Goal: Task Accomplishment & Management: Use online tool/utility

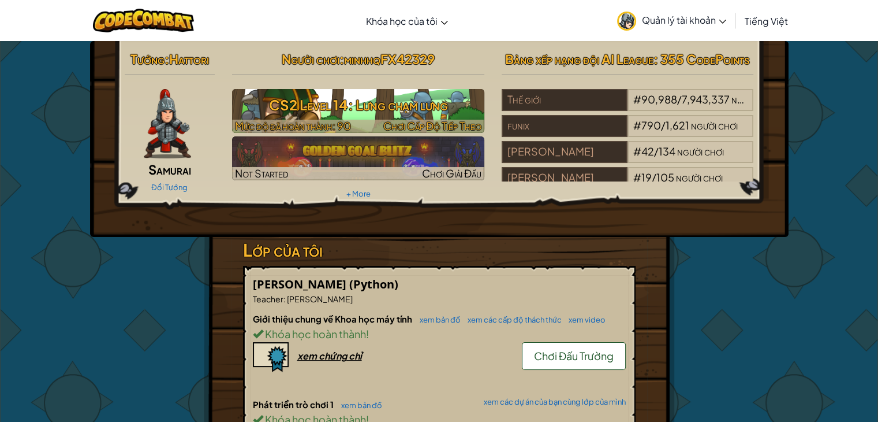
click at [453, 98] on h3 "CS2 Level 14: Lưng chạm lưng" at bounding box center [358, 105] width 252 height 26
select select "vi"
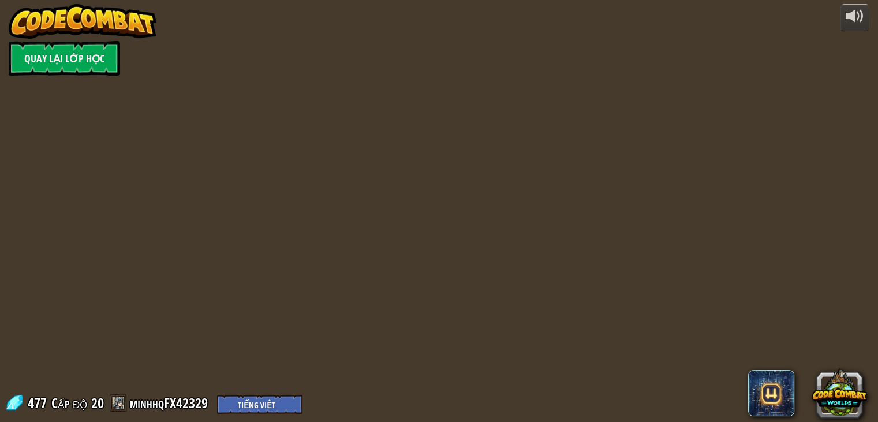
select select "vi"
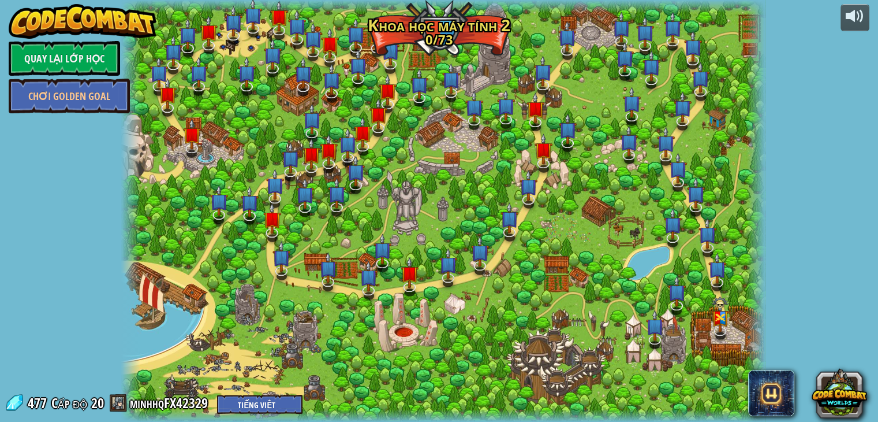
select select "vi"
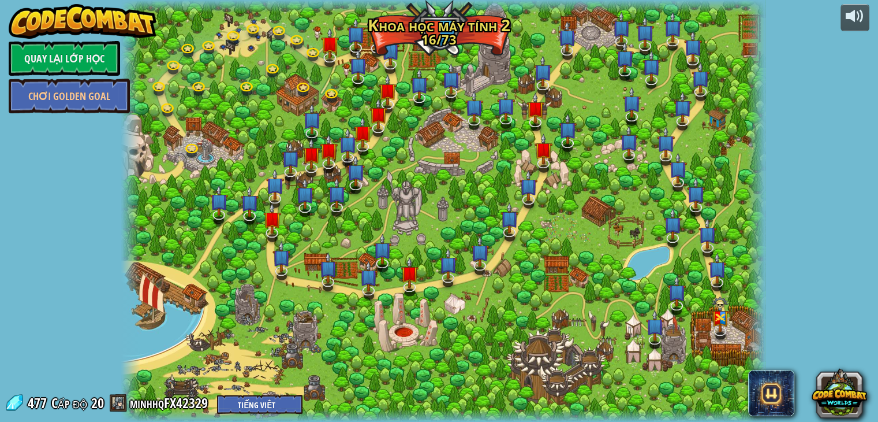
select select "vi"
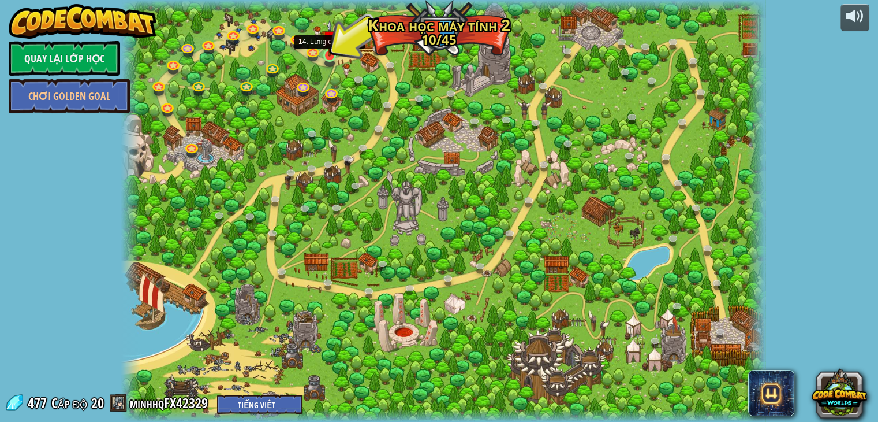
click at [335, 54] on img at bounding box center [330, 38] width 16 height 37
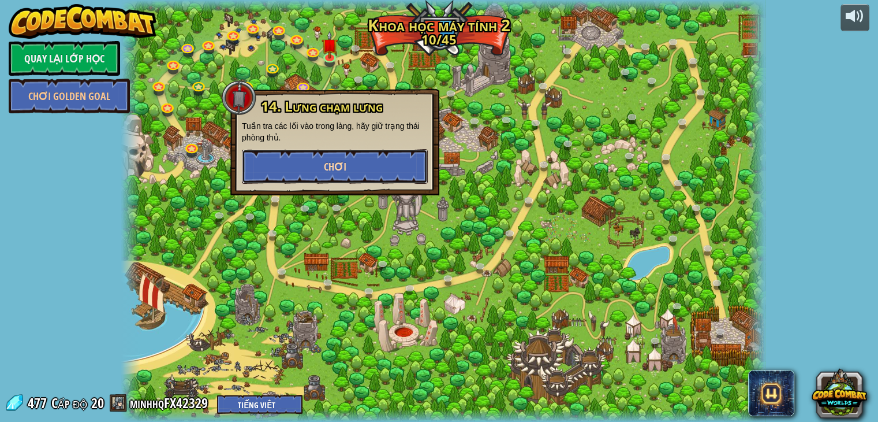
click at [394, 162] on button "Chơi" at bounding box center [335, 166] width 186 height 35
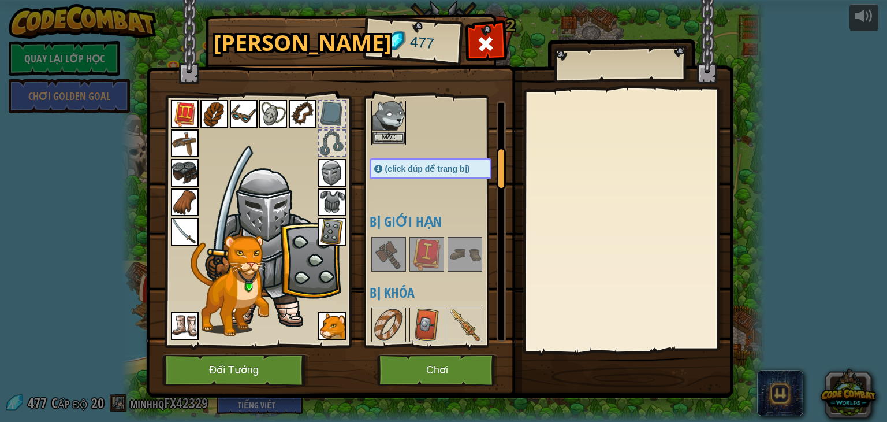
scroll to position [346, 0]
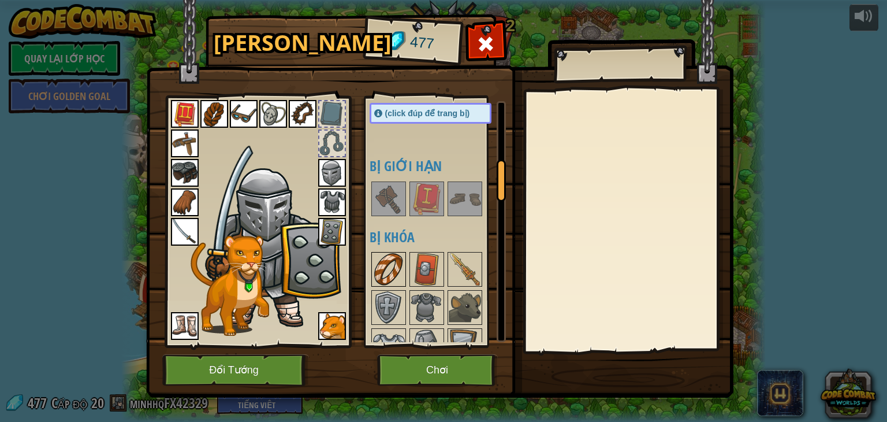
drag, startPoint x: 386, startPoint y: 262, endPoint x: 393, endPoint y: 262, distance: 7.0
click at [388, 262] on img at bounding box center [388, 269] width 32 height 32
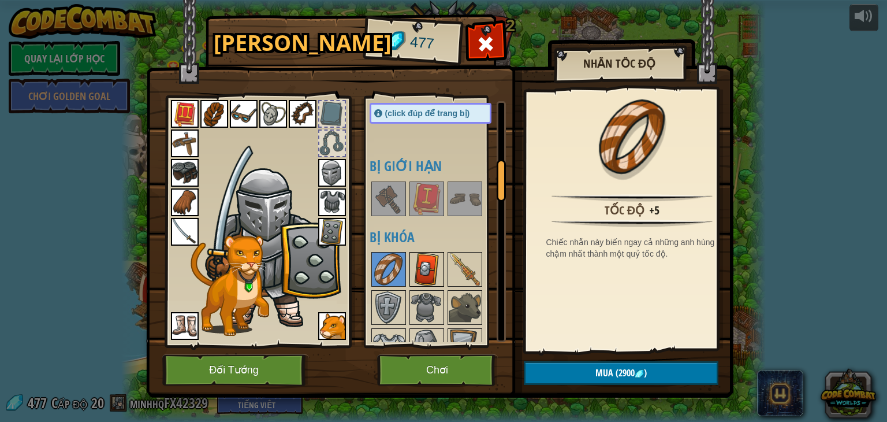
click at [430, 266] on img at bounding box center [427, 269] width 32 height 32
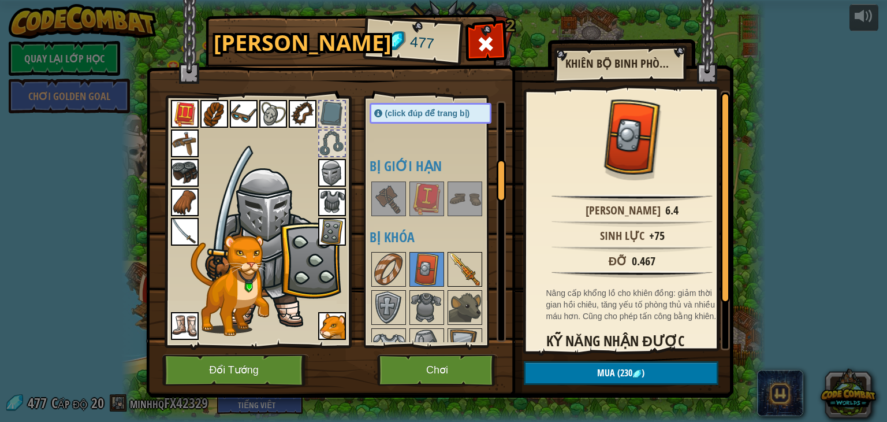
click at [459, 270] on img at bounding box center [465, 269] width 32 height 32
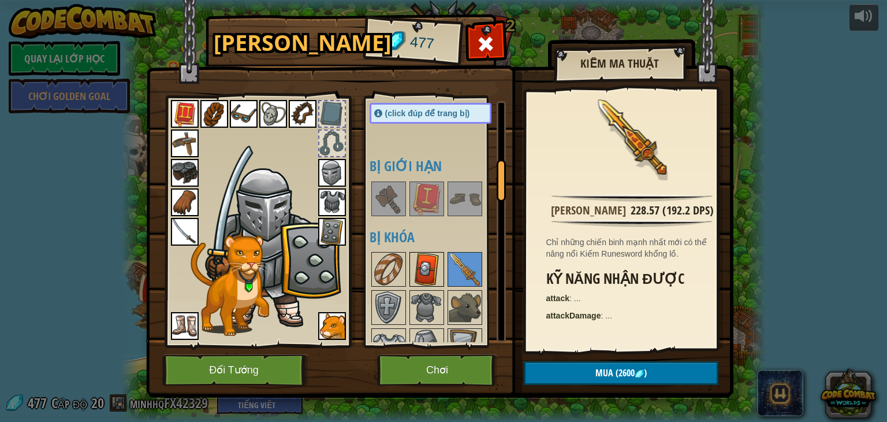
click at [420, 273] on img at bounding box center [427, 269] width 32 height 32
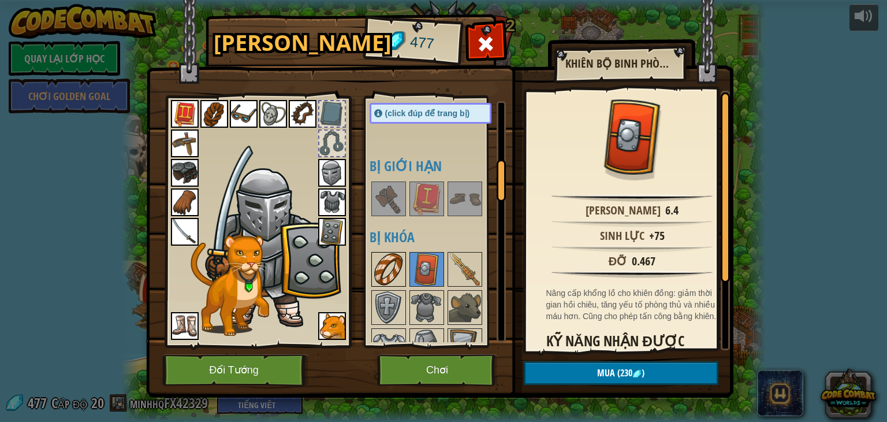
click at [394, 273] on img at bounding box center [388, 269] width 32 height 32
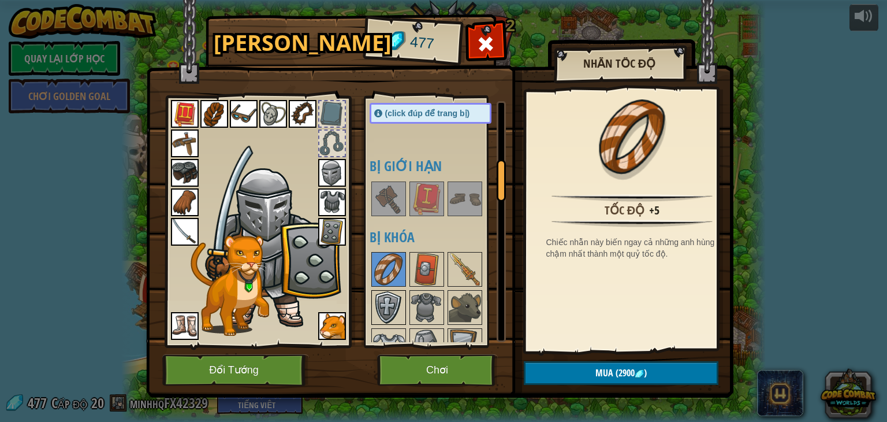
click at [387, 293] on img at bounding box center [388, 307] width 32 height 32
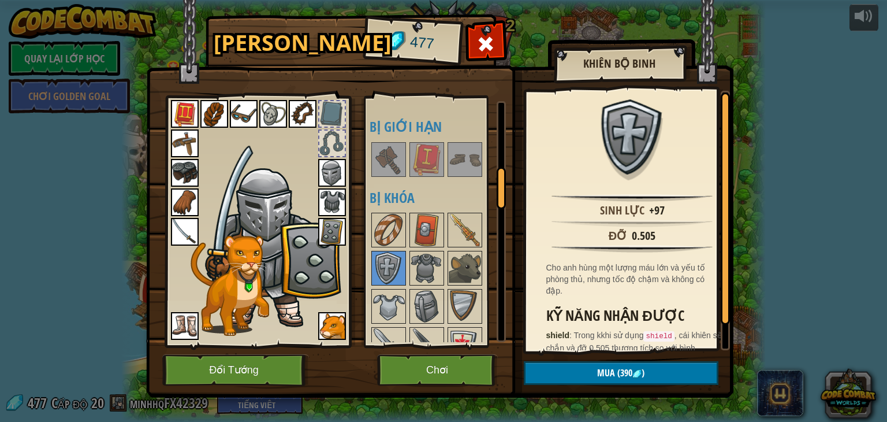
scroll to position [404, 0]
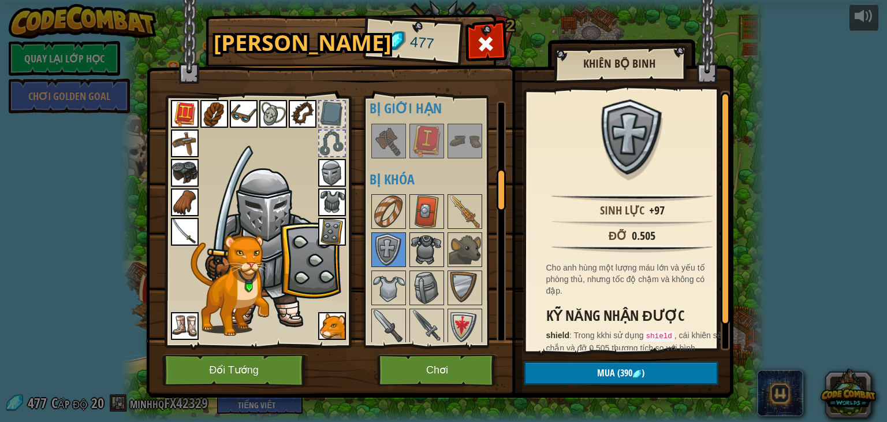
click at [430, 242] on img at bounding box center [427, 249] width 32 height 32
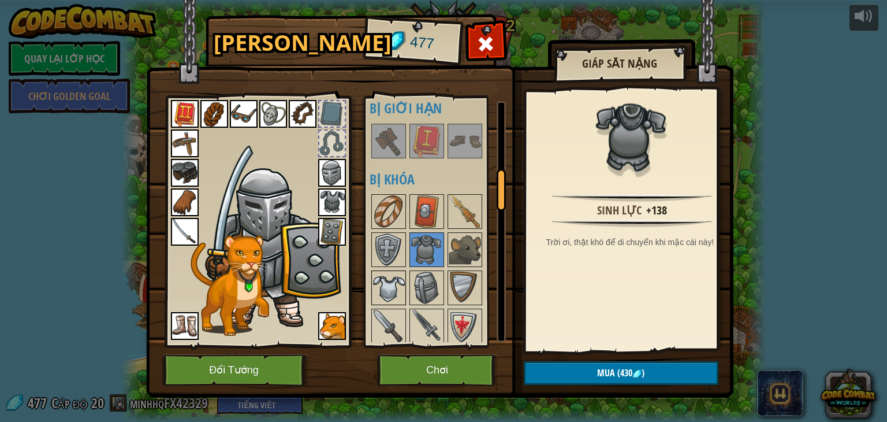
click at [400, 278] on img at bounding box center [388, 287] width 32 height 32
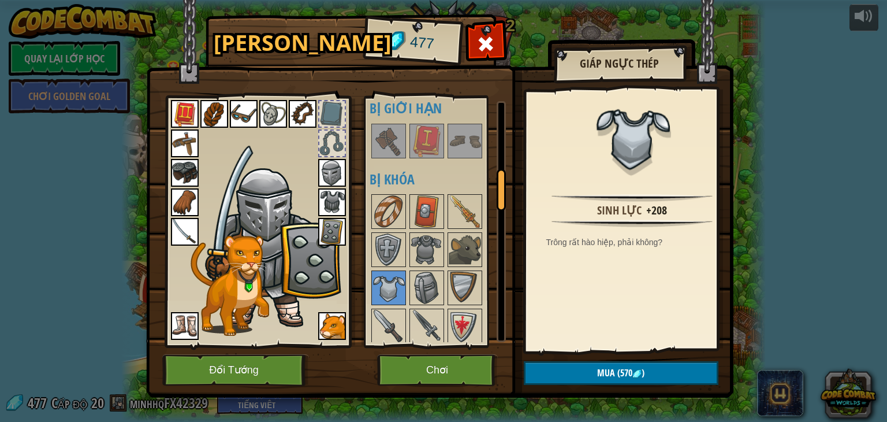
click at [423, 251] on img at bounding box center [427, 249] width 32 height 32
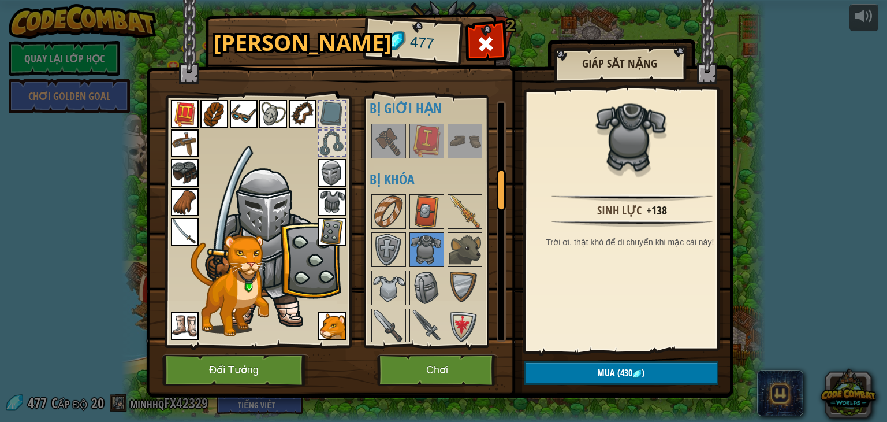
click at [325, 202] on img at bounding box center [332, 202] width 28 height 28
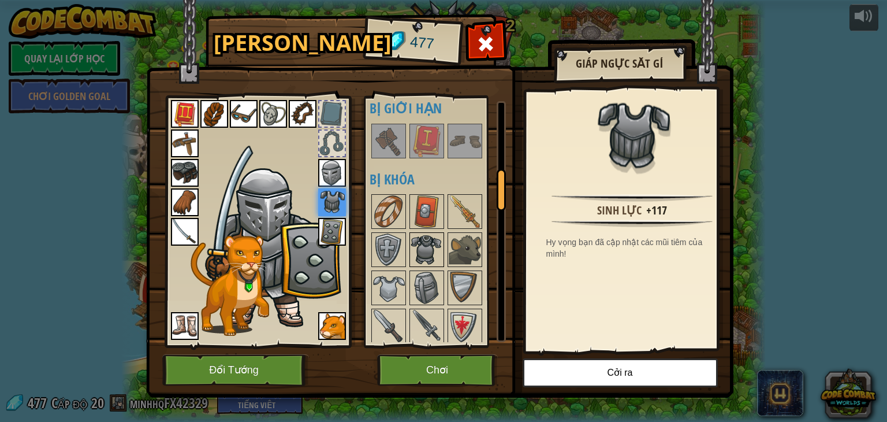
click at [427, 252] on img at bounding box center [427, 249] width 32 height 32
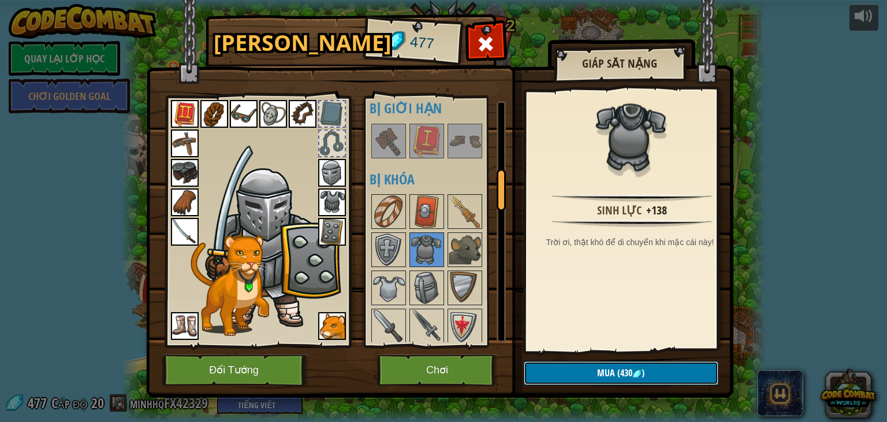
click at [643, 368] on span ")" at bounding box center [643, 372] width 3 height 13
click at [643, 368] on button "Xác nhận" at bounding box center [621, 373] width 195 height 24
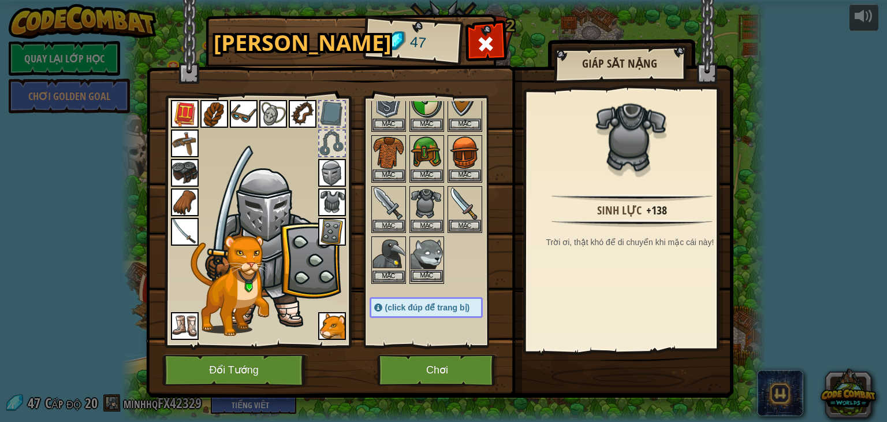
scroll to position [173, 0]
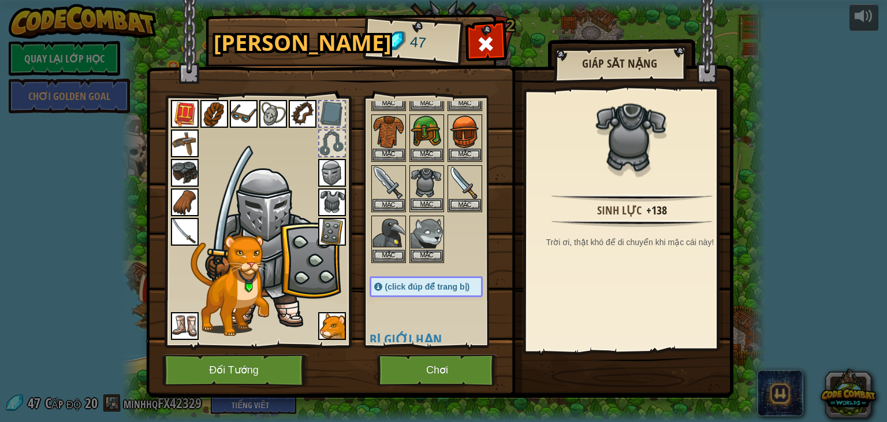
click at [431, 190] on img at bounding box center [427, 182] width 32 height 32
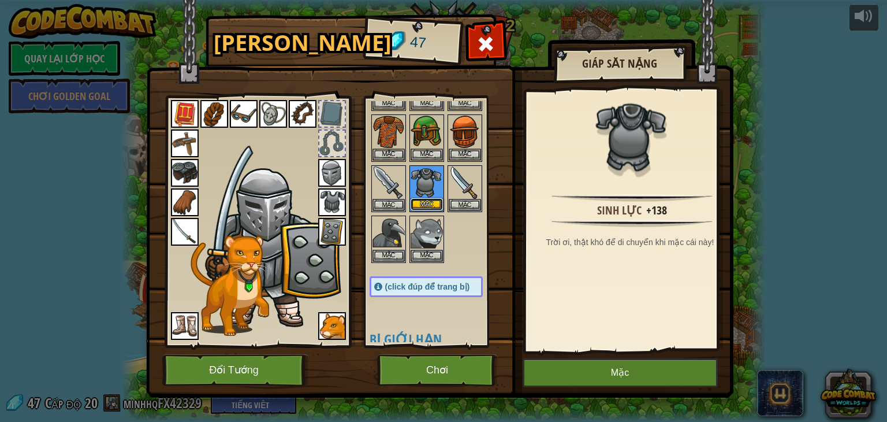
click at [430, 198] on button "Mặc" at bounding box center [427, 204] width 32 height 12
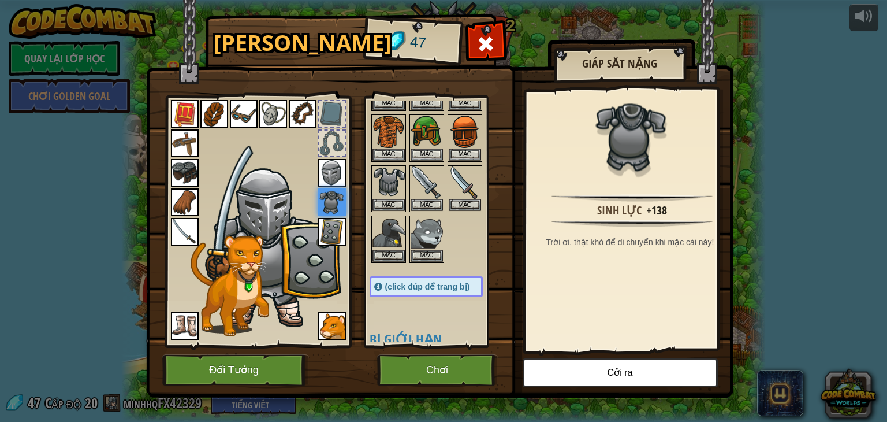
click at [342, 207] on img at bounding box center [332, 202] width 28 height 28
click at [454, 373] on button "Chơi" at bounding box center [437, 370] width 121 height 32
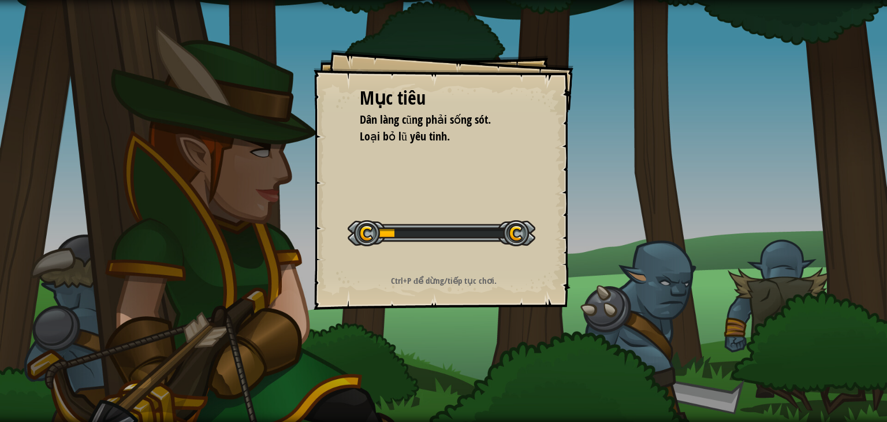
drag, startPoint x: 700, startPoint y: 261, endPoint x: 710, endPoint y: 267, distance: 11.4
drag, startPoint x: 710, startPoint y: 267, endPoint x: 484, endPoint y: 251, distance: 226.4
click at [484, 255] on div "Mục tiêu Dân làng cũng phải sống sót. Loại bỏ lũ yêu tinh. Bắt đầu màn chơi Khô…" at bounding box center [444, 180] width 260 height 260
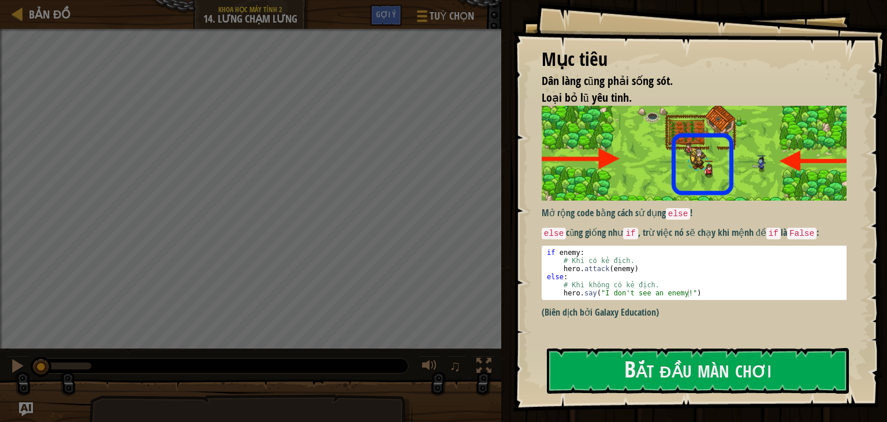
drag, startPoint x: 717, startPoint y: 305, endPoint x: 886, endPoint y: 258, distance: 175.9
click at [878, 258] on div "Mục tiêu Dân làng cũng phải sống sót. Loại bỏ lũ yêu tinh. Mở rộng code bằng cá…" at bounding box center [700, 205] width 374 height 411
drag, startPoint x: 714, startPoint y: 371, endPoint x: 697, endPoint y: 332, distance: 42.4
click at [715, 378] on button "Bắt đầu màn chơi" at bounding box center [698, 371] width 302 height 46
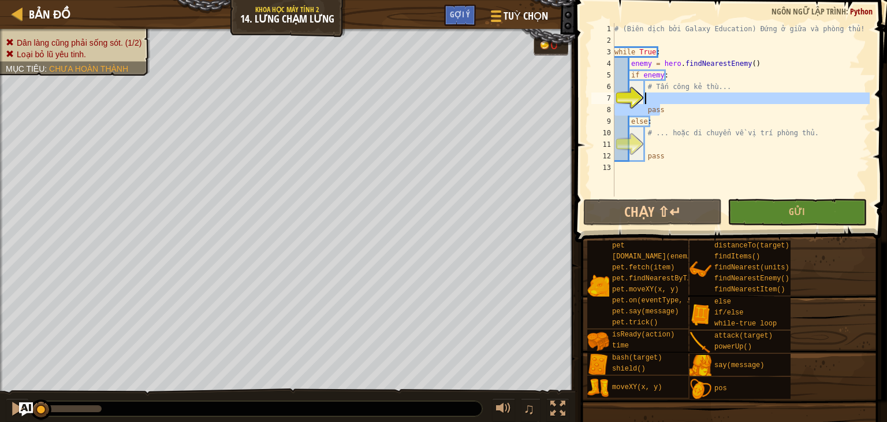
drag, startPoint x: 675, startPoint y: 106, endPoint x: 671, endPoint y: 100, distance: 6.6
click at [664, 100] on div "# (Biên dịch bởi Galaxy Education) Đứng ở giữa và phòng thủ! while True : enemy…" at bounding box center [741, 121] width 258 height 196
click at [717, 91] on div "# (Biên dịch bởi Galaxy Education) Đứng ở giữa và phòng thủ! while True : enemy…" at bounding box center [741, 121] width 258 height 196
click at [691, 107] on div "# (Biên dịch bởi Galaxy Education) Đứng ở giữa và phòng thủ! while True : enemy…" at bounding box center [741, 121] width 258 height 196
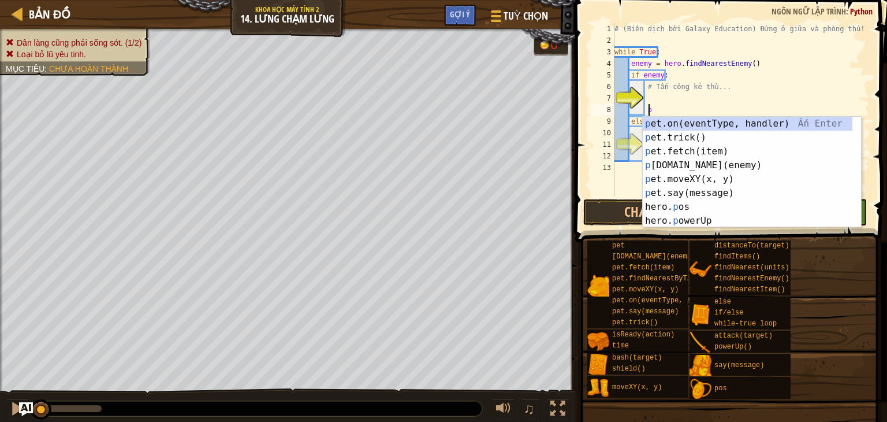
type textarea "p"
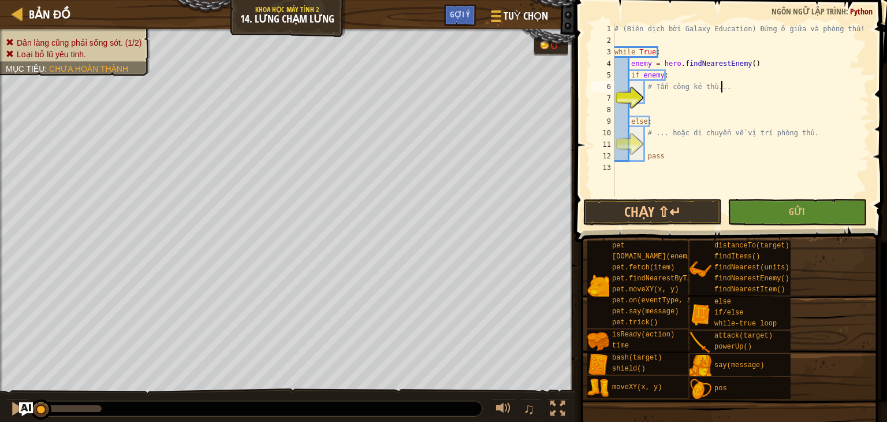
click at [721, 84] on div "# (Biên dịch bởi Galaxy Education) Đứng ở giữa và phòng thủ! while True : enemy…" at bounding box center [741, 121] width 258 height 196
type textarea "#"
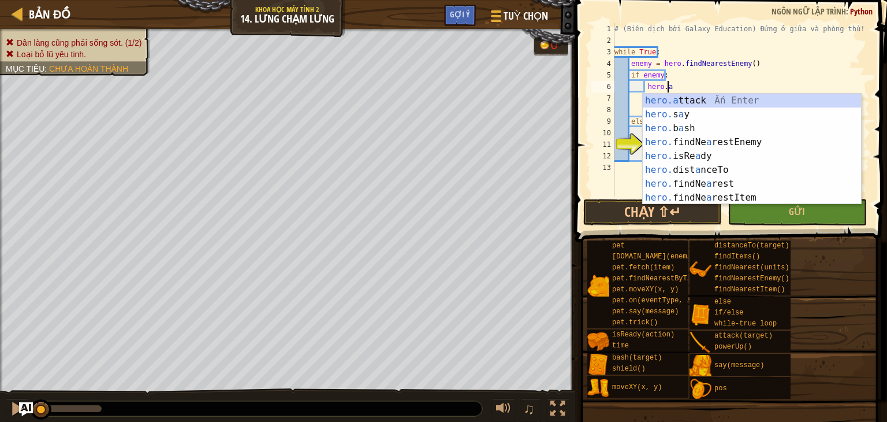
scroll to position [5, 4]
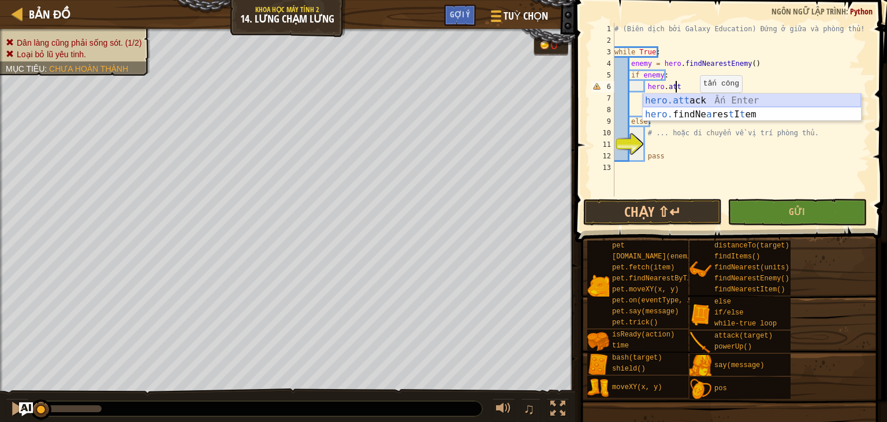
click at [784, 100] on div "hero.att ack Ấn Enter hero. findNe a res t I t em [GEOGRAPHIC_DATA] Enter" at bounding box center [752, 121] width 218 height 55
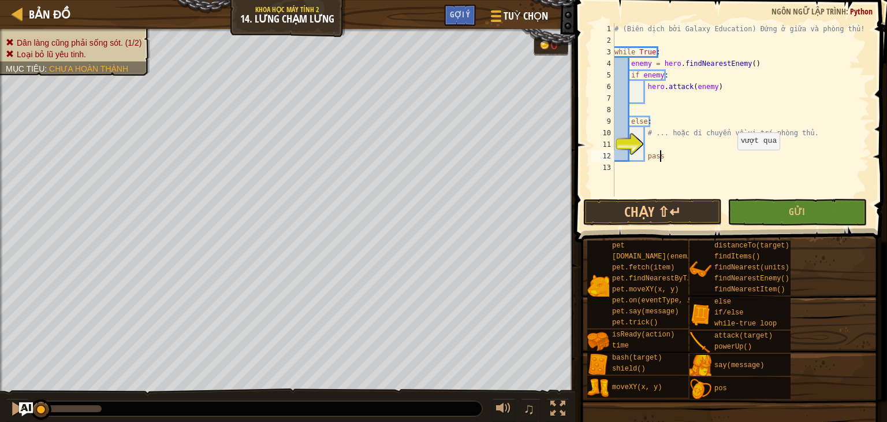
drag, startPoint x: 732, startPoint y: 161, endPoint x: 756, endPoint y: 150, distance: 27.1
click at [732, 161] on div "# (Biên dịch bởi Galaxy Education) Đứng ở giữa và phòng thủ! while True : enemy…" at bounding box center [741, 121] width 258 height 196
drag, startPoint x: 807, startPoint y: 133, endPoint x: 646, endPoint y: 132, distance: 160.5
click at [646, 132] on div "# (Biên dịch bởi Galaxy Education) Đứng ở giữa và phòng thủ! while True : enemy…" at bounding box center [741, 121] width 258 height 196
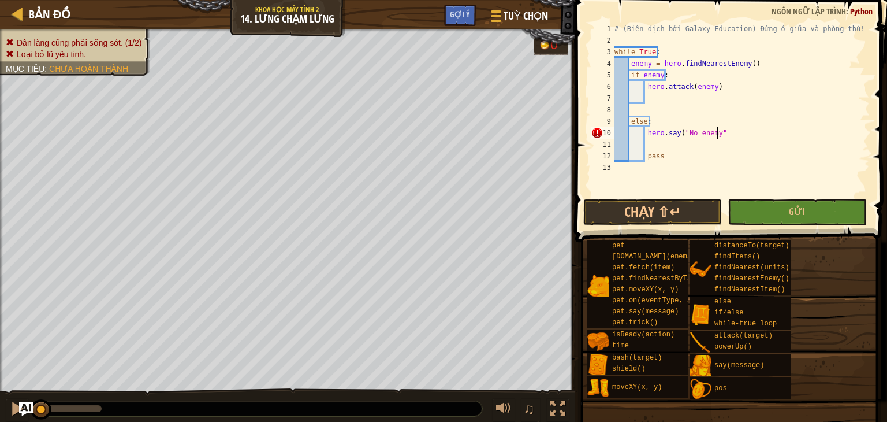
scroll to position [5, 8]
type textarea "hero.say("No enemy")"
drag, startPoint x: 838, startPoint y: 271, endPoint x: 625, endPoint y: 170, distance: 235.6
click at [625, 170] on div "# (Biên dịch bởi Galaxy Education) Đứng ở giữa và phòng thủ! while True : enemy…" at bounding box center [741, 121] width 258 height 196
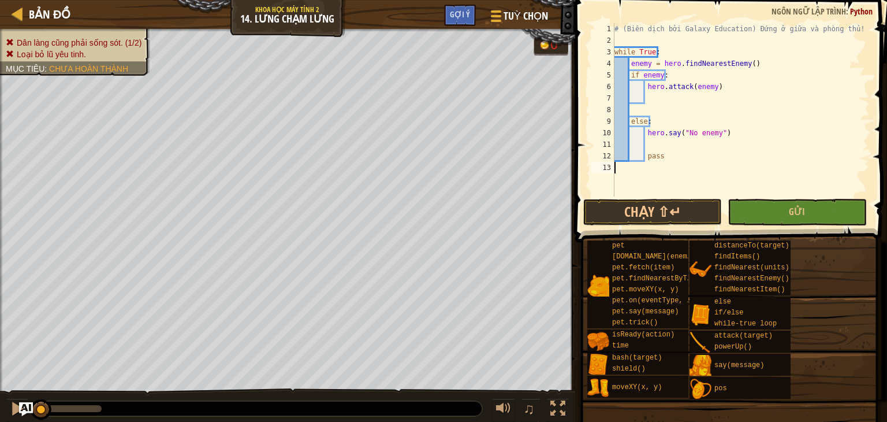
click at [679, 164] on div "# (Biên dịch bởi Galaxy Education) Đứng ở giữa và phòng thủ! while True : enemy…" at bounding box center [741, 121] width 258 height 196
click at [681, 157] on div "# (Biên dịch bởi Galaxy Education) Đứng ở giữa và phòng thủ! while True : enemy…" at bounding box center [741, 121] width 258 height 196
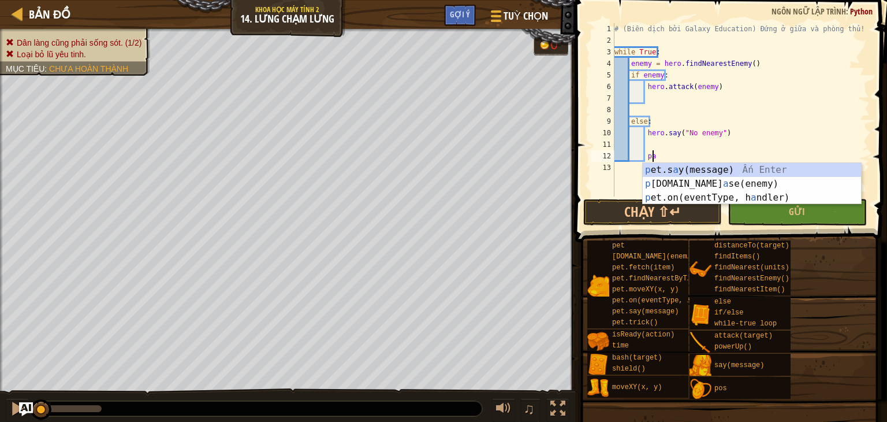
type textarea "p"
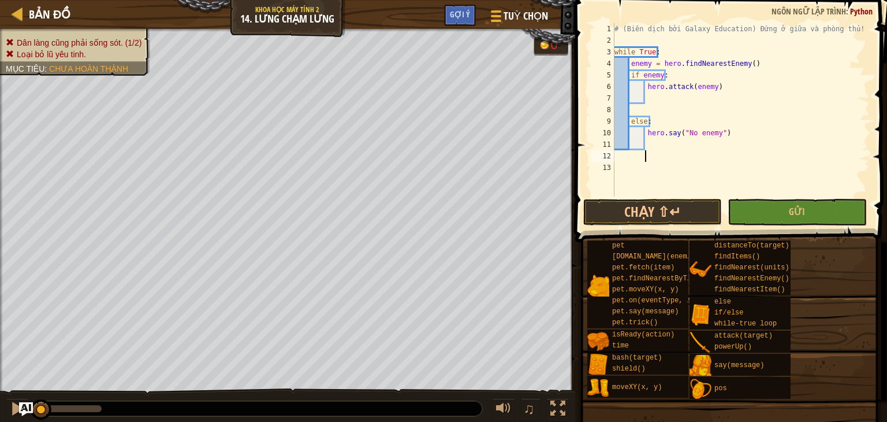
click at [751, 148] on div "# (Biên dịch bởi Galaxy Education) Đứng ở giữa và phòng thủ! while True : enemy…" at bounding box center [741, 121] width 258 height 196
type textarea "hero.moveXY(40, 34)"
click at [817, 213] on button "Gửi" at bounding box center [797, 212] width 139 height 27
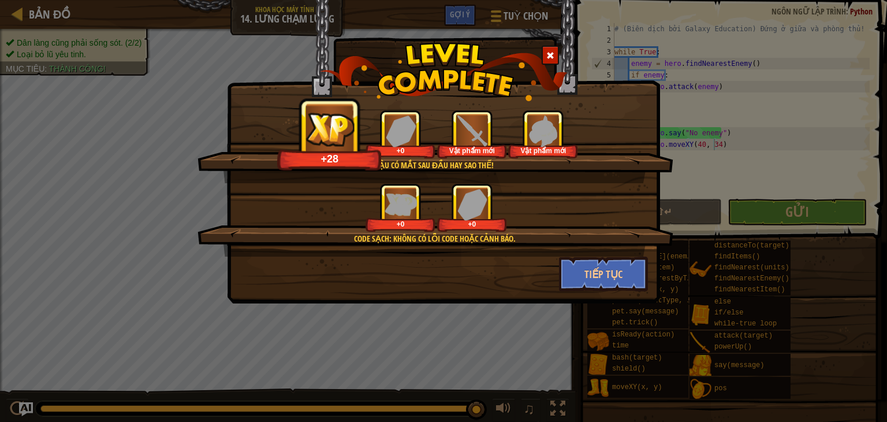
drag, startPoint x: 324, startPoint y: 270, endPoint x: 328, endPoint y: 290, distance: 20.6
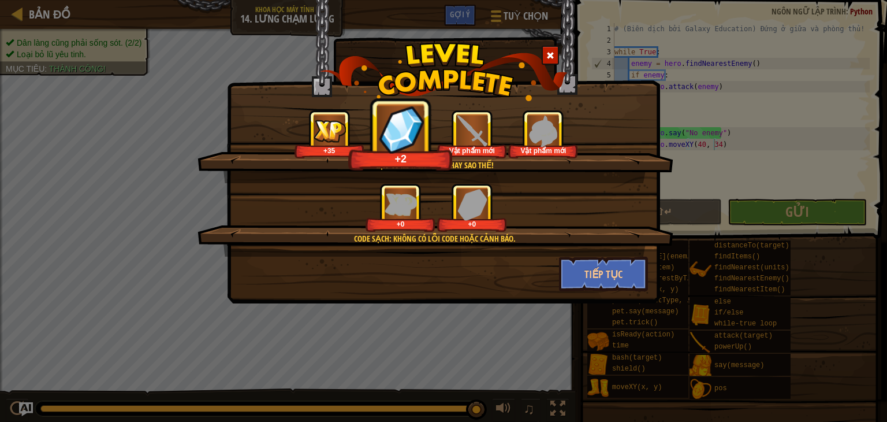
drag, startPoint x: 328, startPoint y: 290, endPoint x: 285, endPoint y: 204, distance: 96.3
click at [285, 204] on div "+0 +0" at bounding box center [436, 207] width 448 height 49
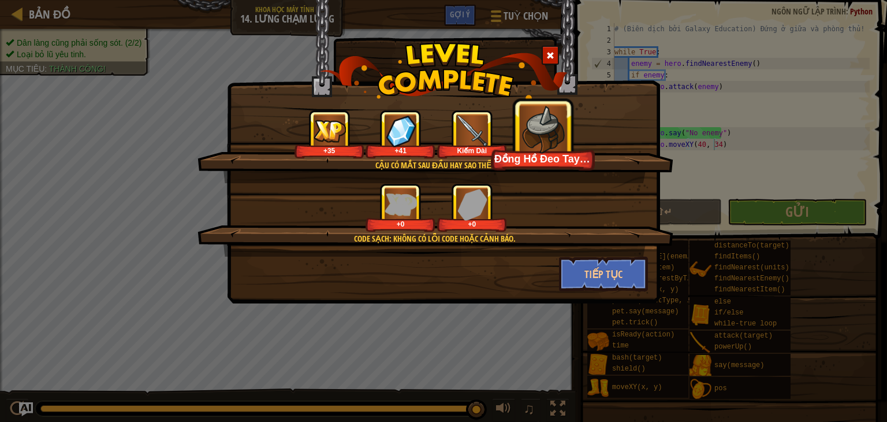
drag, startPoint x: 575, startPoint y: 188, endPoint x: 284, endPoint y: 255, distance: 298.1
click at [284, 255] on div "Code sạch: không có lỗi code hoặc cảnh báo. +0 +0" at bounding box center [435, 219] width 476 height 73
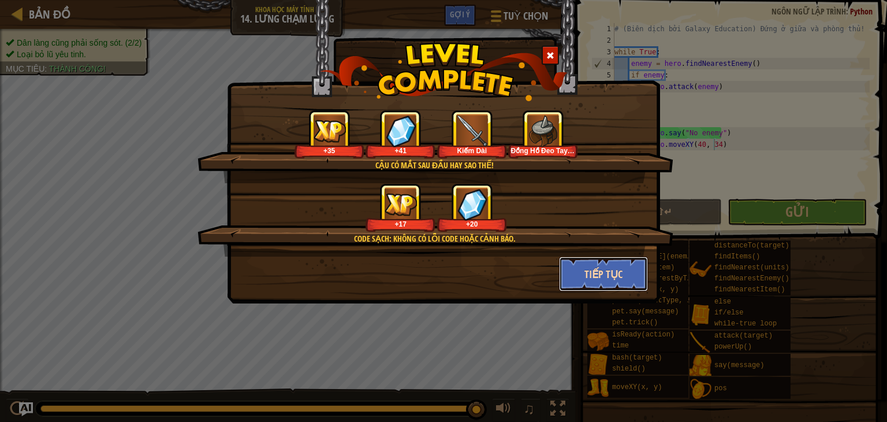
click at [609, 274] on button "Tiếp tục" at bounding box center [604, 273] width 90 height 35
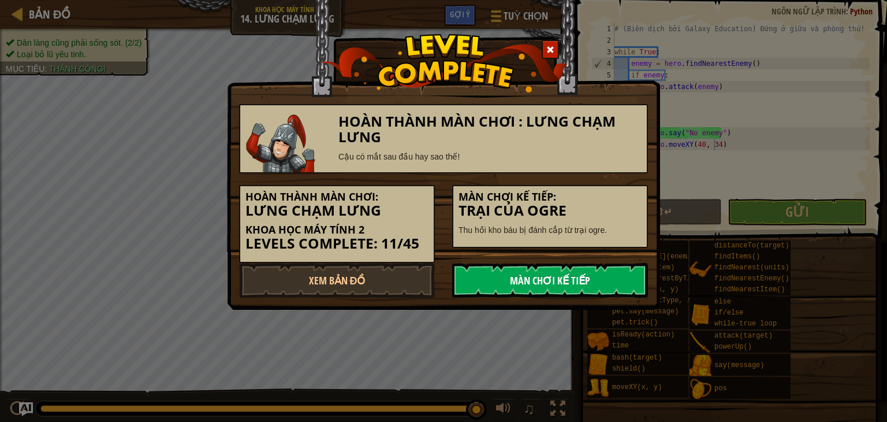
click at [504, 266] on link "Màn chơi kế tiếp" at bounding box center [550, 280] width 196 height 35
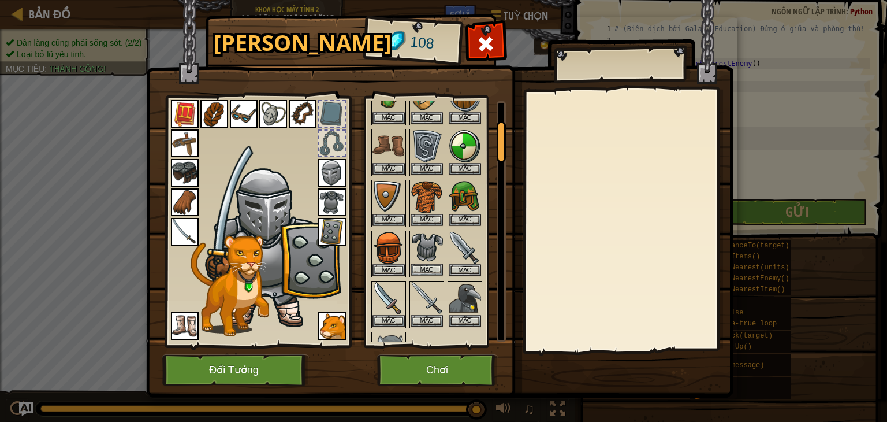
scroll to position [115, 0]
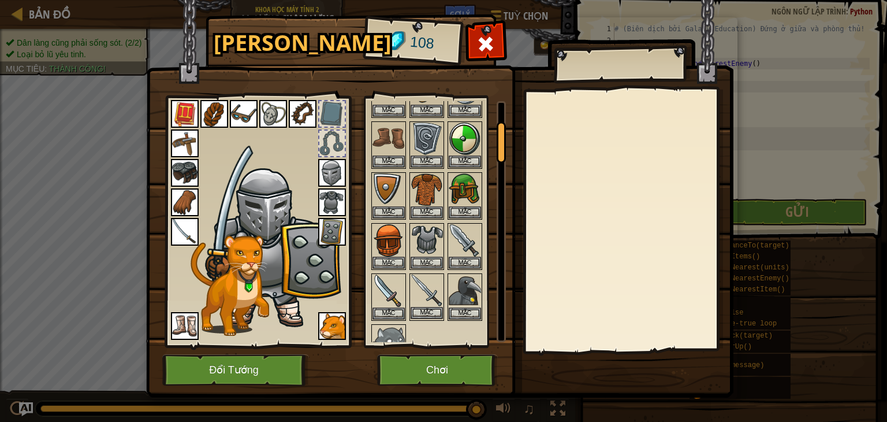
click at [427, 299] on img at bounding box center [427, 290] width 32 height 32
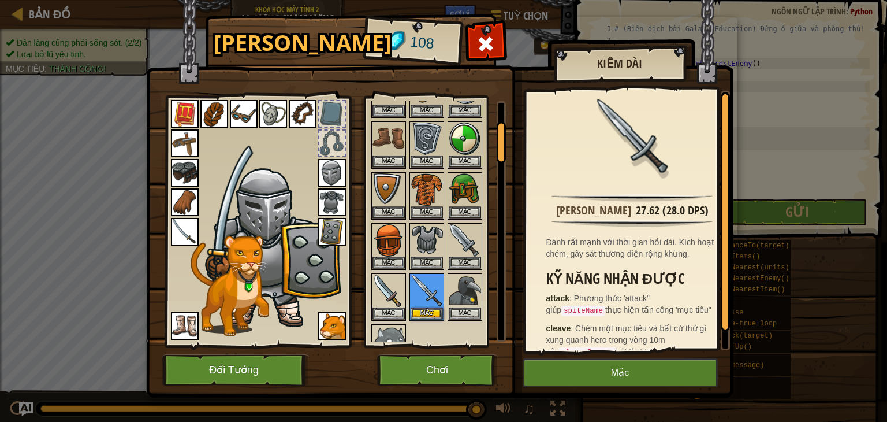
click at [191, 235] on img at bounding box center [185, 232] width 28 height 28
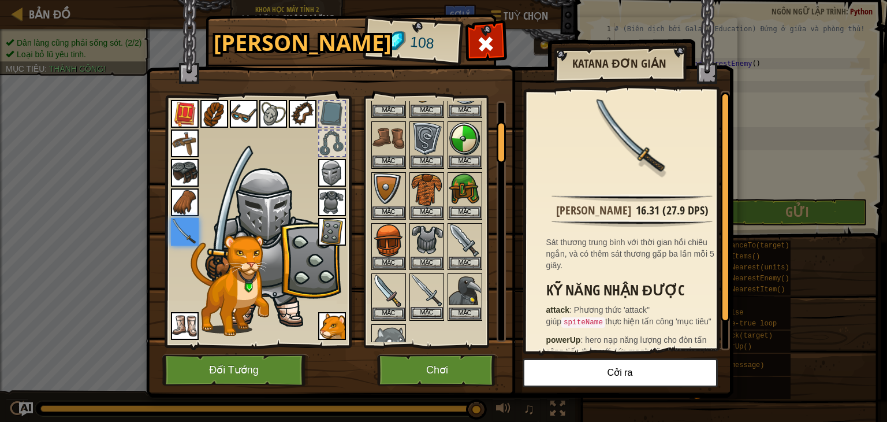
click at [428, 289] on img at bounding box center [427, 290] width 32 height 32
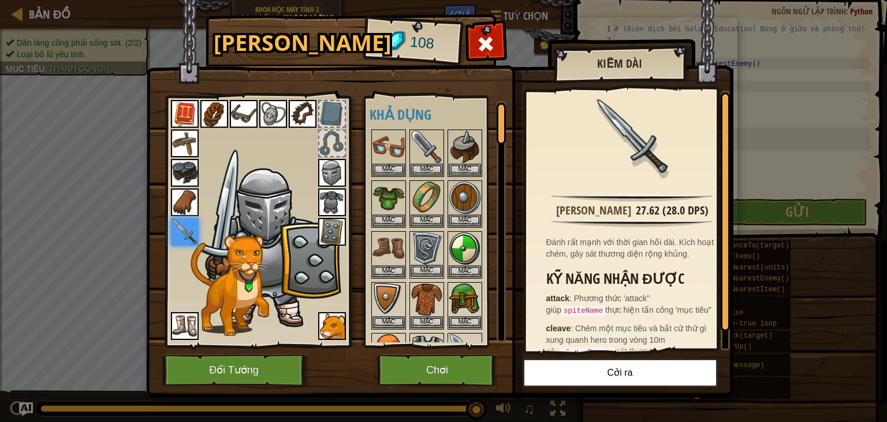
scroll to position [0, 0]
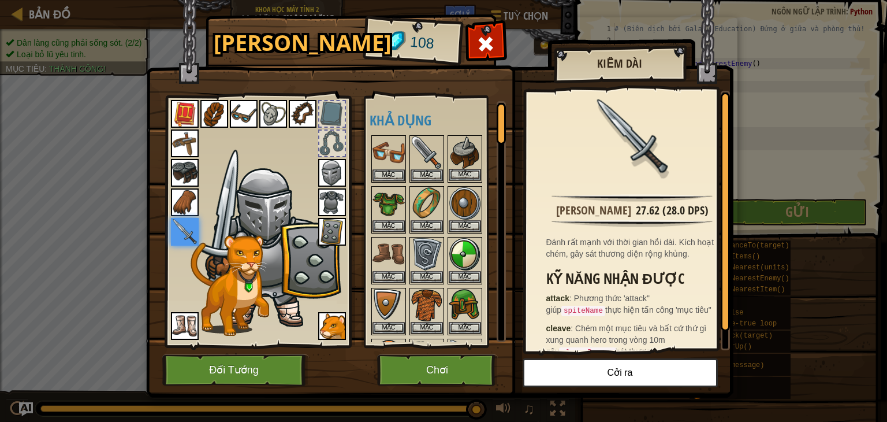
click at [460, 151] on img at bounding box center [465, 152] width 32 height 32
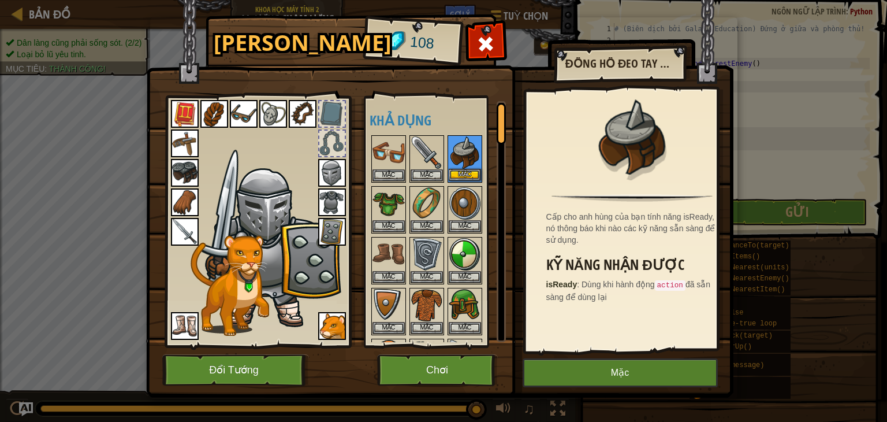
click at [460, 151] on img at bounding box center [465, 152] width 32 height 32
click at [460, 152] on img at bounding box center [465, 152] width 32 height 32
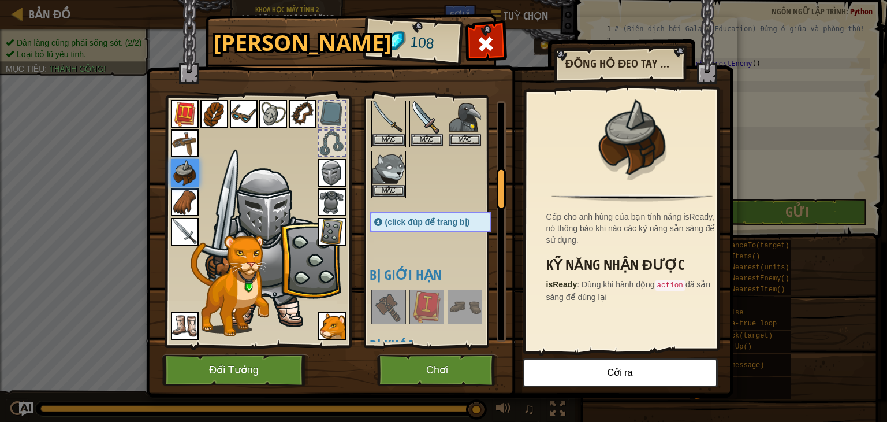
scroll to position [577, 0]
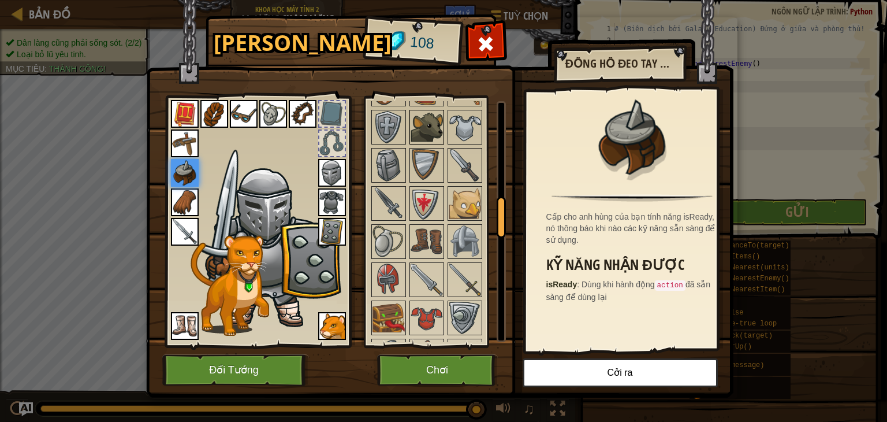
click at [440, 131] on img at bounding box center [427, 127] width 32 height 32
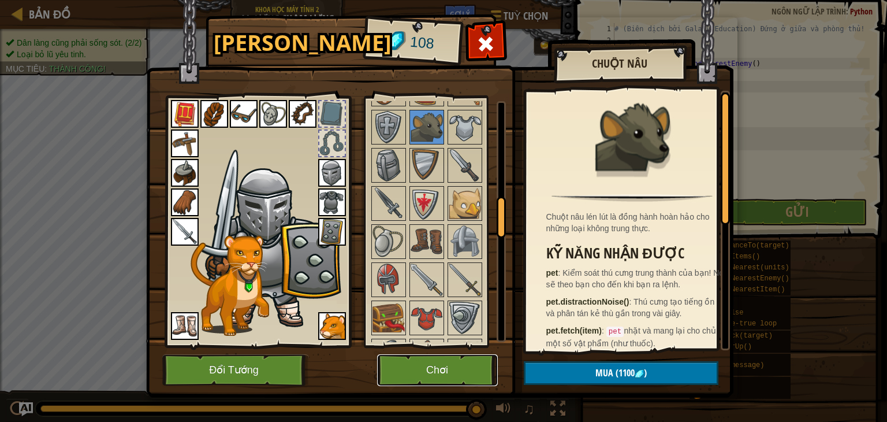
click at [411, 372] on button "Chơi" at bounding box center [437, 370] width 121 height 32
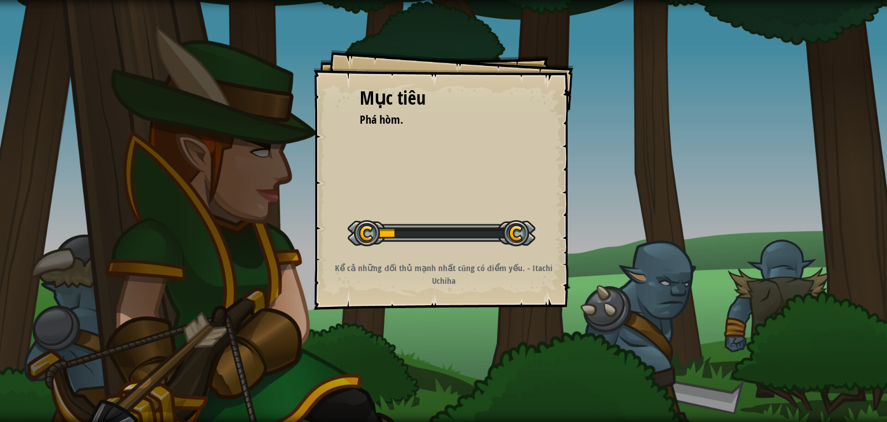
click at [508, 226] on div at bounding box center [442, 233] width 188 height 26
click at [568, 236] on div "Mục tiêu Phá hòm. Bắt đầu màn chơi Không kết nối được với server Bạn cần mua gó…" at bounding box center [444, 180] width 260 height 260
drag, startPoint x: 571, startPoint y: 236, endPoint x: 493, endPoint y: 156, distance: 111.9
click at [493, 156] on div "Mục tiêu Phá hòm. Bắt đầu màn chơi Không kết nối được với server Bạn cần mua gó…" at bounding box center [444, 180] width 260 height 260
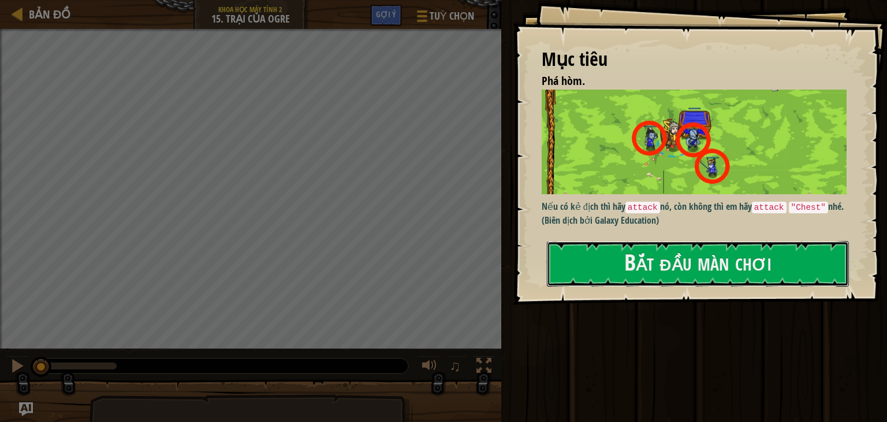
click at [664, 241] on button "Bắt đầu màn chơi" at bounding box center [698, 264] width 302 height 46
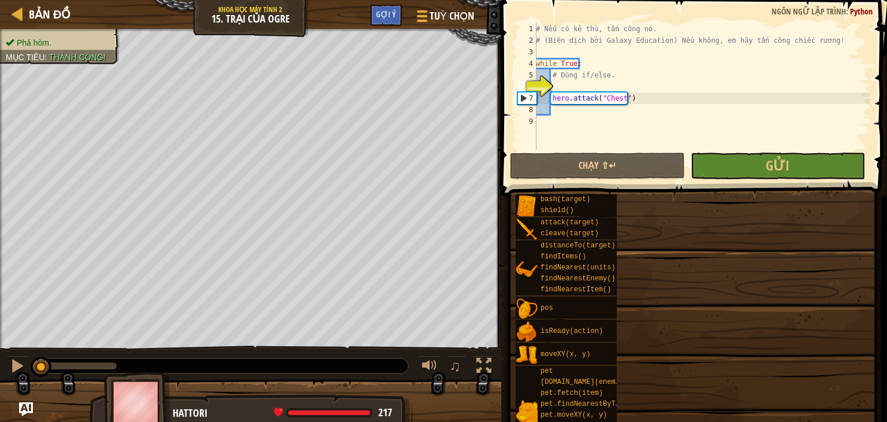
drag, startPoint x: 657, startPoint y: 260, endPoint x: 658, endPoint y: 274, distance: 13.3
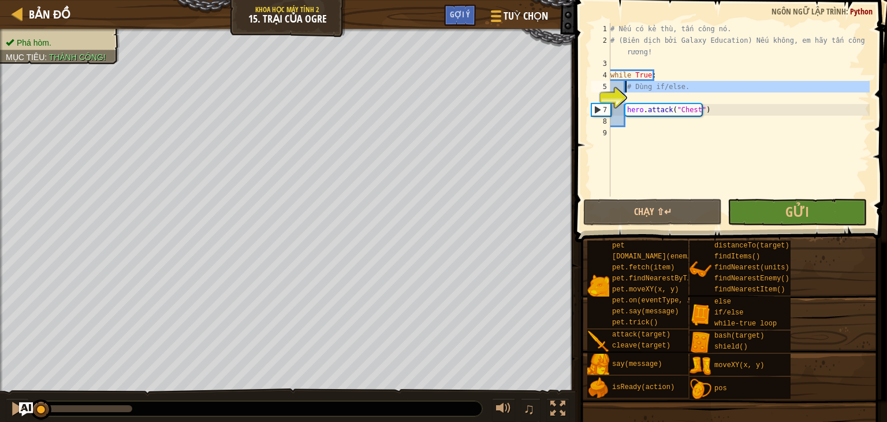
drag, startPoint x: 692, startPoint y: 94, endPoint x: 627, endPoint y: 90, distance: 65.4
click at [627, 90] on div "# Nếu có kẻ thù, tấn công nó. # (Biên dịch bởi Galaxy Education) Nếu không, em …" at bounding box center [739, 121] width 262 height 196
type textarea "# Dùng if/else."
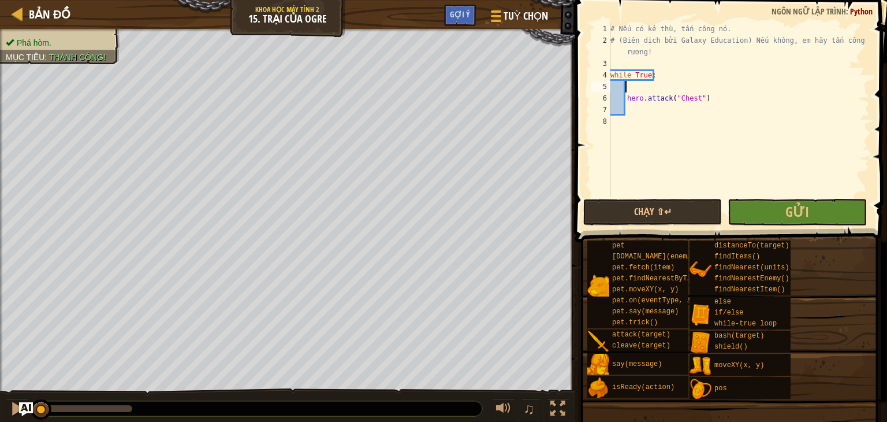
type textarea "while True:"
type textarea "# (Biên dịch bởi Galaxy Education) Nếu không, em hãy tấn công chiếc rương!"
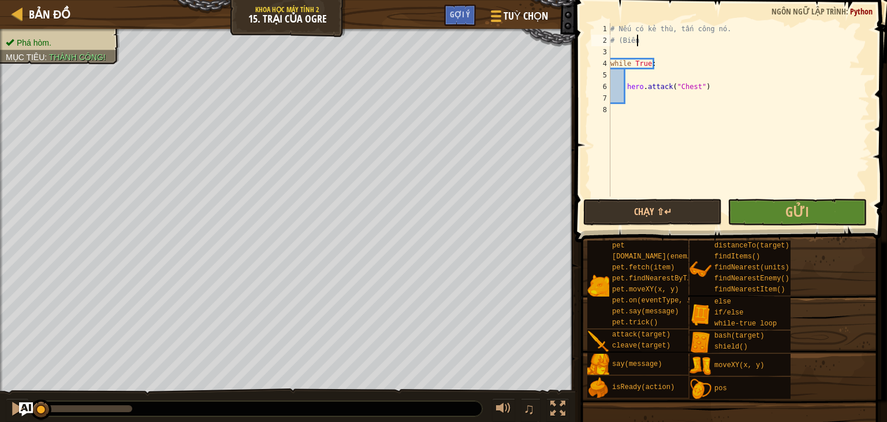
type textarea "#"
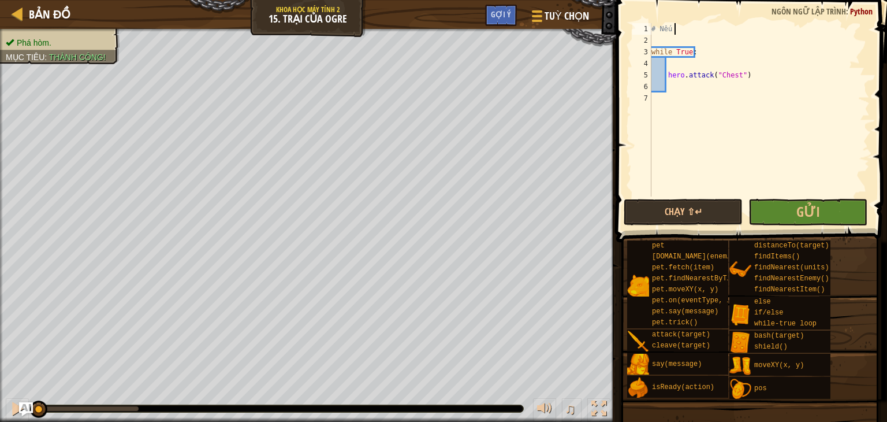
type textarea "#"
type textarea "while True:"
click at [723, 100] on div "while True : hero . attack ( "Chest" )" at bounding box center [759, 121] width 221 height 196
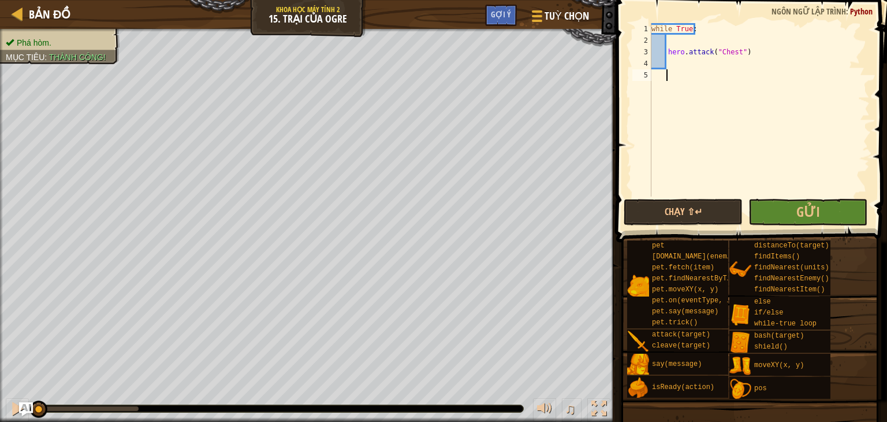
click at [717, 69] on div "while True : hero . attack ( "Chest" )" at bounding box center [759, 121] width 221 height 196
click at [651, 25] on div "while True : hero . attack ( "Chest" )" at bounding box center [759, 121] width 221 height 196
type textarea "while True:"
click at [731, 23] on div "while True: 1 2 3 4 5 6 while True : hero . attack ( "Chest" ) הההההההההההההההה…" at bounding box center [750, 144] width 274 height 276
drag, startPoint x: 707, startPoint y: 32, endPoint x: 744, endPoint y: 26, distance: 38.0
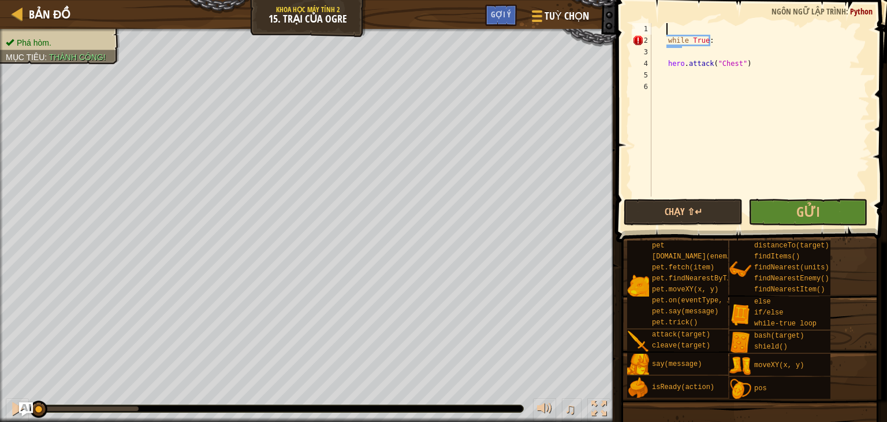
click at [744, 26] on div "while True : hero . attack ( "Chest" )" at bounding box center [759, 121] width 221 height 196
click at [746, 26] on div "while True : hero . attack ( "Chest" )" at bounding box center [759, 121] width 221 height 196
click at [752, 49] on div "while True : hero . attack ( "Chest" )" at bounding box center [759, 121] width 221 height 196
click at [685, 28] on div "while True : hero . attack ( "Chest" )" at bounding box center [759, 121] width 221 height 196
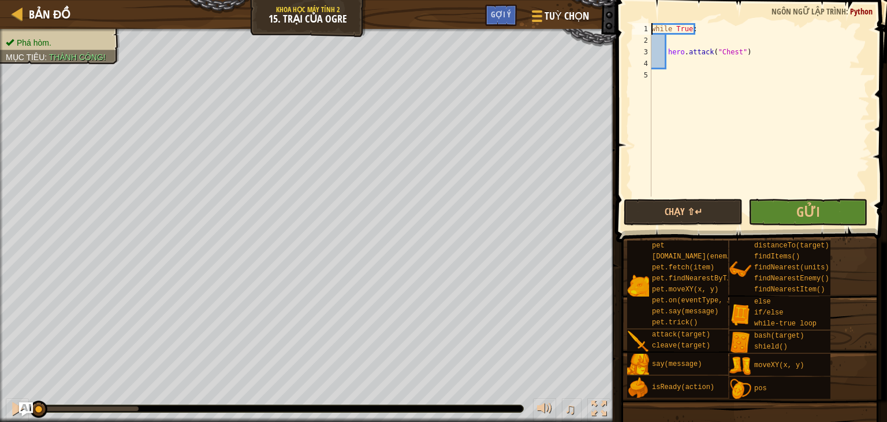
type textarea "while True:"
drag, startPoint x: 710, startPoint y: 69, endPoint x: 726, endPoint y: 118, distance: 52.4
click at [776, 139] on div "while True : hero . attack ( "Chest" )" at bounding box center [759, 121] width 221 height 196
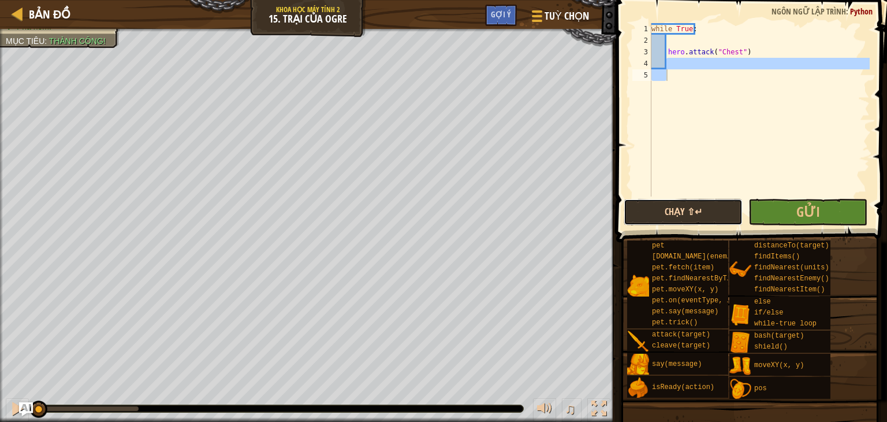
click at [707, 207] on button "Chạy ⇧↵" at bounding box center [683, 212] width 119 height 27
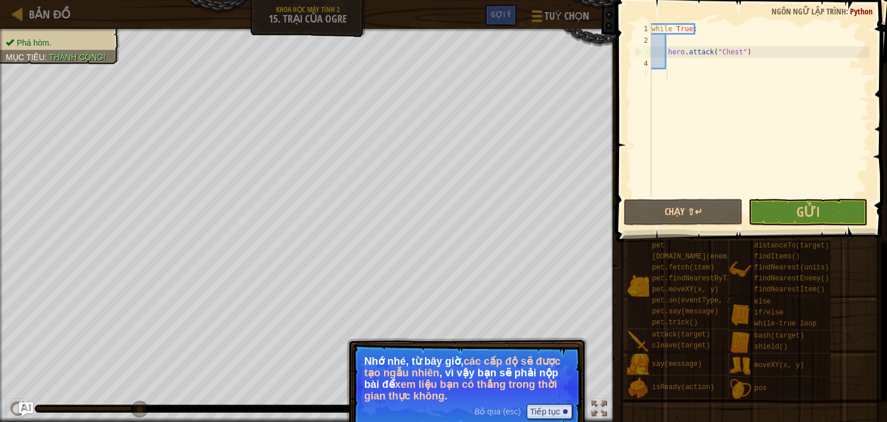
click at [476, 377] on p "Nhớ nhé, từ bây giờ, các cấp độ sẽ được tạo ngẫu nhiên , vì vậy bạn sẽ phải nộp…" at bounding box center [466, 378] width 205 height 46
click at [540, 403] on p "Bỏ qua (esc) Tiếp tục Nhớ nhé, từ bây giờ, các cấp độ sẽ được tạo ngẫu nhiên , …" at bounding box center [466, 387] width 229 height 88
click at [541, 412] on button "Tiếp tục" at bounding box center [550, 411] width 46 height 15
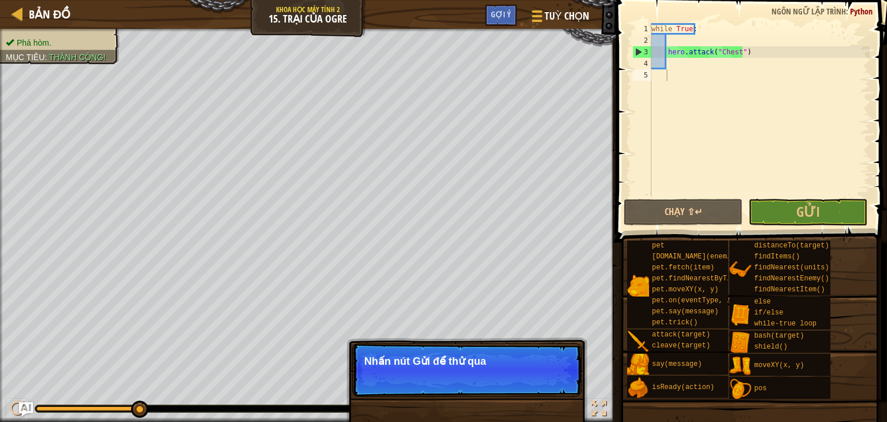
click at [541, 392] on p "Nhấn nút Gửi để thử qua" at bounding box center [466, 369] width 229 height 53
click at [550, 389] on p "Nhấn nút Gửi để thử qua màn này." at bounding box center [466, 369] width 229 height 53
click at [812, 206] on span "Gửi" at bounding box center [808, 211] width 24 height 18
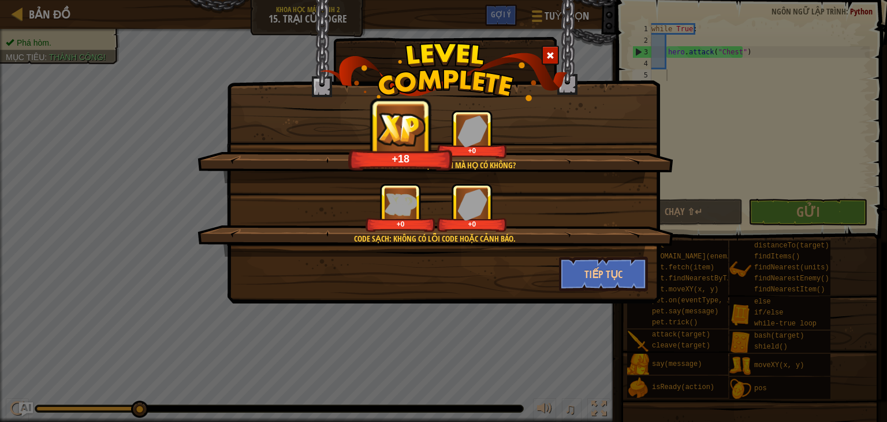
click at [557, 57] on div at bounding box center [550, 55] width 17 height 19
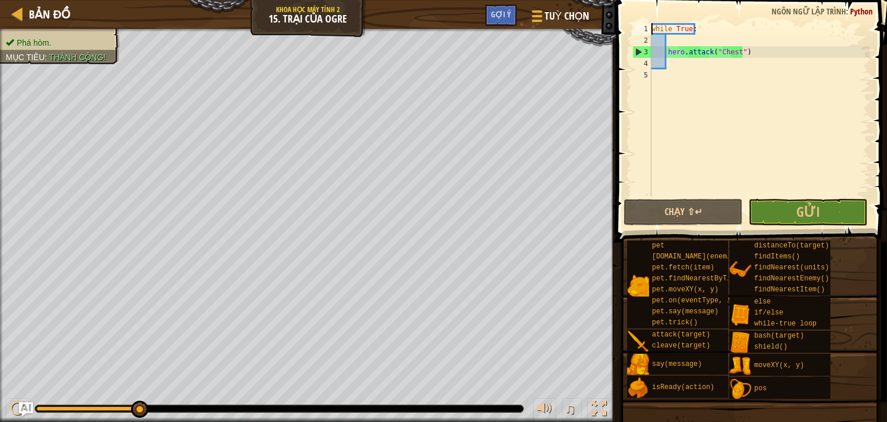
click at [651, 27] on div "while True : hero . attack ( "Chest" )" at bounding box center [759, 121] width 221 height 196
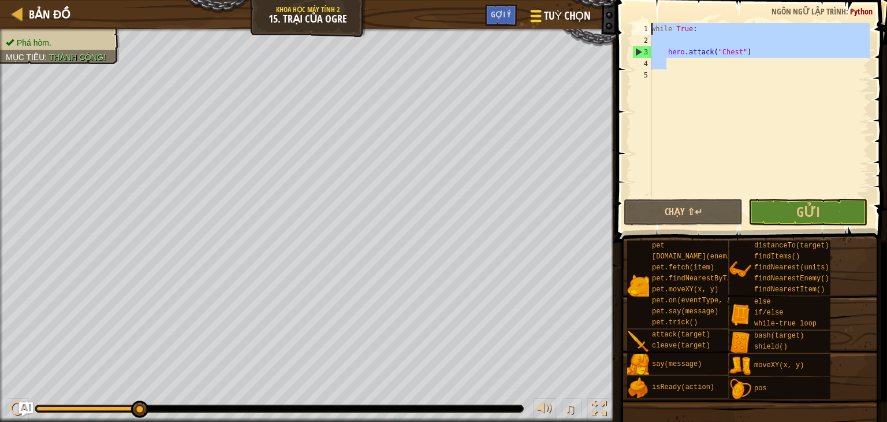
drag, startPoint x: 736, startPoint y: 67, endPoint x: 536, endPoint y: 3, distance: 210.2
click at [536, 3] on div "Bản đồ Khoa học máy tính 2 15. Trại của [PERSON_NAME] chọn Xong Gợi ý 1 ההההההה…" at bounding box center [443, 211] width 887 height 422
type textarea "while True:"
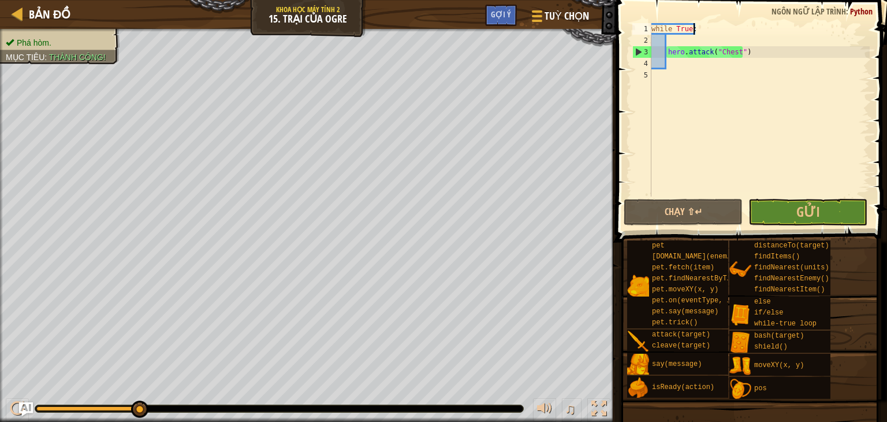
click at [666, 50] on div "while True : hero . attack ( "Chest" )" at bounding box center [759, 121] width 221 height 196
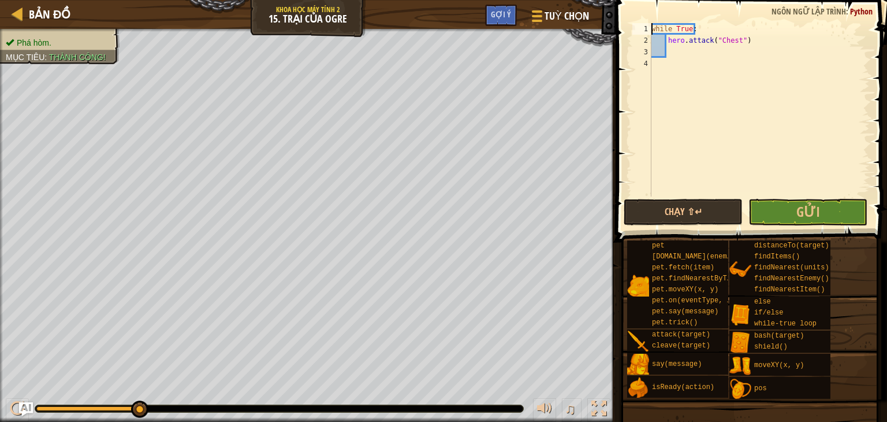
click at [651, 25] on div "while True : hero . attack ( "Chest" )" at bounding box center [759, 121] width 221 height 196
click at [666, 51] on div "while True : hero . attack ( "Chest" )" at bounding box center [759, 121] width 221 height 196
type textarea "hero.attack("Chest")"
click at [694, 22] on span at bounding box center [753, 105] width 280 height 276
click at [693, 24] on div "while True : hero . attack ( "Chest" )" at bounding box center [759, 121] width 221 height 196
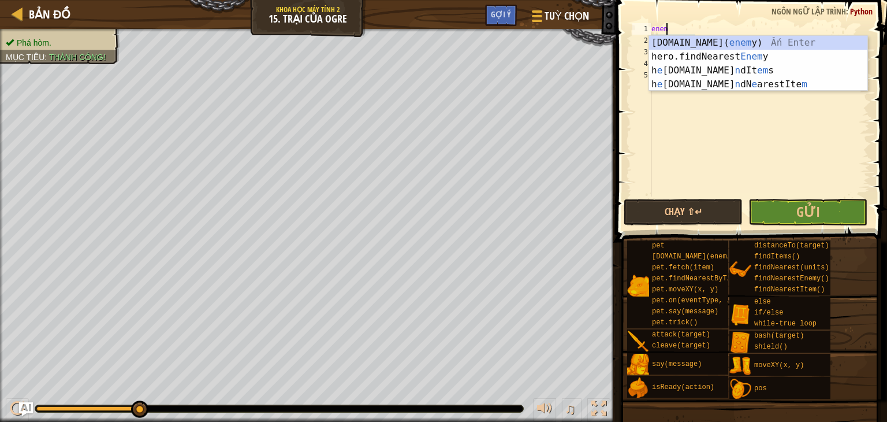
type textarea "enemy"
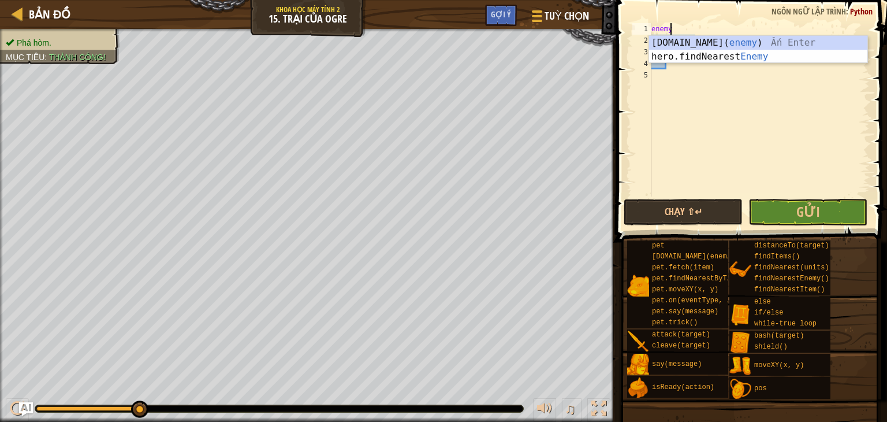
scroll to position [5, 1]
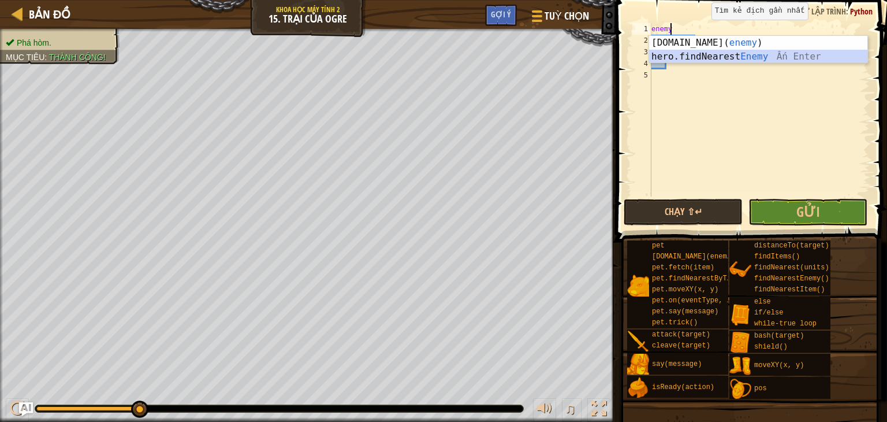
click at [715, 57] on div "[DOMAIN_NAME]( enemy ) [DEMOGRAPHIC_DATA] Enter hero.findNearest Enemy Ấn Enter" at bounding box center [758, 63] width 218 height 55
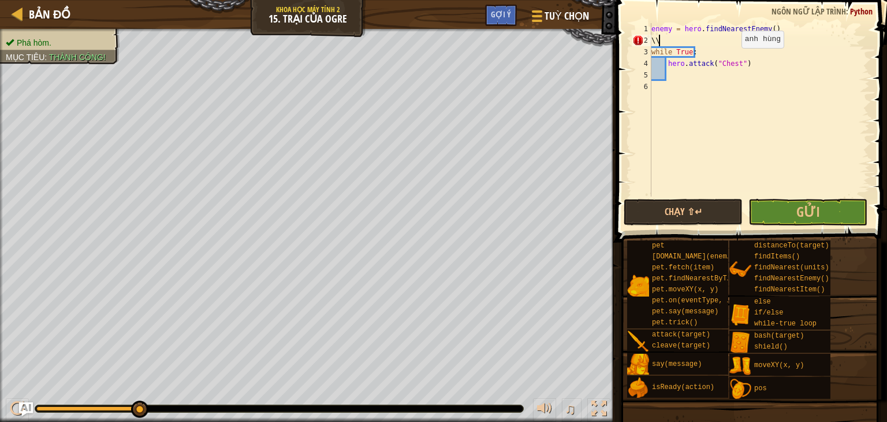
type textarea "\"
type textarea "enemy = hero.findNearestEnemy()"
click at [718, 65] on div "enemy = hero . findNearestEnemy ( ) while True : hero . attack ( "Chest" )" at bounding box center [759, 121] width 221 height 196
type textarea "hero.attack("Chest")"
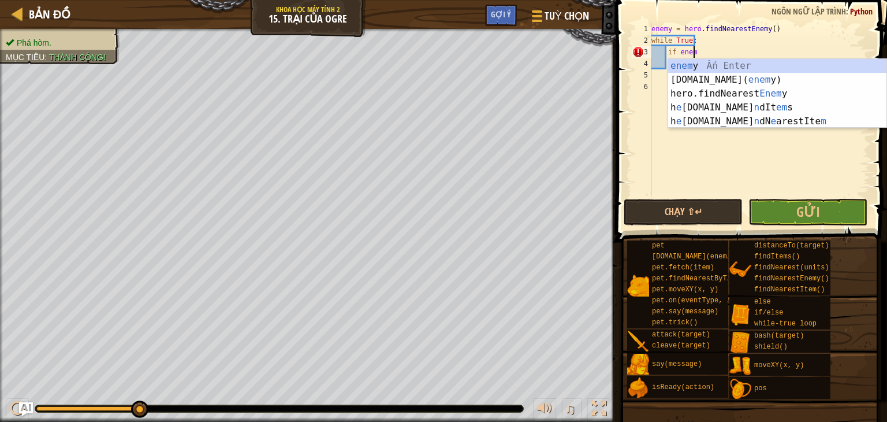
scroll to position [5, 3]
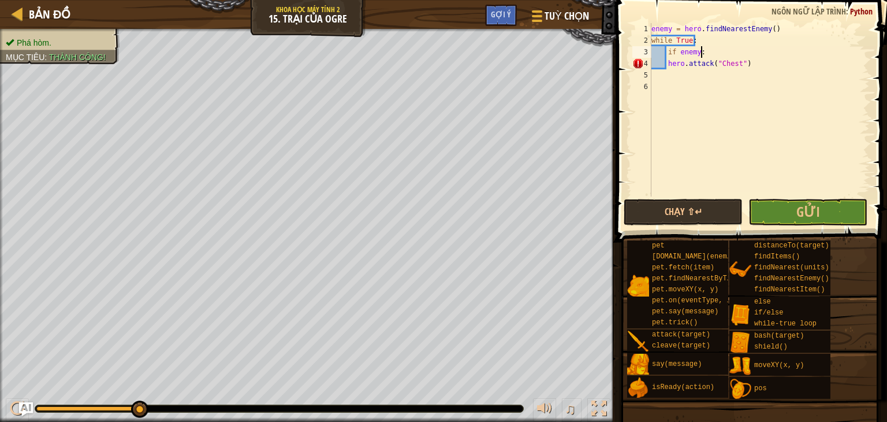
type textarea "hero.attack("Chest")"
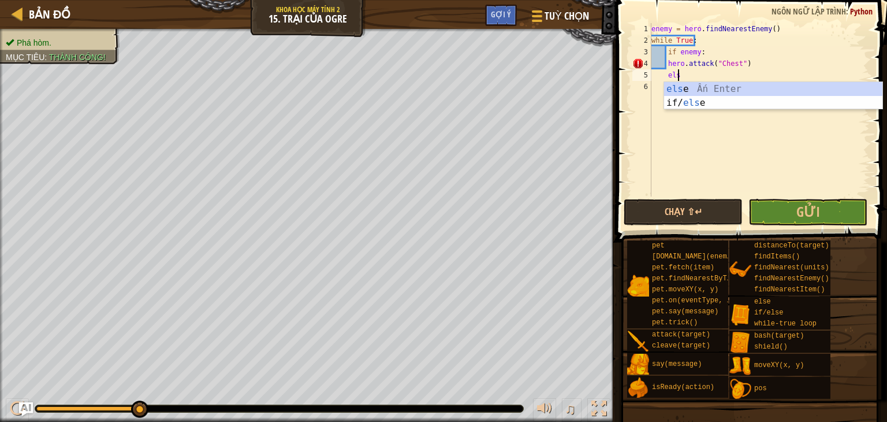
scroll to position [5, 2]
click at [698, 104] on div "else Ấn Enter if/ else Ấn Enter" at bounding box center [773, 109] width 218 height 55
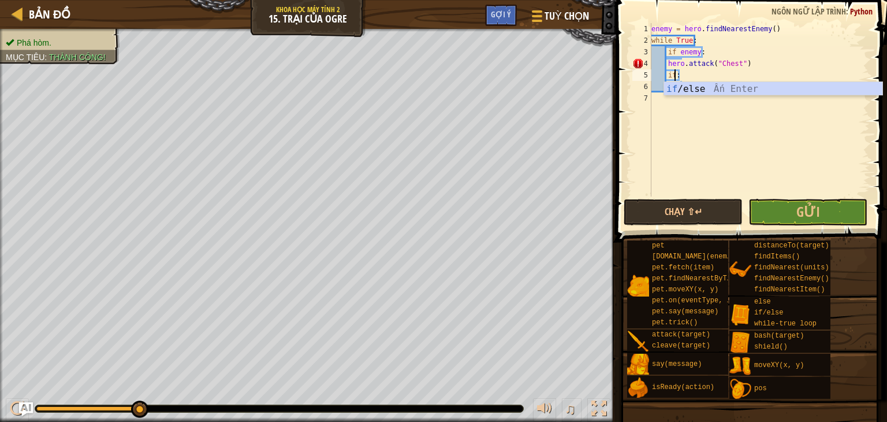
scroll to position [5, 1]
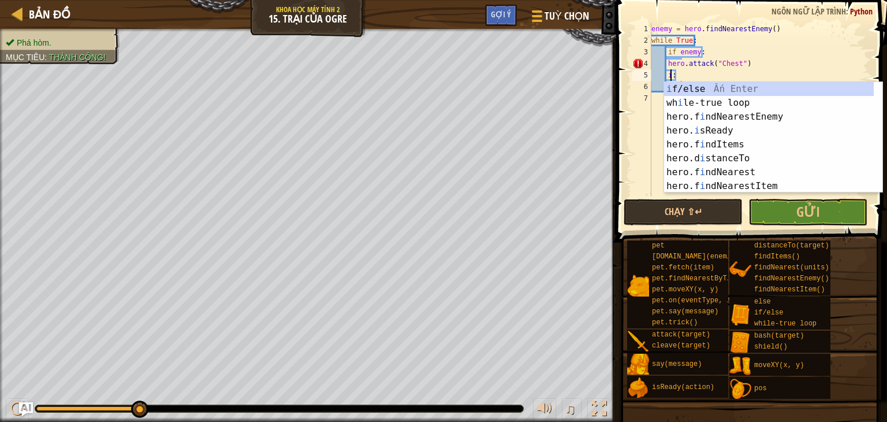
type textarea ":"
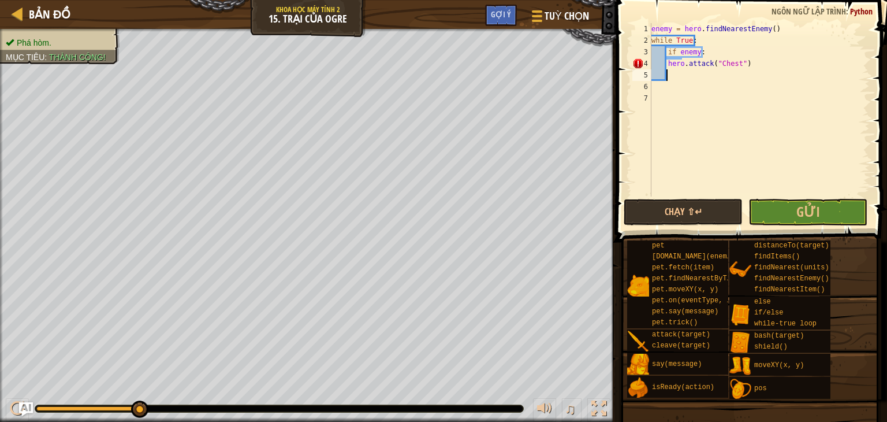
scroll to position [5, 0]
type textarea "w"
click at [724, 65] on div "if /else Ấn Enter" at bounding box center [773, 80] width 218 height 42
type textarea "if enemy:"
click at [705, 82] on div "enemy = hero . findNearestEnemy ( ) while True : if enemy : hero . attack ( "Ch…" at bounding box center [759, 121] width 221 height 196
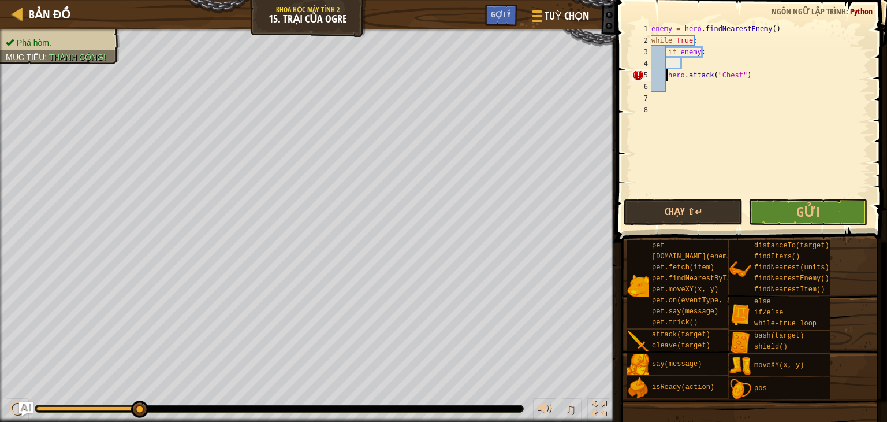
click at [668, 78] on div "enemy = hero . findNearestEnemy ( ) while True : if enemy : hero . attack ( "Ch…" at bounding box center [759, 121] width 221 height 196
type textarea "hero.attack("Chest")"
click at [730, 85] on div "enemy = hero . findNearestEnemy ( ) while True : if enemy : hero . attack ( "Ch…" at bounding box center [759, 121] width 221 height 196
click at [707, 68] on div "enemy = hero . findNearestEnemy ( ) while True : if enemy : hero . attack ( "Ch…" at bounding box center [759, 121] width 221 height 196
type textarea "hero.attack("Chest")"
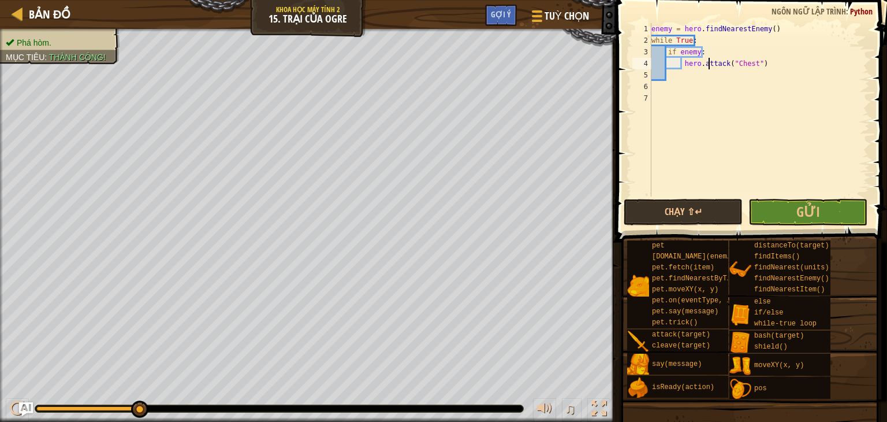
click at [684, 73] on div "enemy = hero . findNearestEnemy ( ) while True : if enemy : hero . attack ( "Ch…" at bounding box center [759, 121] width 221 height 196
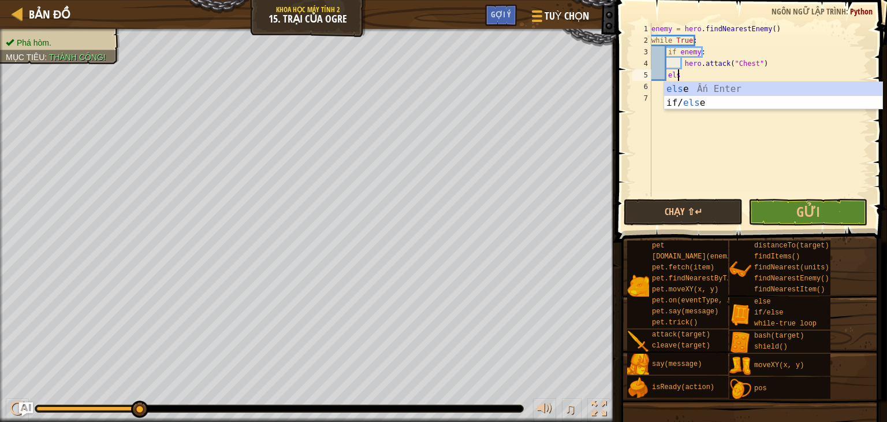
type textarea "else"
click at [736, 86] on div "else Ấn Enter if/ else Ấn Enter" at bounding box center [773, 109] width 218 height 55
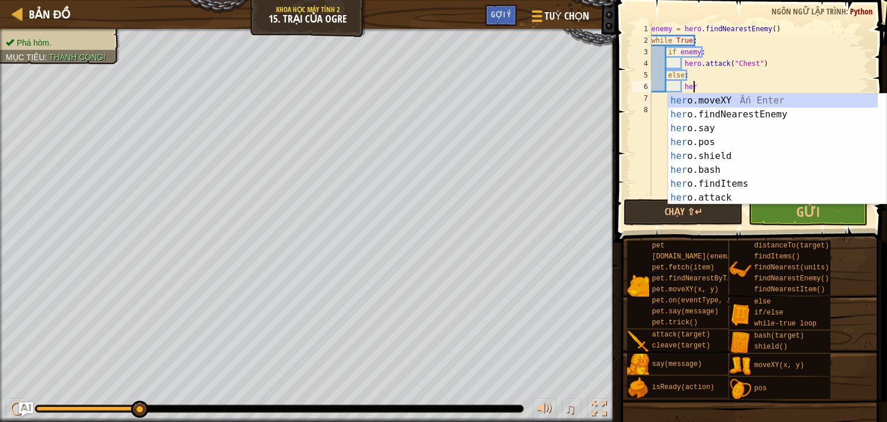
scroll to position [5, 3]
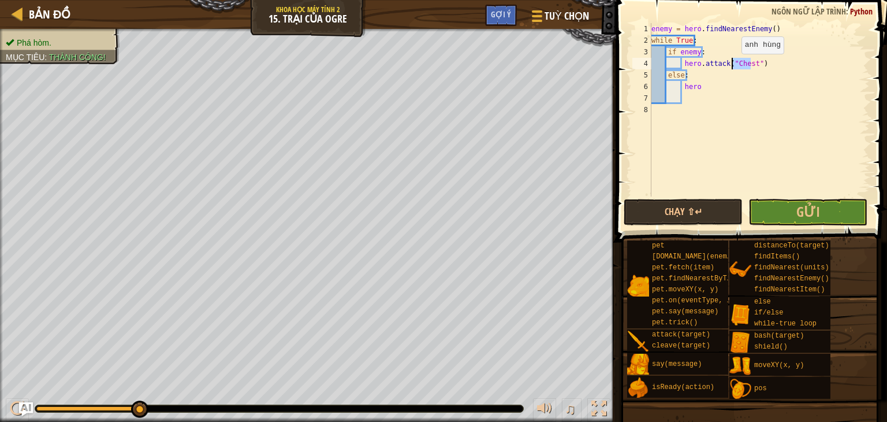
drag, startPoint x: 751, startPoint y: 67, endPoint x: 731, endPoint y: 65, distance: 19.7
click at [731, 65] on div "enemy = hero . findNearestEnemy ( ) while True : if enemy : hero . attack ( "Ch…" at bounding box center [759, 121] width 221 height 196
click at [723, 88] on div "enemy = hero . findNearestEnemy ( ) while True : if enemy : hero . attack ( "en…" at bounding box center [759, 121] width 221 height 196
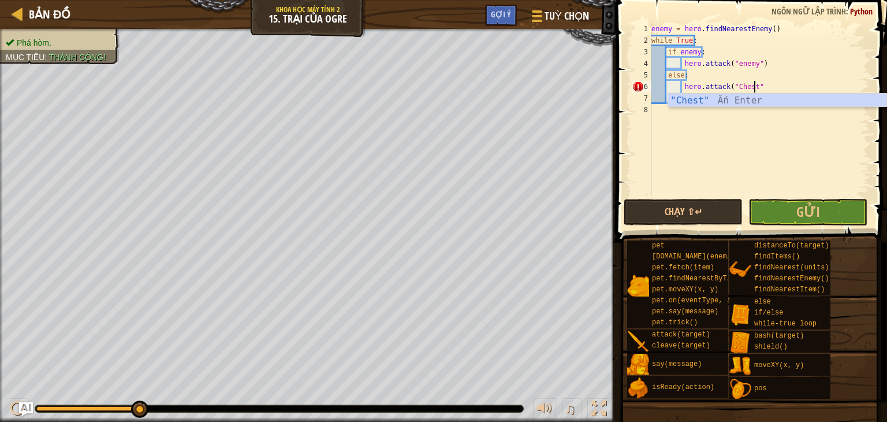
type textarea "hero.attack("Chest")"
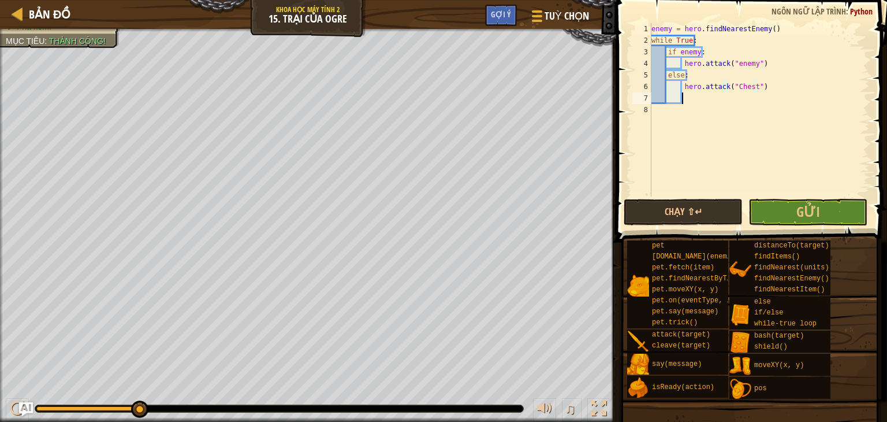
click at [718, 98] on div "enemy = hero . findNearestEnemy ( ) while True : if enemy : hero . attack ( "en…" at bounding box center [759, 121] width 221 height 196
drag, startPoint x: 770, startPoint y: 30, endPoint x: 649, endPoint y: 30, distance: 121.3
click at [649, 30] on div "1 2 3 4 5 6 7 8 enemy = hero . findNearestEnemy ( ) while True : if enemy : her…" at bounding box center [750, 109] width 240 height 173
click at [776, 82] on div "enemy = hero . findNearestEnemy ( ) while True : if enemy : hero . attack ( "en…" at bounding box center [759, 121] width 221 height 196
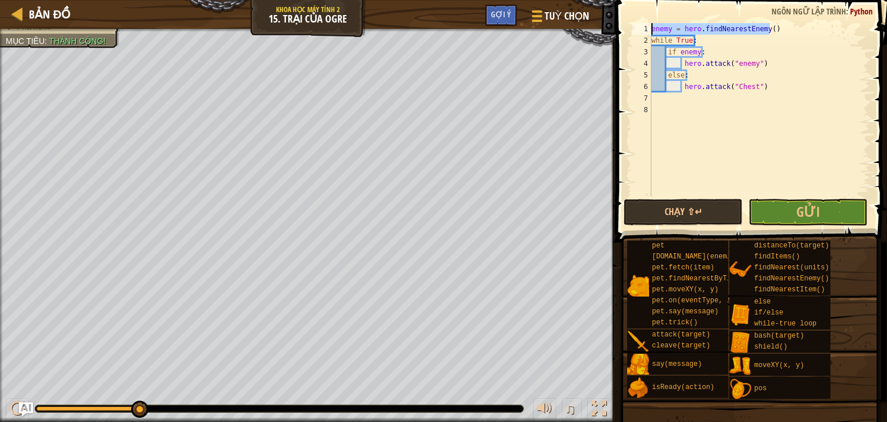
type textarea "hero.attack("Chest")"
paste textarea "enemy = hero.findNearestEnemy()"
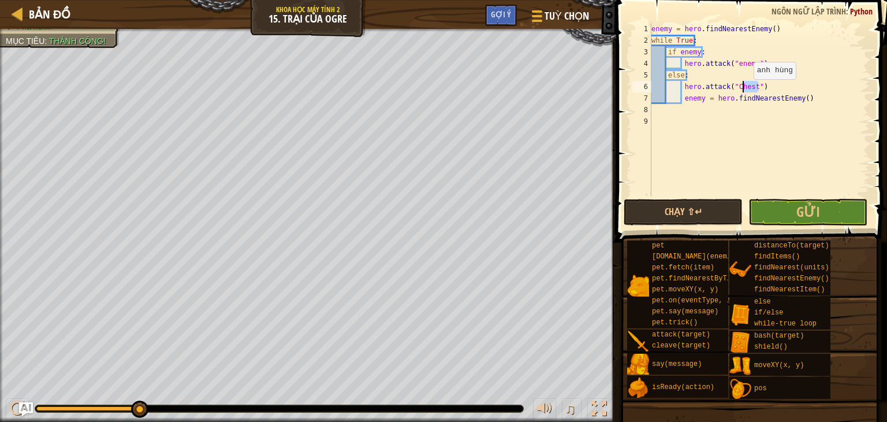
drag, startPoint x: 807, startPoint y: 89, endPoint x: 744, endPoint y: 91, distance: 63.0
click at [744, 91] on div "enemy = hero . findNearestEnemy ( ) while True : if enemy : hero . attack ( "en…" at bounding box center [759, 121] width 221 height 196
type textarea "hero.attack("Chest")"
drag, startPoint x: 835, startPoint y: 107, endPoint x: 822, endPoint y: 105, distance: 12.9
click at [834, 107] on div "enemy = hero . findNearestEnemy ( ) while True : if enemy : hero . attack ( "en…" at bounding box center [759, 121] width 221 height 196
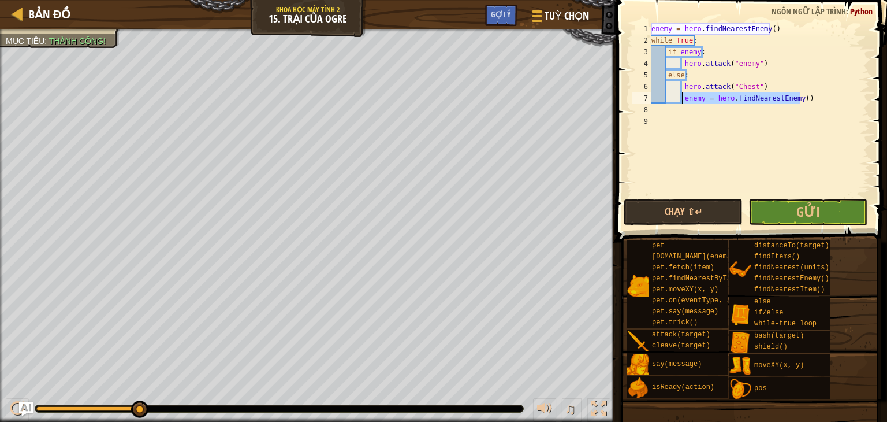
drag, startPoint x: 818, startPoint y: 103, endPoint x: 683, endPoint y: 100, distance: 134.6
click at [683, 100] on div "enemy = hero . findNearestEnemy ( ) while True : if enemy : hero . attack ( "en…" at bounding box center [759, 121] width 221 height 196
type textarea "enemy = hero.findNearestEnemy()"
drag, startPoint x: 750, startPoint y: 39, endPoint x: 711, endPoint y: 42, distance: 38.8
click at [711, 42] on div "enemy = hero . findNearestEnemy ( ) while True : if enemy : hero . attack ( "en…" at bounding box center [759, 121] width 221 height 196
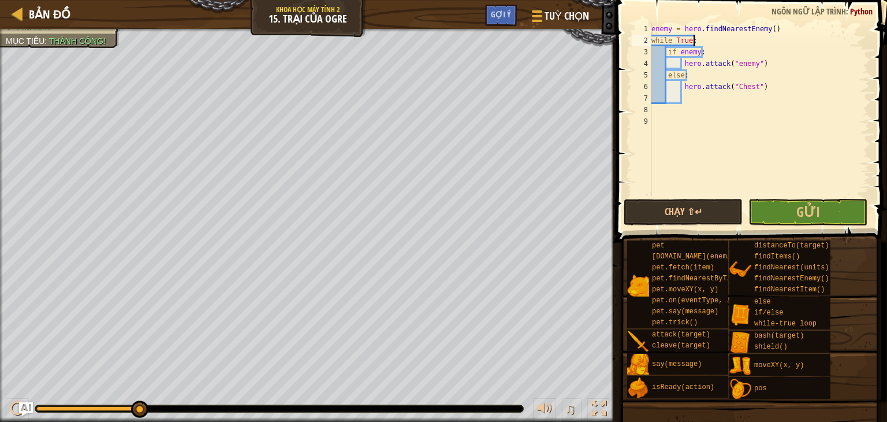
click at [650, 42] on div "2" at bounding box center [641, 41] width 19 height 12
click at [651, 41] on div "enemy = hero . findNearestEnemy ( ) while True : if enemy : hero . attack ( "en…" at bounding box center [759, 121] width 221 height 196
paste textarea "enemy = hero.findNearestEnemy()"
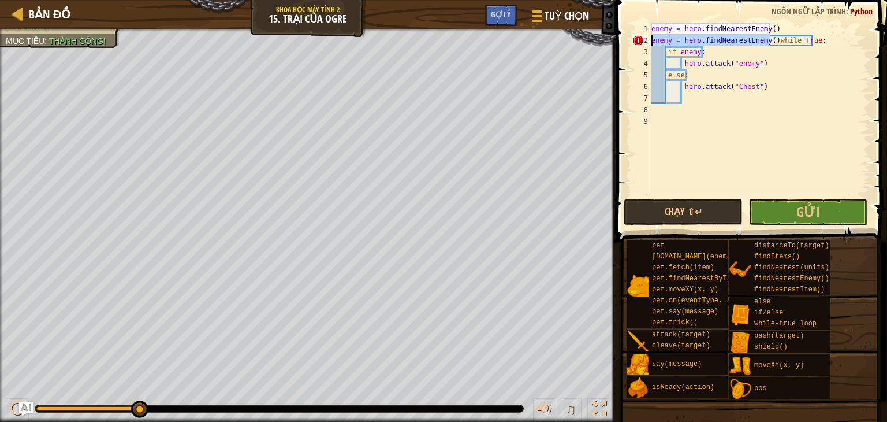
drag, startPoint x: 769, startPoint y: 42, endPoint x: 640, endPoint y: 40, distance: 129.4
click at [640, 40] on div "enemy = hero.findNearestEnemy()while True: 1 2 3 4 5 6 7 8 9 enemy = hero . fin…" at bounding box center [750, 109] width 240 height 173
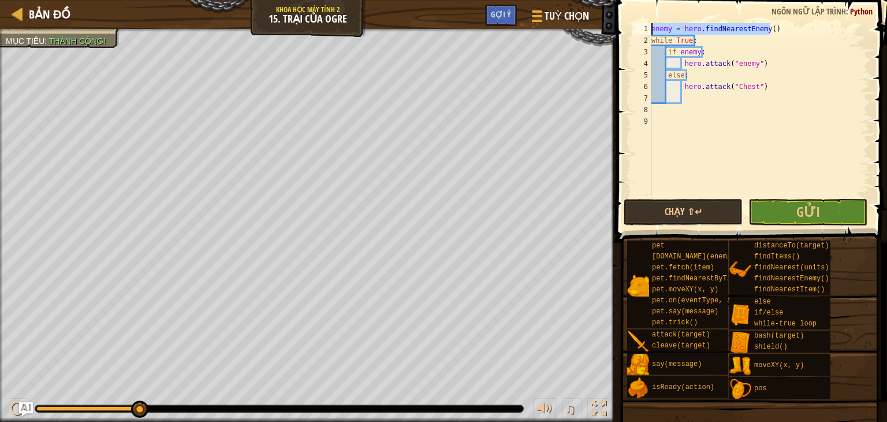
drag, startPoint x: 788, startPoint y: 29, endPoint x: 642, endPoint y: 30, distance: 146.1
click at [642, 30] on div "while True: 1 2 3 4 5 6 7 8 9 enemy = hero . findNearestEnemy ( ) while True : …" at bounding box center [750, 109] width 240 height 173
type textarea "enemy = hero.findNearestEnemy()"
type textarea "while True:"
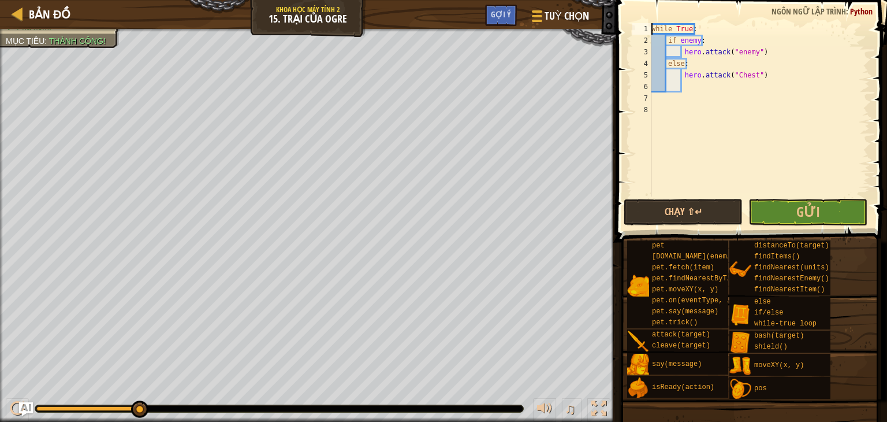
click at [694, 99] on div "while True : if enemy : hero . attack ( "enemy" ) else : hero . attack ( "Chest…" at bounding box center [759, 121] width 221 height 196
paste textarea "enemy = hero.findNearestEnemy()"
type textarea "enemy = hero.findNearestEnemy()"
drag, startPoint x: 723, startPoint y: 102, endPoint x: 647, endPoint y: 98, distance: 76.4
click at [647, 98] on div "enemy = hero.findNearestEnemy() 1 2 3 4 5 6 7 8 while True : if enemy : hero . …" at bounding box center [750, 109] width 240 height 173
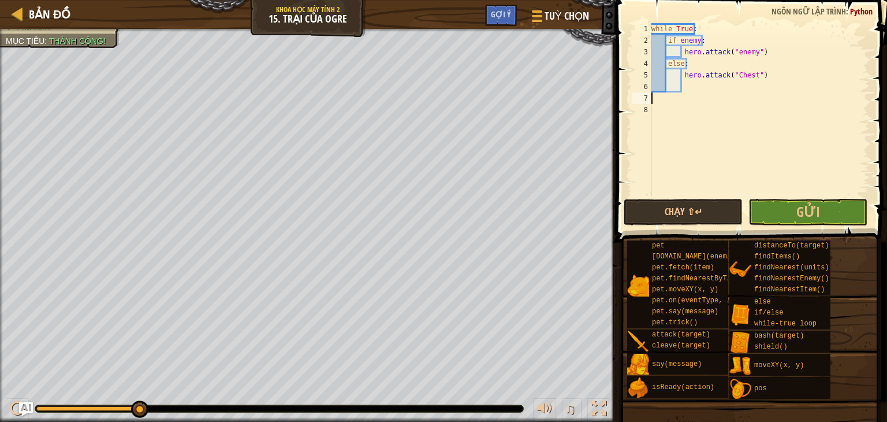
click at [726, 43] on div "while True : if enemy : hero . attack ( "enemy" ) else : hero . attack ( "Chest…" at bounding box center [759, 121] width 221 height 196
type textarea "if enemy:"
paste textarea "enemy = hero.findNearestEnemy()"
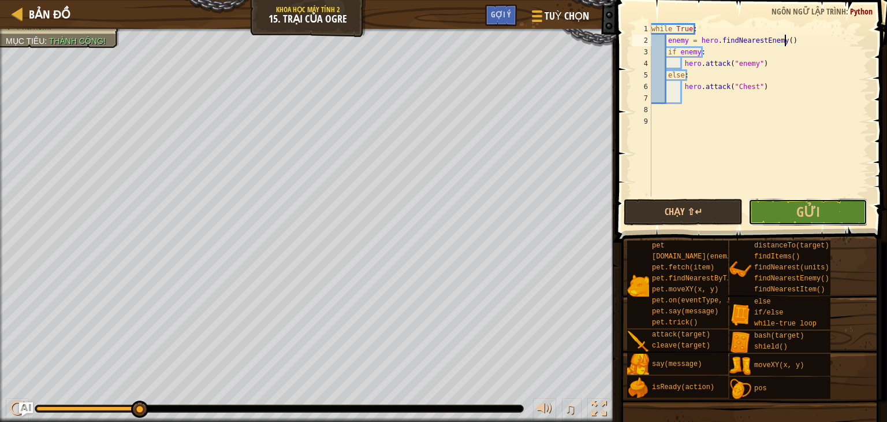
click at [789, 208] on button "Gửi" at bounding box center [807, 212] width 119 height 27
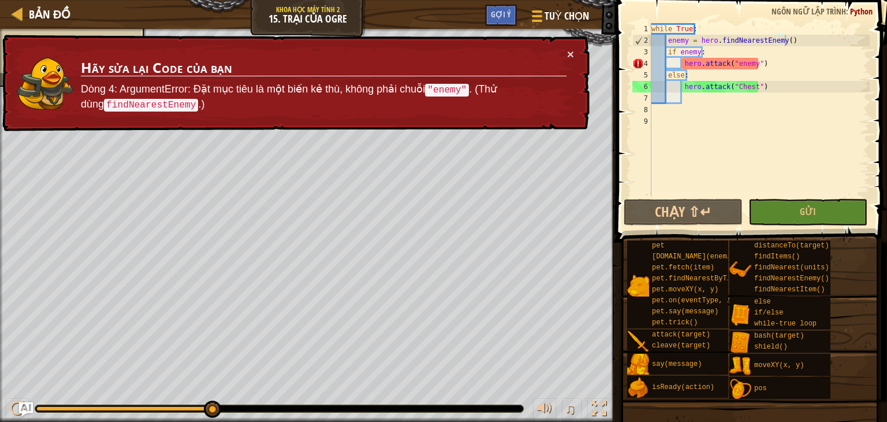
click at [579, 50] on div "× Hãy sửa lại Code của bạn Dòng 4: ArgumentError: Đặt mục tiêu là một biến kẻ t…" at bounding box center [295, 83] width 590 height 97
click at [573, 53] on button "×" at bounding box center [570, 54] width 7 height 12
click at [754, 64] on div "while True : enemy = hero . findNearestEnemy ( ) if enemy : hero . attack ( "en…" at bounding box center [759, 121] width 221 height 196
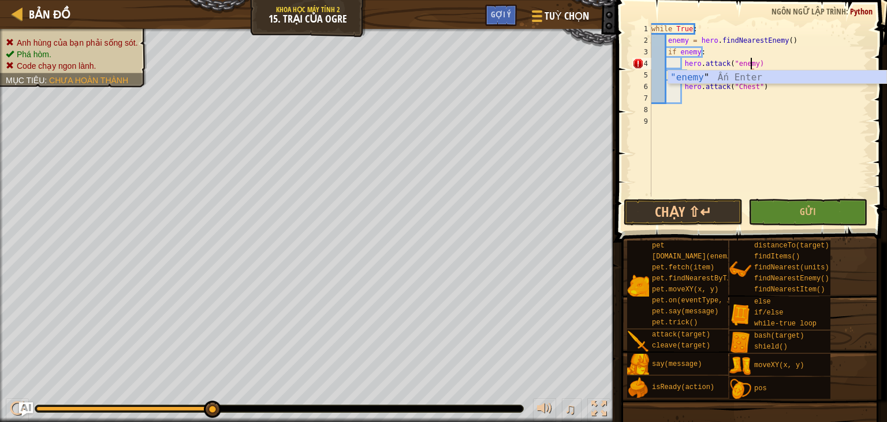
click at [732, 62] on div "while True : enemy = hero . findNearestEnemy ( ) if enemy : hero . attack ( "en…" at bounding box center [759, 121] width 221 height 196
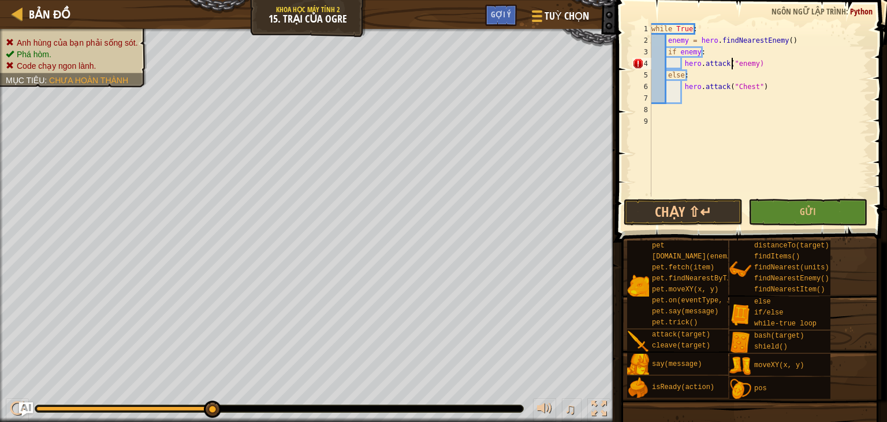
type textarea "hero.attack(enemy)"
click at [788, 211] on button "Gửi" at bounding box center [807, 212] width 119 height 27
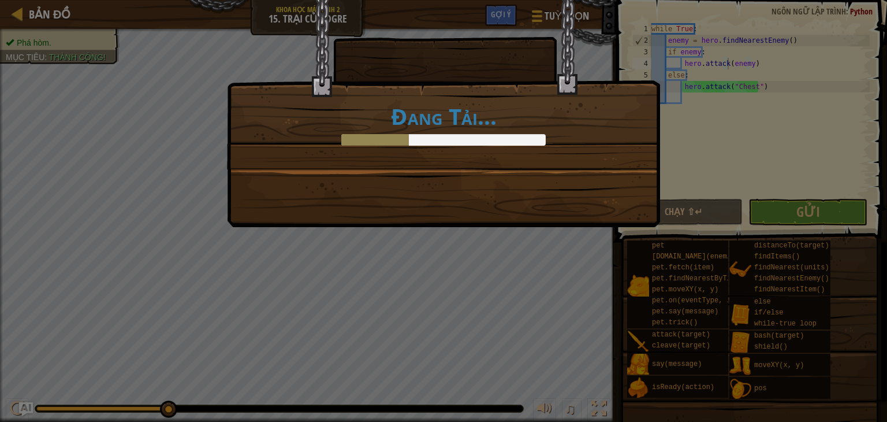
drag, startPoint x: 471, startPoint y: 177, endPoint x: 385, endPoint y: 260, distance: 120.5
click at [385, 260] on div "Đang Tải..." at bounding box center [443, 211] width 887 height 422
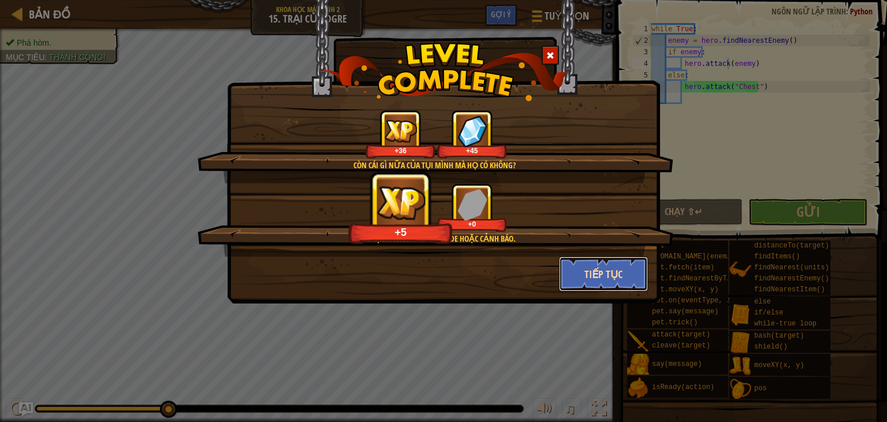
click at [608, 272] on button "Tiếp tục" at bounding box center [604, 273] width 90 height 35
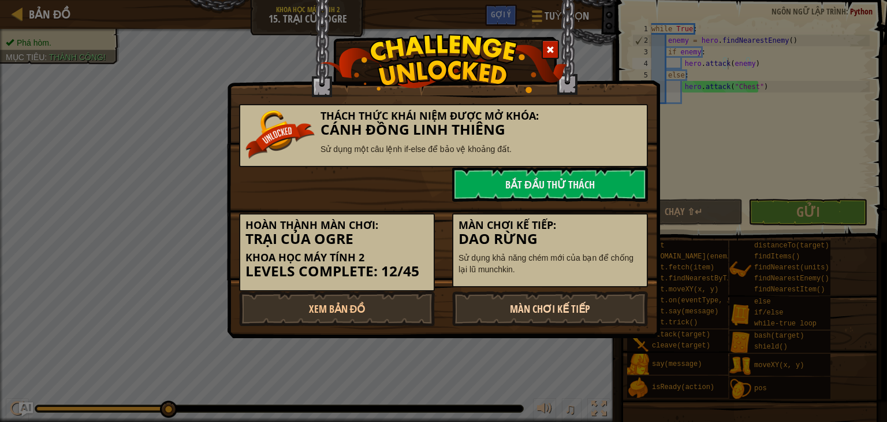
click at [527, 309] on link "Màn chơi kế tiếp" at bounding box center [550, 308] width 196 height 35
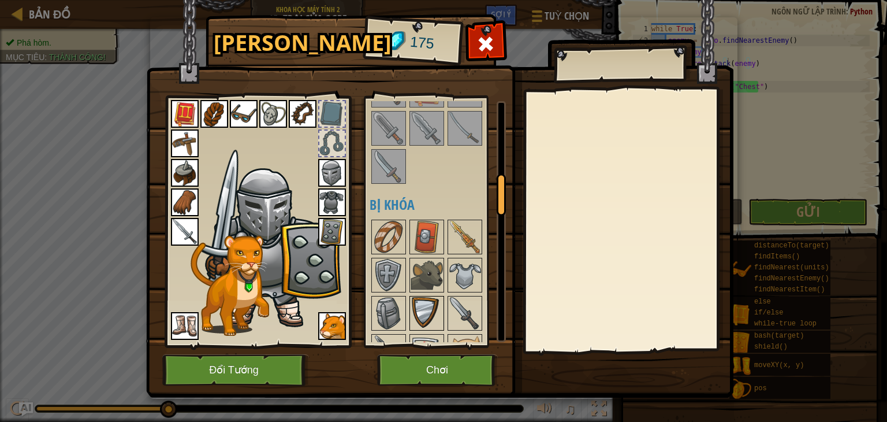
scroll to position [462, 0]
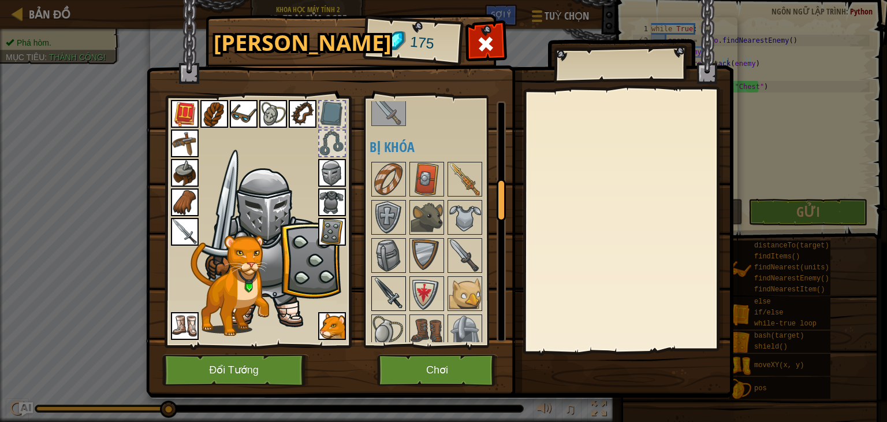
click at [404, 290] on div at bounding box center [388, 293] width 35 height 35
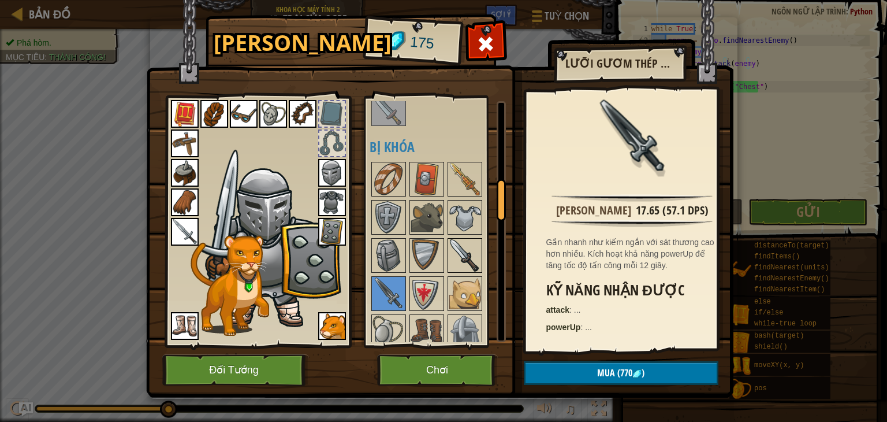
click at [457, 252] on img at bounding box center [465, 255] width 32 height 32
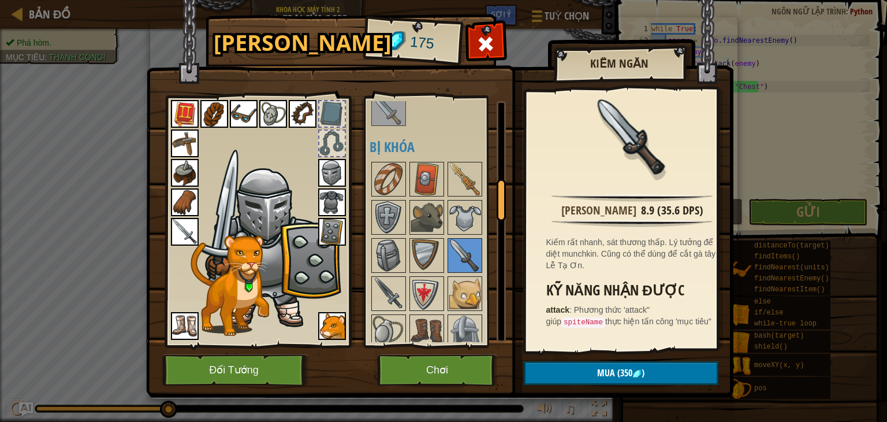
click at [188, 231] on img at bounding box center [185, 232] width 28 height 28
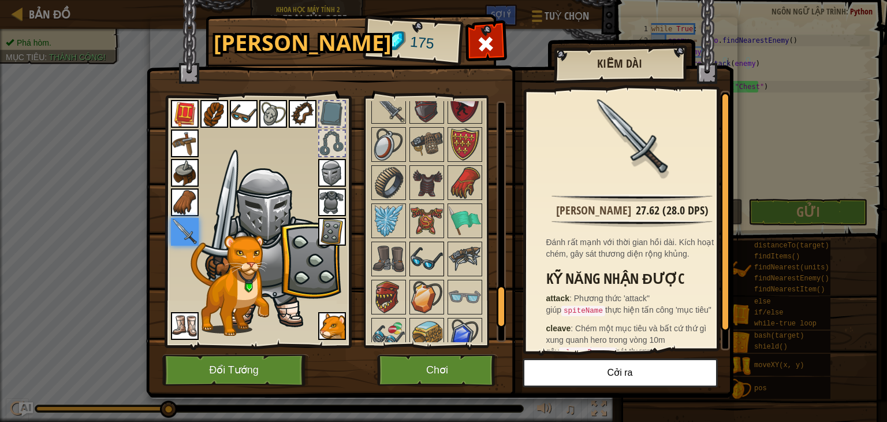
scroll to position [1223, 0]
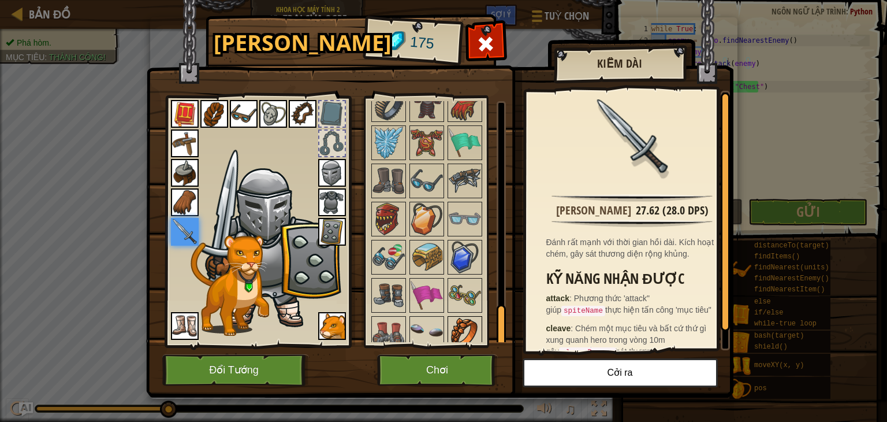
click at [453, 326] on img at bounding box center [465, 333] width 32 height 32
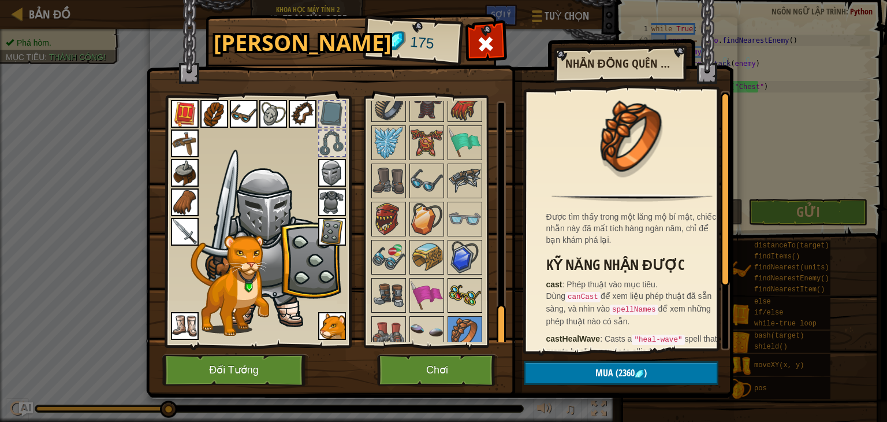
click at [457, 279] on img at bounding box center [465, 295] width 32 height 32
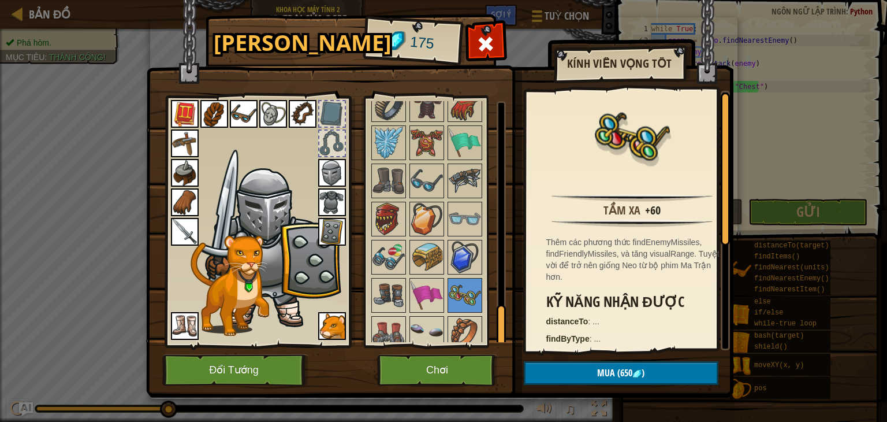
click at [434, 348] on img at bounding box center [439, 187] width 587 height 419
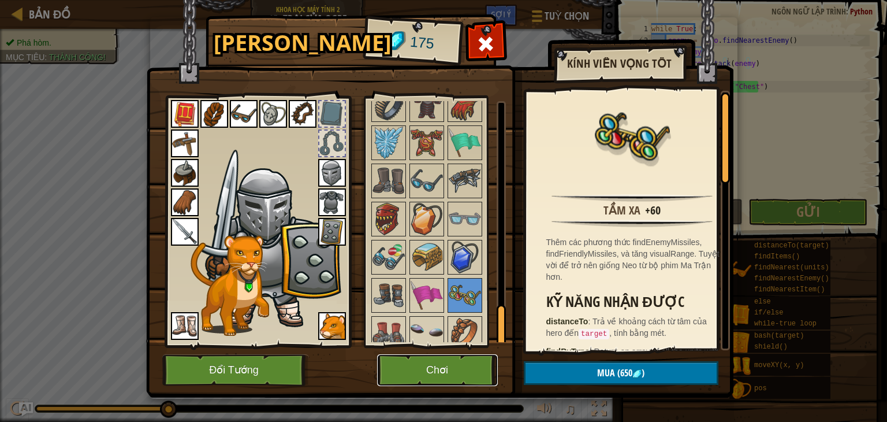
click at [431, 359] on button "Chơi" at bounding box center [437, 370] width 121 height 32
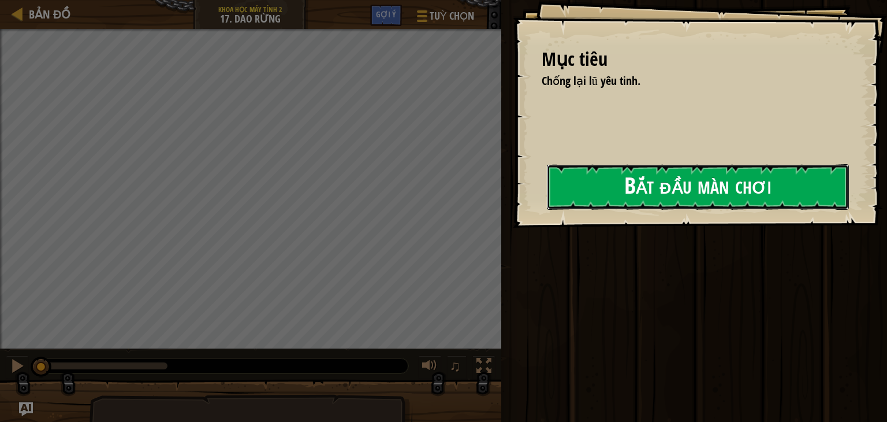
click at [652, 187] on button "Bắt đầu màn chơi" at bounding box center [698, 187] width 302 height 46
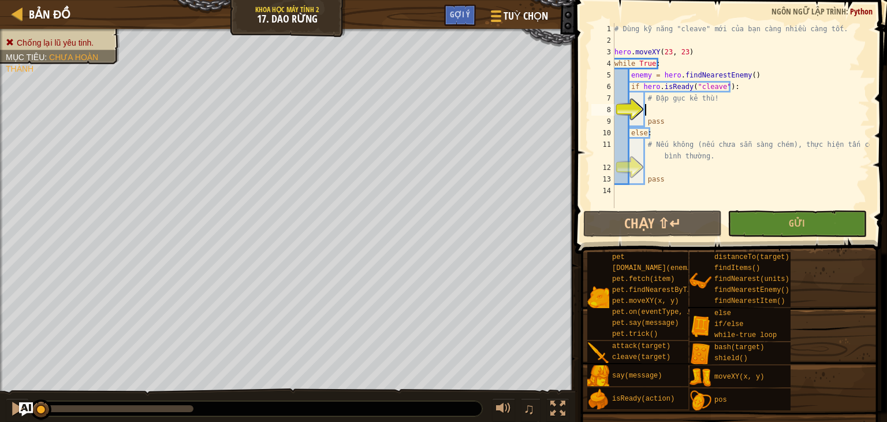
click at [752, 106] on div "# Dùng kỹ năng "cleave" mới của bạn càng nhiều càng tốt. hero . moveXY ( 23 , 2…" at bounding box center [741, 127] width 258 height 208
click at [742, 96] on div "# Dùng kỹ năng "cleave" mới của bạn càng nhiều càng tốt. hero . moveXY ( 23 , 2…" at bounding box center [741, 127] width 258 height 208
type textarea "# Đập gục kẻ thù!"
drag, startPoint x: 723, startPoint y: 97, endPoint x: 641, endPoint y: 100, distance: 82.1
click at [641, 100] on div "# Đập gục kẻ thù! 1 2 3 4 5 6 7 8 9 10 11 12 13 14 # Dùng kỹ năng "cleave" mới …" at bounding box center [729, 115] width 281 height 185
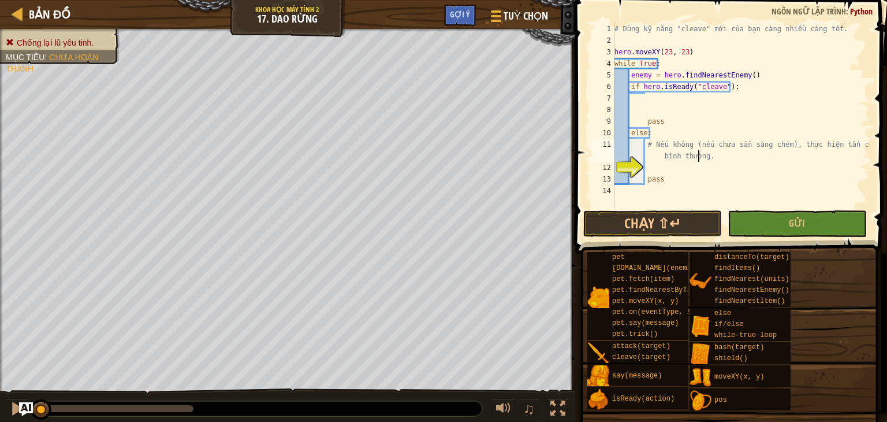
click at [703, 159] on div "# Dùng kỹ năng "cleave" mới của bạn càng nhiều càng tốt. hero . moveXY ( 23 , 2…" at bounding box center [741, 127] width 258 height 208
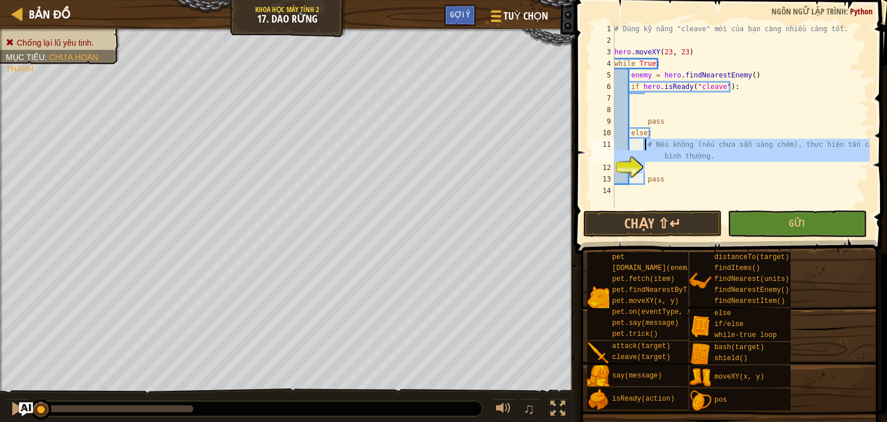
drag, startPoint x: 728, startPoint y: 162, endPoint x: 645, endPoint y: 148, distance: 84.3
click at [645, 148] on div "# Dùng kỹ năng "cleave" mới của bạn càng nhiều càng tốt. hero . moveXY ( 23 , 2…" at bounding box center [741, 127] width 258 height 208
type textarea "# Nếu không (nếu chưa sẵn sàng chém), thực hiện tấn công bình thường."
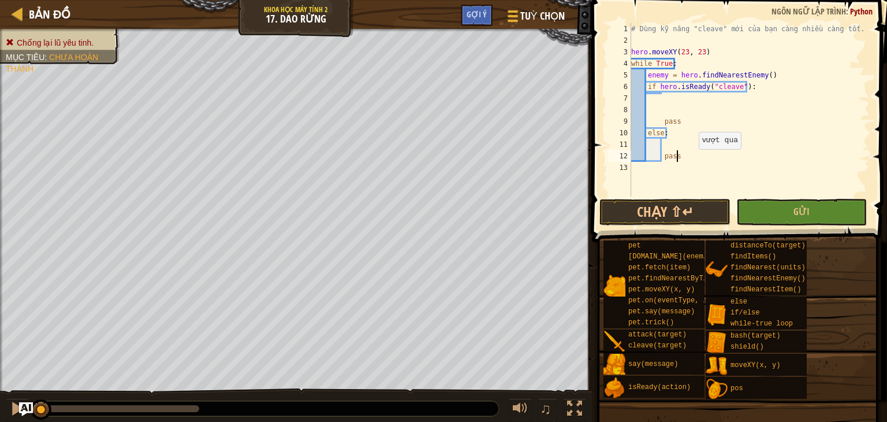
click at [693, 160] on div "# Dùng kỹ năng "cleave" mới của bạn càng nhiều càng tốt. hero . moveXY ( 23 , 2…" at bounding box center [749, 121] width 241 height 196
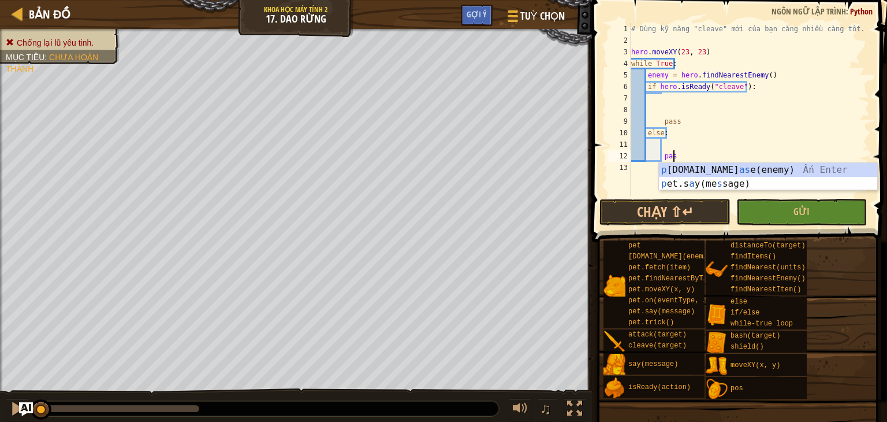
type textarea "p"
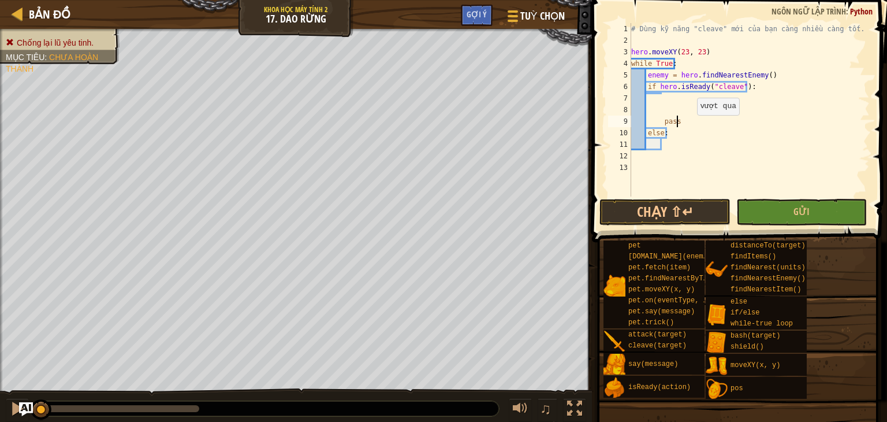
click at [691, 126] on div "# Dùng kỹ năng "cleave" mới của bạn càng nhiều càng tốt. hero . moveXY ( 23 , 2…" at bounding box center [749, 121] width 241 height 196
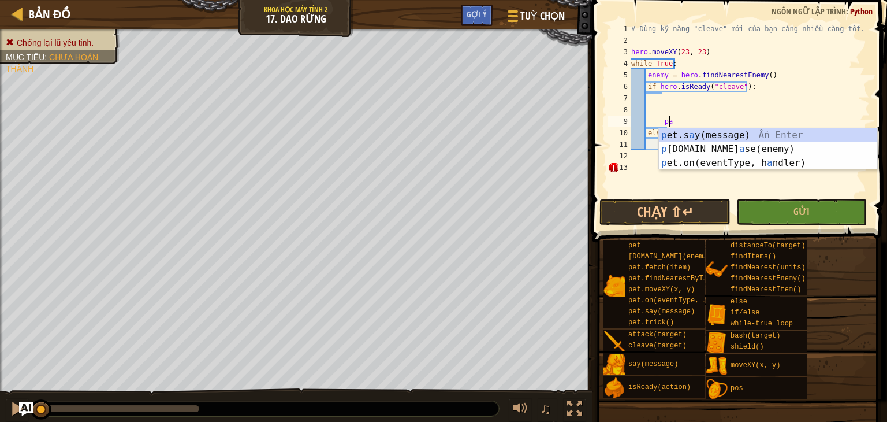
type textarea "p"
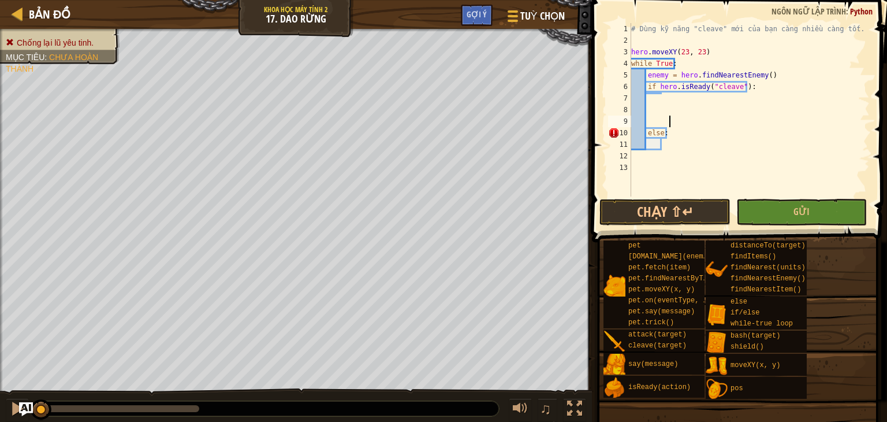
click at [785, 101] on div "# Dùng kỹ năng "cleave" mới của bạn càng nhiều càng tốt. hero . moveXY ( 23 , 2…" at bounding box center [749, 121] width 241 height 196
drag, startPoint x: 783, startPoint y: 69, endPoint x: 712, endPoint y: 70, distance: 71.0
click at [711, 70] on div "# Dùng kỹ năng "cleave" mới của bạn càng nhiều càng tốt. hero . moveXY ( 23 , 2…" at bounding box center [749, 121] width 241 height 196
click at [714, 62] on div "# Dùng kỹ năng "cleave" mới của bạn càng nhiều càng tốt. hero . moveXY ( 23 , 2…" at bounding box center [749, 121] width 241 height 196
drag, startPoint x: 739, startPoint y: 33, endPoint x: 614, endPoint y: 17, distance: 125.9
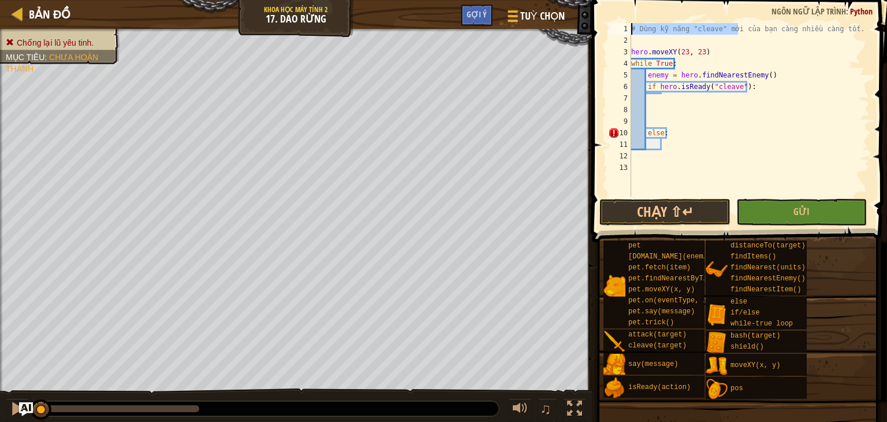
click at [614, 17] on div "while True: 1 2 3 4 5 6 7 8 9 10 11 12 13 # Dùng kỹ năng "cleave" mới của bạn c…" at bounding box center [737, 144] width 299 height 276
drag, startPoint x: 680, startPoint y: 31, endPoint x: 664, endPoint y: 31, distance: 16.7
click at [679, 31] on div "# Dùng kỹ năng "cleave" mới của bạn càng nhiều càng tốt. hero . moveXY ( 23 , 2…" at bounding box center [749, 109] width 241 height 173
drag, startPoint x: 640, startPoint y: 40, endPoint x: 604, endPoint y: 18, distance: 42.0
click at [605, 18] on div "# Dùng kỹ năng "cleave" mới của bạn càng nhiều càng tốt. 1 2 3 4 5 6 7 8 9 10 1…" at bounding box center [737, 144] width 299 height 276
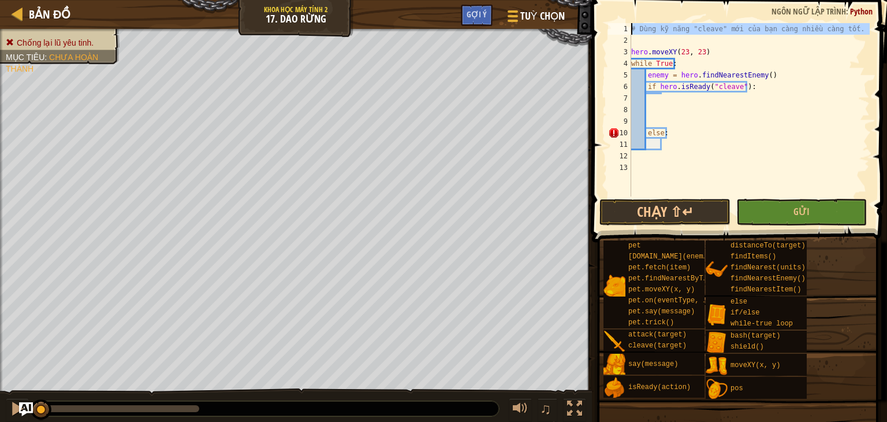
type textarea "# Dùng kỹ năng "cleave" mới của bạn càng nhiều càng tốt."
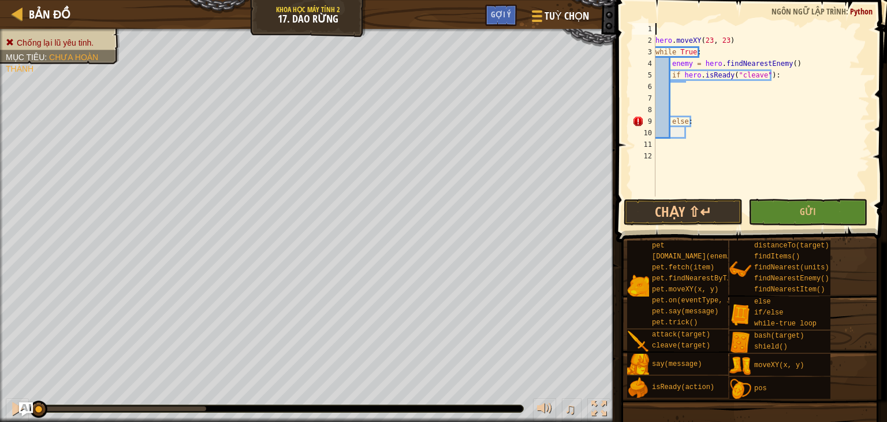
click at [748, 88] on div "hero . moveXY ( 23 , 23 ) while True : enemy = hero . findNearestEnemy ( ) if h…" at bounding box center [761, 121] width 217 height 196
click at [739, 118] on div "hero . moveXY ( 23 , 23 ) while True : enemy = hero . findNearestEnemy ( ) if h…" at bounding box center [761, 121] width 217 height 196
type textarea "else:"
click at [754, 82] on div "hero . moveXY ( 23 , 23 ) while True : enemy = hero . findNearestEnemy ( ) if h…" at bounding box center [761, 121] width 217 height 196
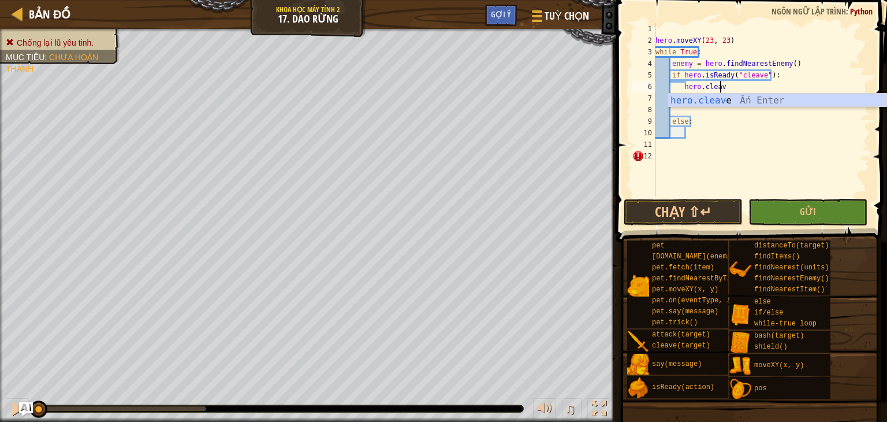
scroll to position [5, 5]
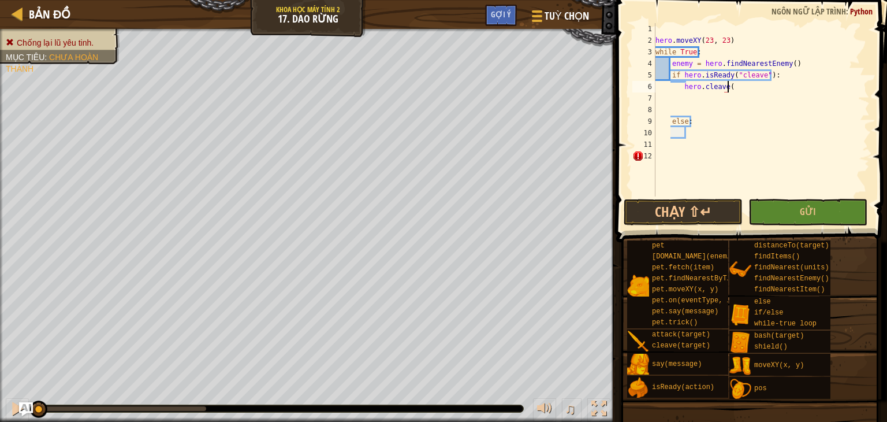
type textarea "hero.cleave()"
type textarea "else:"
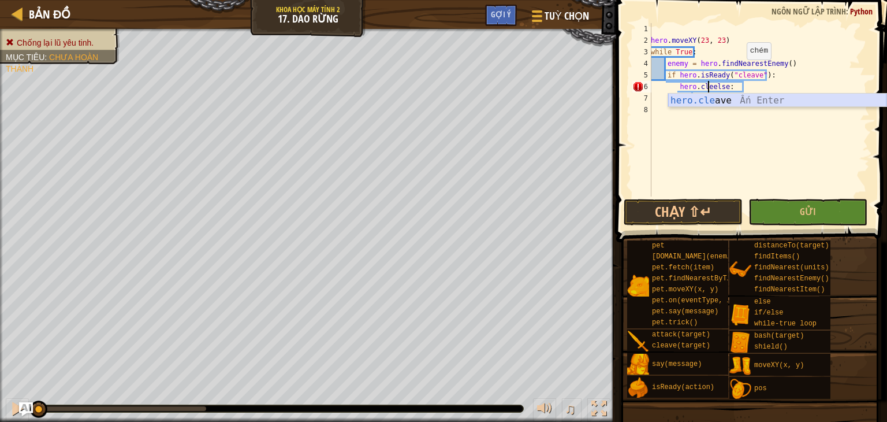
click at [802, 100] on div "hero.cle ave Ấn Enter" at bounding box center [777, 115] width 218 height 42
type textarea "hero.cleave(enemy):"
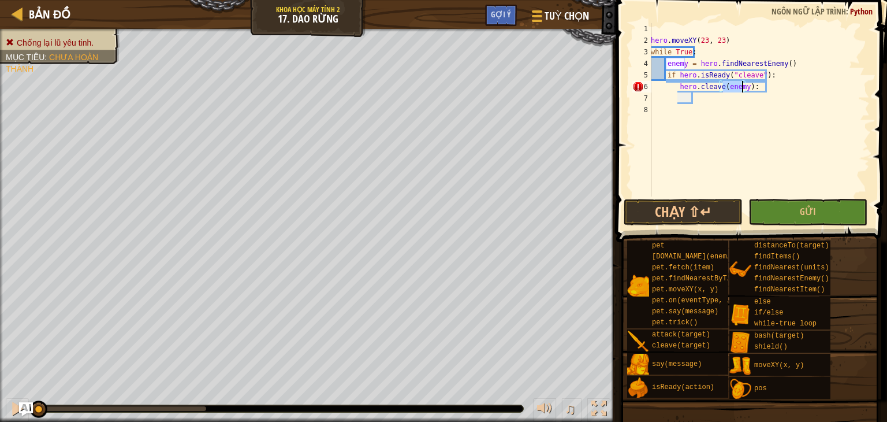
click at [751, 103] on div "hero . moveXY ( 23 , 23 ) while True : enemy = hero . findNearestEnemy ( ) if h…" at bounding box center [759, 121] width 221 height 196
click at [706, 93] on div "hero . moveXY ( 23 , 23 ) while True : enemy = hero . findNearestEnemy ( ) if h…" at bounding box center [759, 121] width 221 height 196
click at [707, 100] on div "hero . moveXY ( 23 , 23 ) while True : enemy = hero . findNearestEnemy ( ) if h…" at bounding box center [759, 121] width 221 height 196
click at [679, 90] on div "hero . moveXY ( 23 , 23 ) while True : enemy = hero . findNearestEnemy ( ) if h…" at bounding box center [759, 121] width 221 height 196
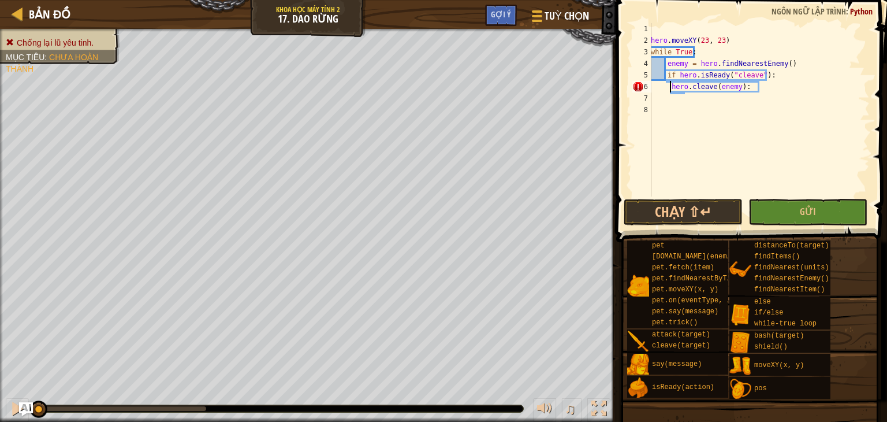
type textarea "hero.cleave(enemy):"
click at [687, 105] on div "hero . moveXY ( 23 , 23 ) while True : enemy = hero . findNearestEnemy ( ) if h…" at bounding box center [759, 121] width 221 height 196
click at [763, 98] on div "hero . moveXY ( 23 , 23 ) while True : enemy = hero . findNearestEnemy ( ) if h…" at bounding box center [759, 121] width 221 height 196
click at [749, 88] on div "hero . moveXY ( 23 , 23 ) while True : enemy = hero . findNearestEnemy ( ) if h…" at bounding box center [759, 121] width 221 height 196
type textarea "hero.cleave(enemy)"
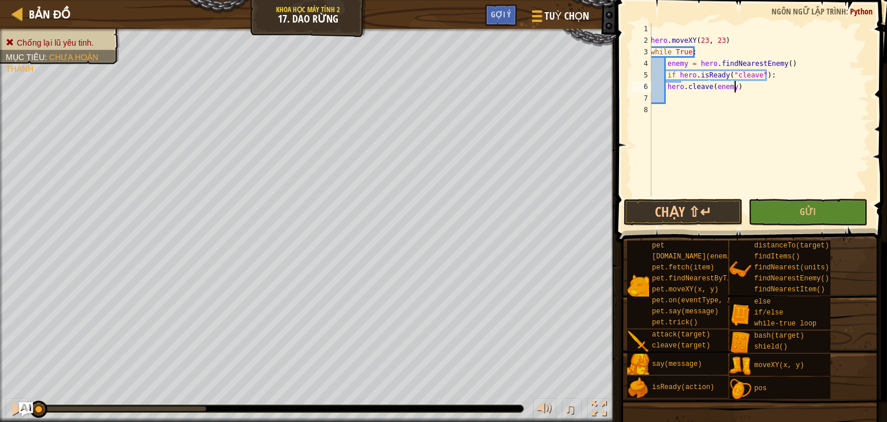
click at [738, 100] on div "hero . moveXY ( 23 , 23 ) while True : enemy = hero . findNearestEnemy ( ) if h…" at bounding box center [759, 121] width 221 height 196
type textarea "e"
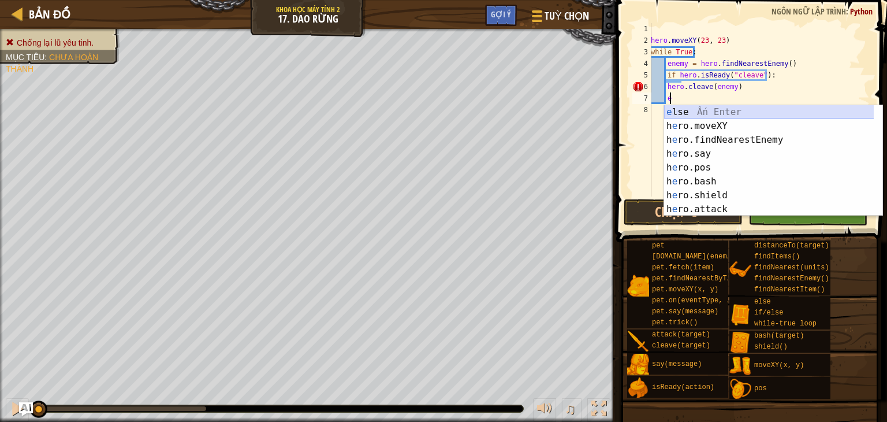
click at [740, 111] on div "e lse Ấn Enter h e ro.moveXY Ấn Enter h e ro.findNearestEnemy Ấn Enter h e ro.s…" at bounding box center [773, 174] width 218 height 139
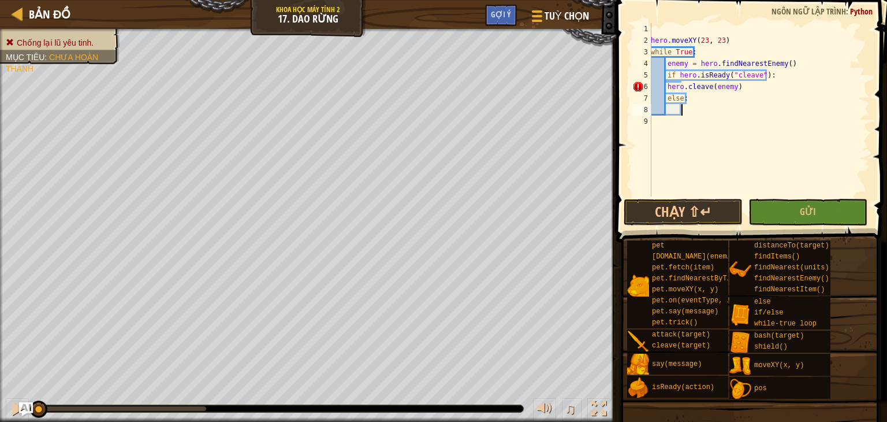
click at [668, 83] on div "hero . moveXY ( 23 , 23 ) while True : enemy = hero . findNearestEnemy ( ) if h…" at bounding box center [759, 121] width 221 height 196
type textarea "hero.cleave(enemy)"
click at [719, 111] on div "hero . moveXY ( 23 , 23 ) while True : enemy = hero . findNearestEnemy ( ) if h…" at bounding box center [759, 121] width 221 height 196
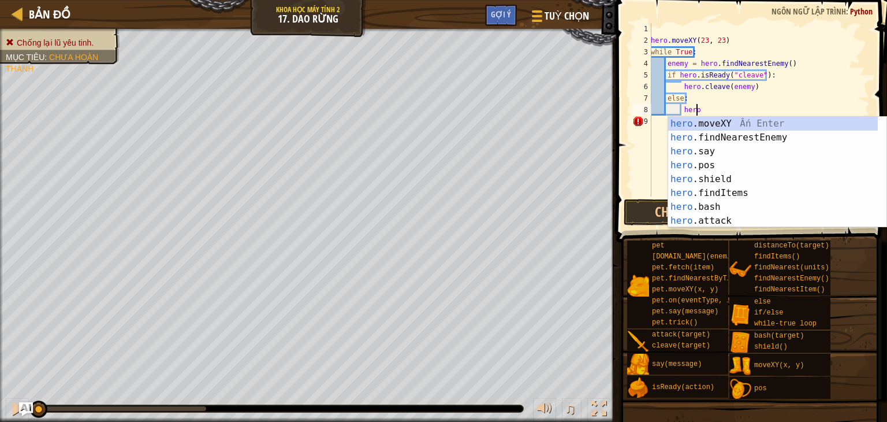
scroll to position [5, 3]
click at [702, 221] on div "hero .moveXY Ấn Enter hero .findNearestEnemy Ấn Enter hero .say Ấn Enter hero .…" at bounding box center [773, 186] width 210 height 139
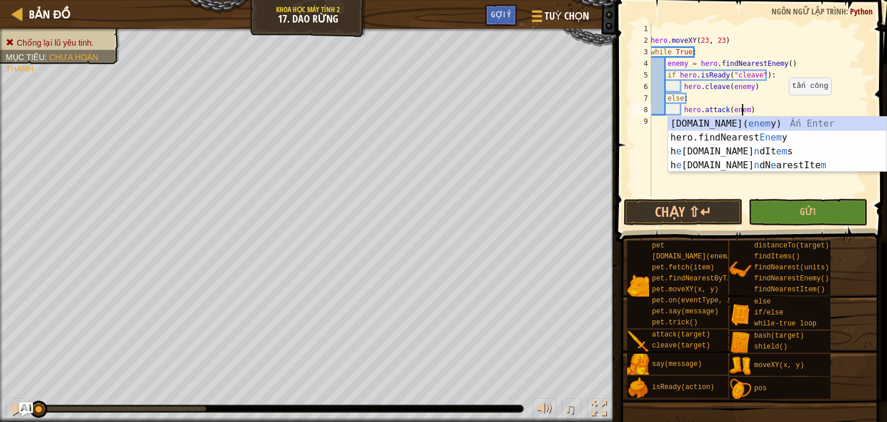
scroll to position [5, 7]
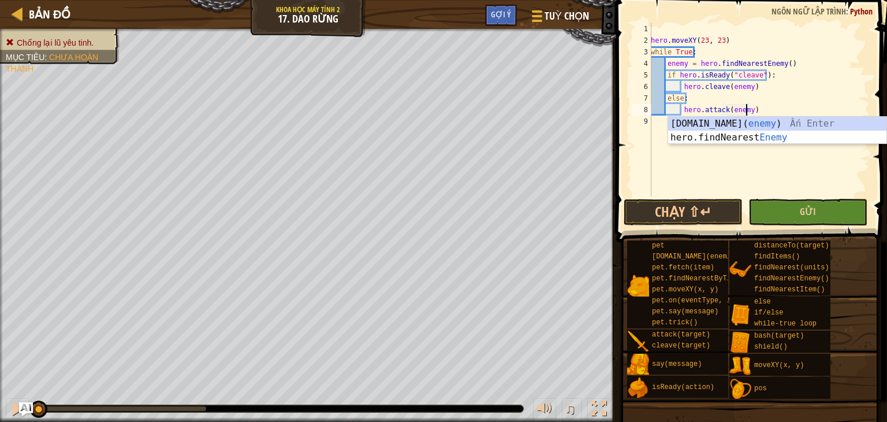
type textarea "hero.attack(enemy)"
click at [785, 209] on button "Gửi" at bounding box center [807, 212] width 119 height 27
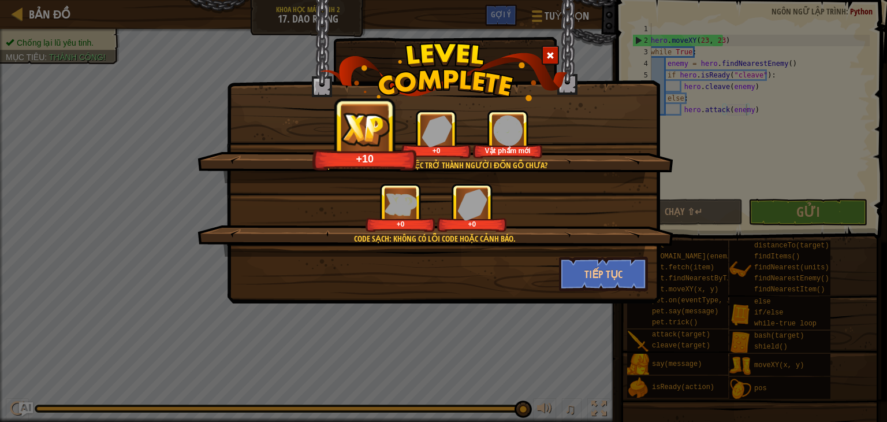
click at [576, 318] on div "Bạn đã từng nghĩ đến việc trở thành người đốn gỗ chưa? +10 +0 Vật phẩm mới Code…" at bounding box center [443, 211] width 887 height 422
drag, startPoint x: 576, startPoint y: 318, endPoint x: 509, endPoint y: 296, distance: 70.9
click at [509, 296] on div "Bạn đã từng nghĩ đến việc trở thành người đốn gỗ chưa? +32 +0 Vật phẩm mới Code…" at bounding box center [443, 151] width 433 height 303
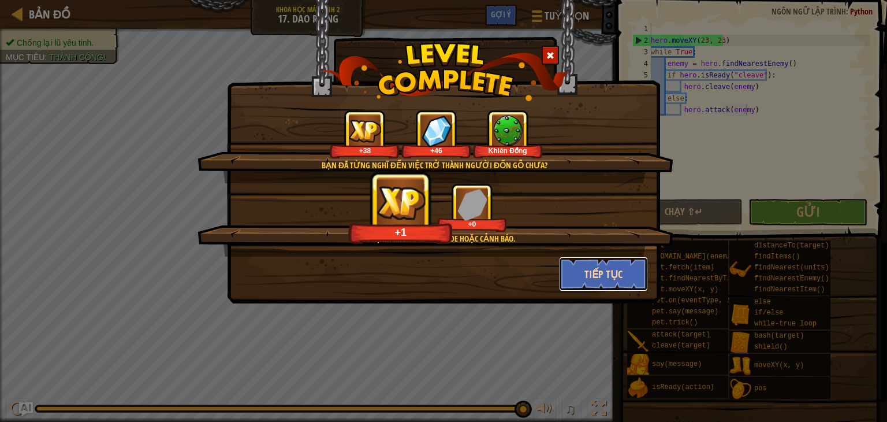
click at [572, 273] on button "Tiếp tục" at bounding box center [604, 273] width 90 height 35
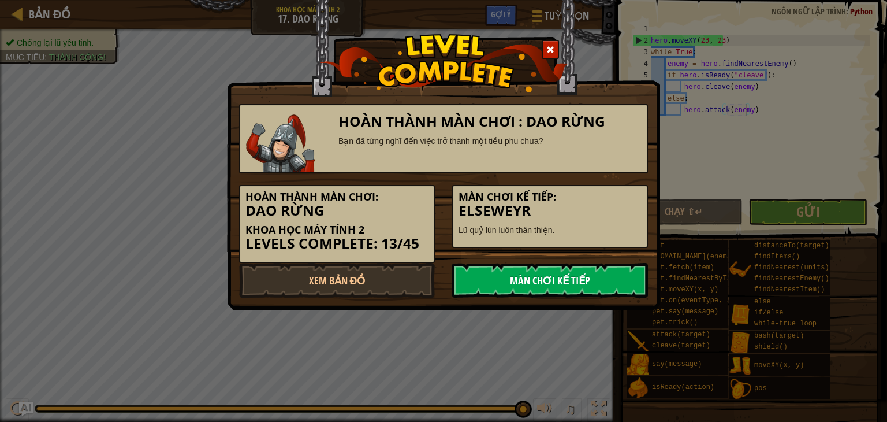
click at [603, 278] on link "Màn chơi kế tiếp" at bounding box center [550, 280] width 196 height 35
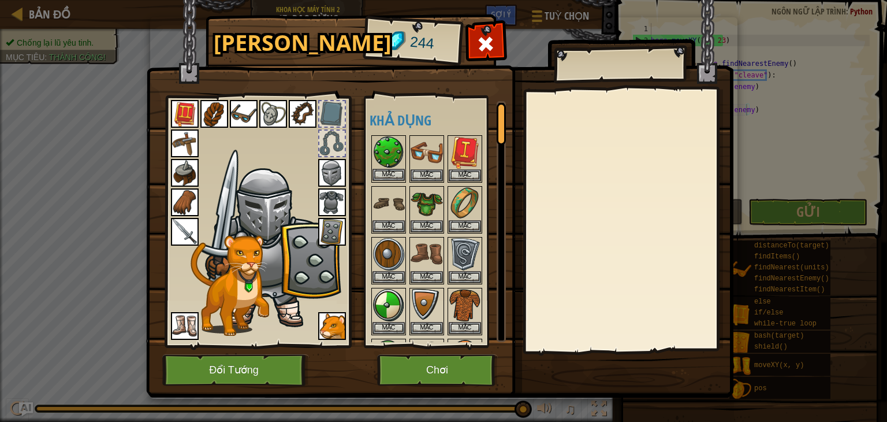
click at [394, 150] on img at bounding box center [388, 152] width 32 height 32
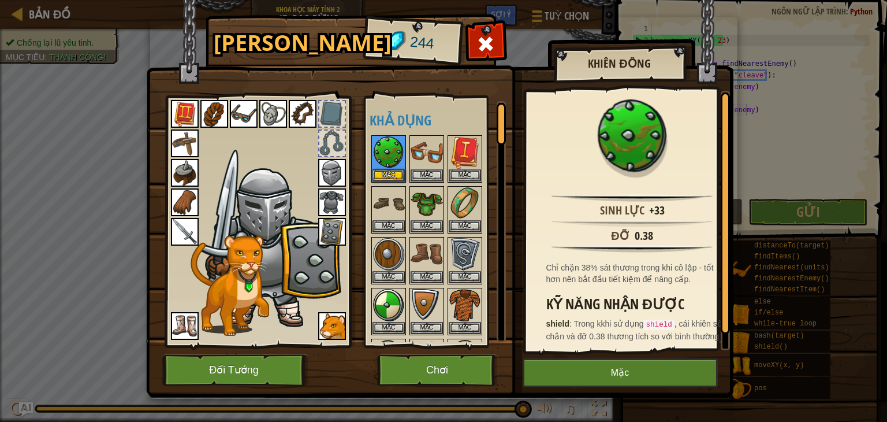
click at [333, 225] on img at bounding box center [332, 232] width 28 height 28
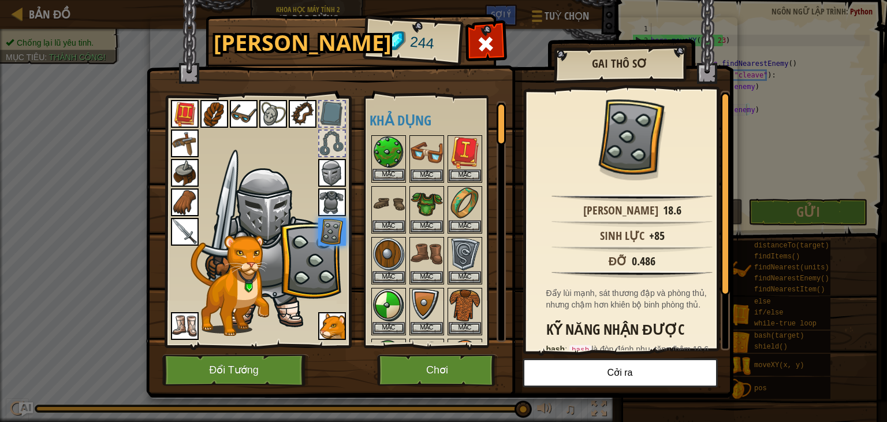
click at [376, 158] on img at bounding box center [388, 152] width 32 height 32
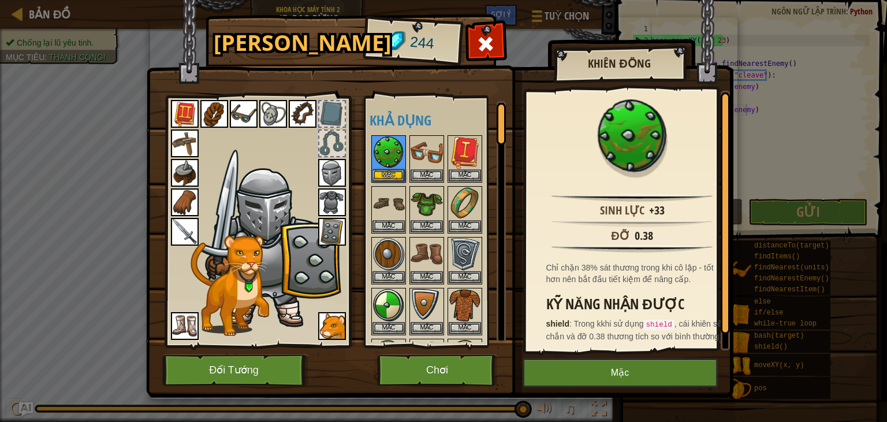
click at [323, 232] on img at bounding box center [332, 232] width 28 height 28
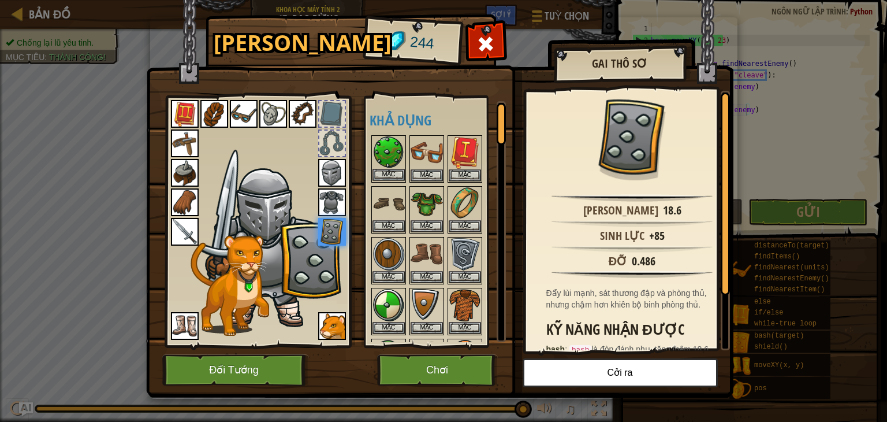
click at [401, 143] on img at bounding box center [388, 152] width 32 height 32
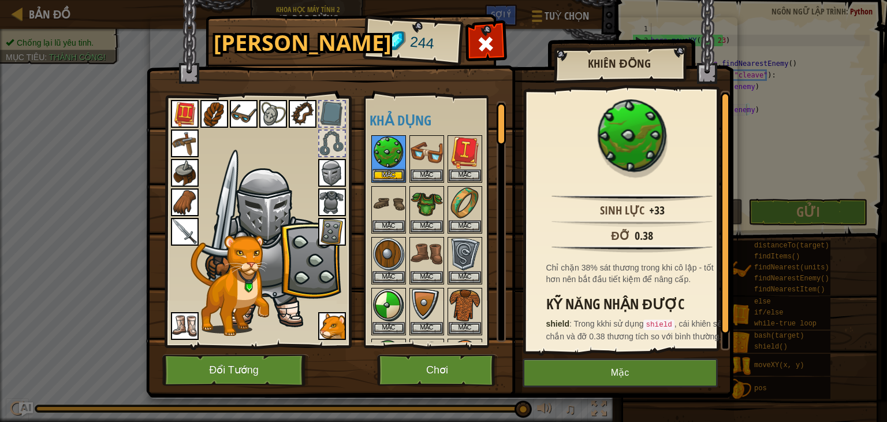
click at [322, 229] on img at bounding box center [332, 232] width 28 height 28
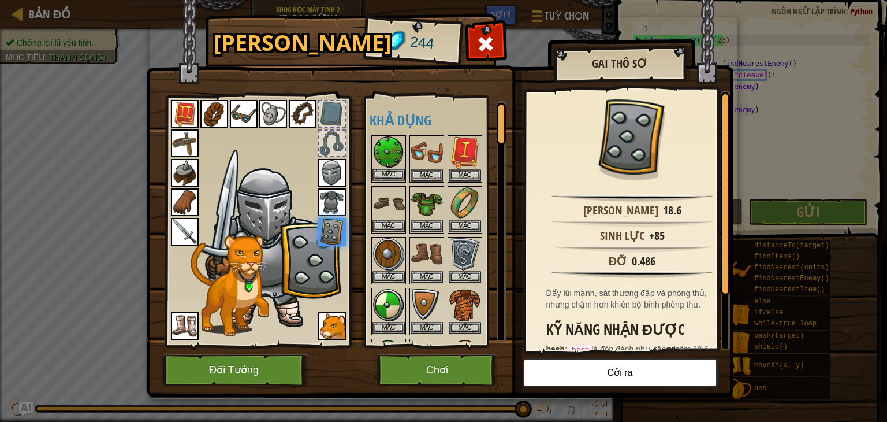
click at [379, 156] on img at bounding box center [388, 152] width 32 height 32
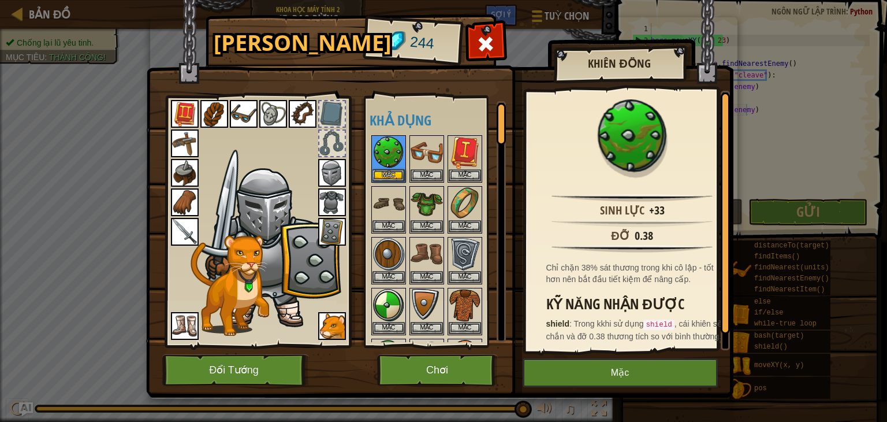
click at [323, 235] on img at bounding box center [332, 232] width 28 height 28
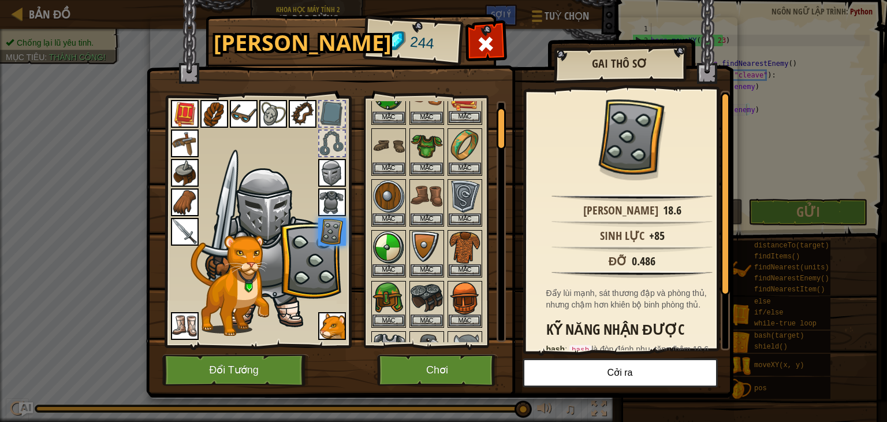
scroll to position [0, 0]
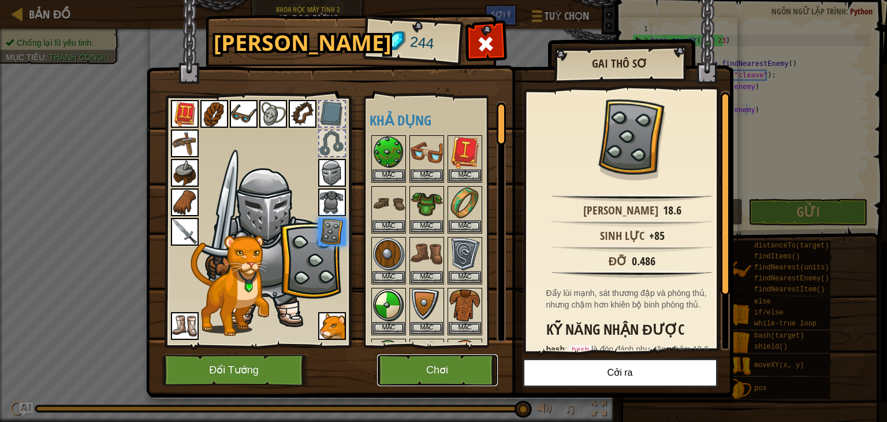
click at [439, 377] on button "Chơi" at bounding box center [437, 370] width 121 height 32
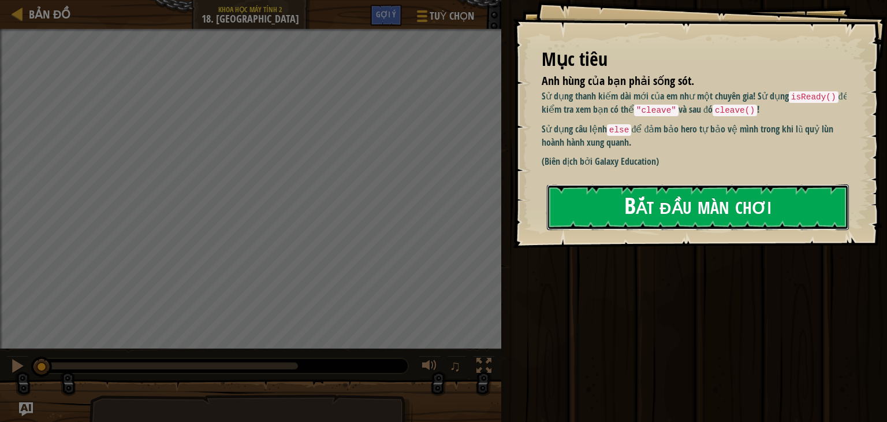
click at [639, 213] on button "Bắt đầu màn chơi" at bounding box center [698, 207] width 302 height 46
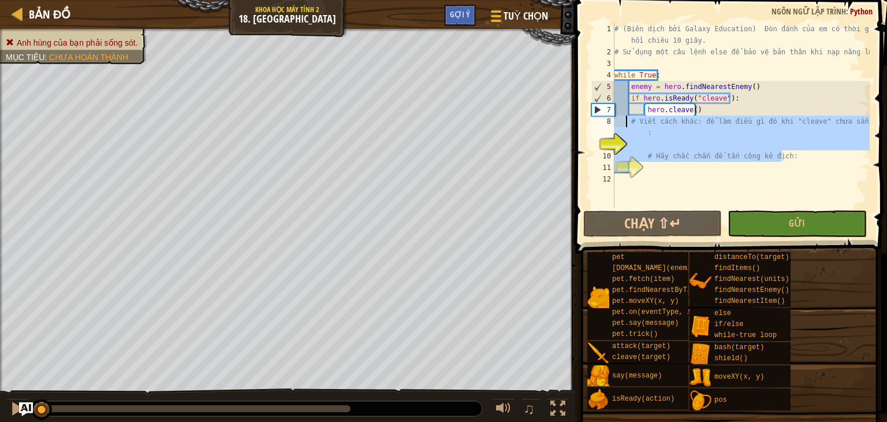
drag, startPoint x: 797, startPoint y: 152, endPoint x: 627, endPoint y: 120, distance: 174.0
click at [627, 120] on div "# (Biên dịch bởi Galaxy Education) Đòn đánh của em có thời gian hồi chiêu 10 gi…" at bounding box center [741, 132] width 258 height 219
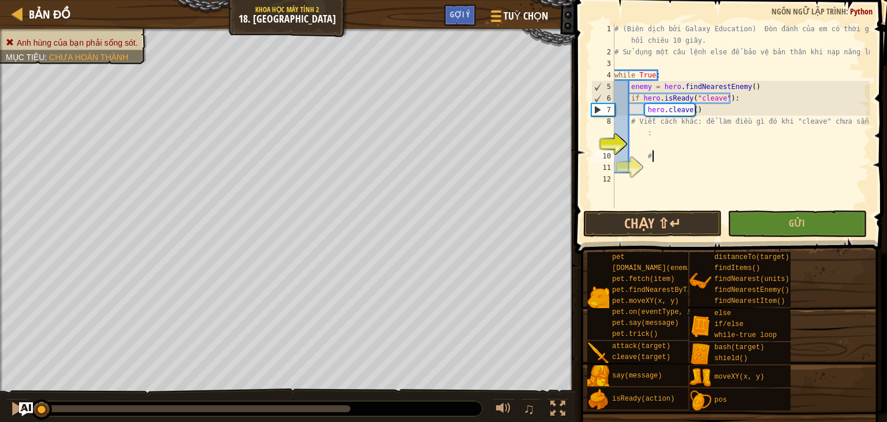
type textarea "#"
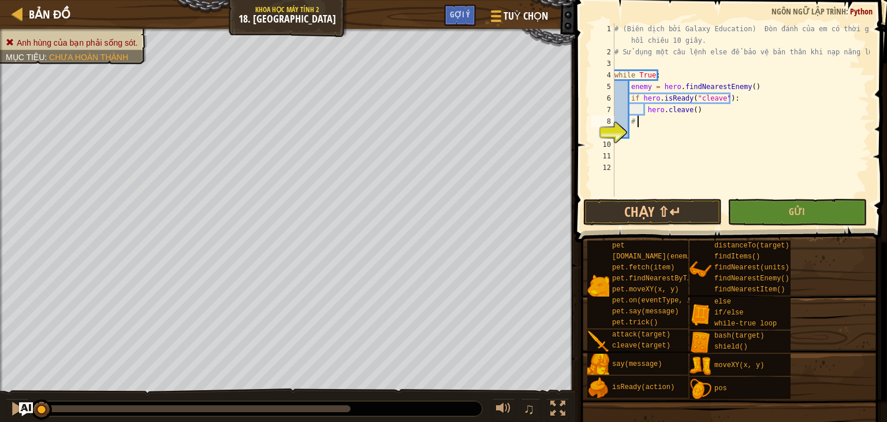
type textarea "#"
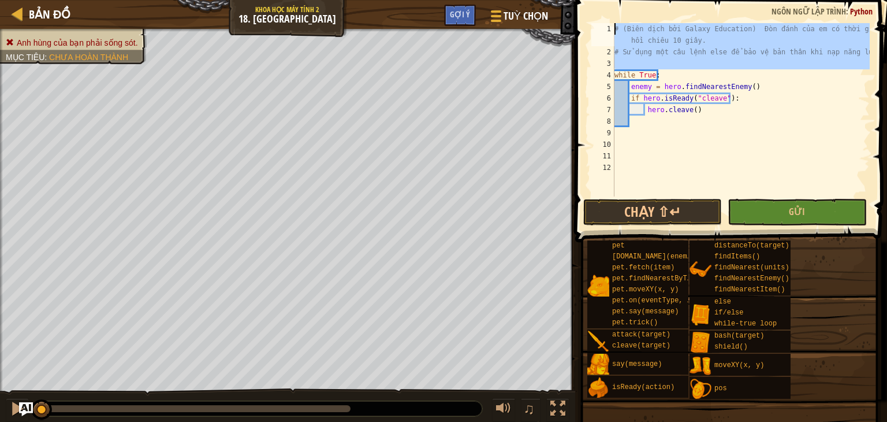
drag, startPoint x: 614, startPoint y: 78, endPoint x: 593, endPoint y: -1, distance: 81.4
click at [593, 6] on div "1 2 3 4 5 6 7 8 9 10 11 12 # (Biên dịch bởi Galaxy Education) Đòn đánh của em c…" at bounding box center [729, 144] width 315 height 276
type textarea "while True:"
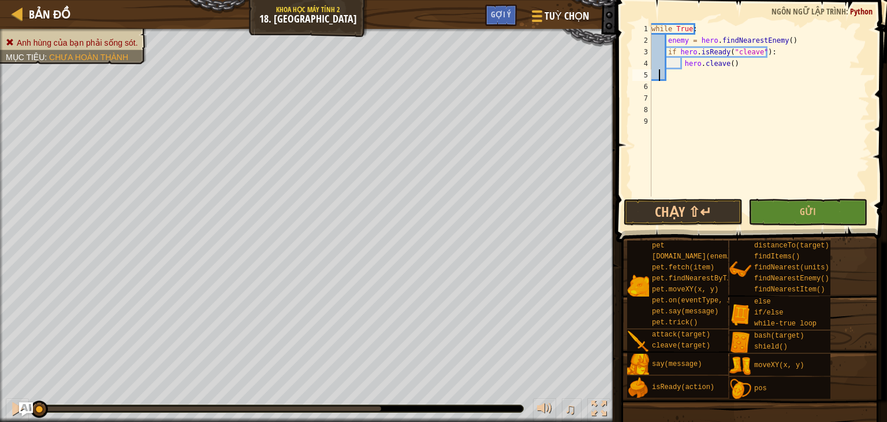
click at [661, 73] on div "while True : enemy = hero . findNearestEnemy ( ) if hero . isReady ( "cleave" )…" at bounding box center [759, 121] width 221 height 196
click at [713, 83] on div "while True : enemy = hero . findNearestEnemy ( ) if hero . isReady ( "cleave" )…" at bounding box center [759, 121] width 221 height 196
click at [711, 76] on div "while True : enemy = hero . findNearestEnemy ( ) if hero . isReady ( "cleave" )…" at bounding box center [759, 121] width 221 height 196
type textarea "w"
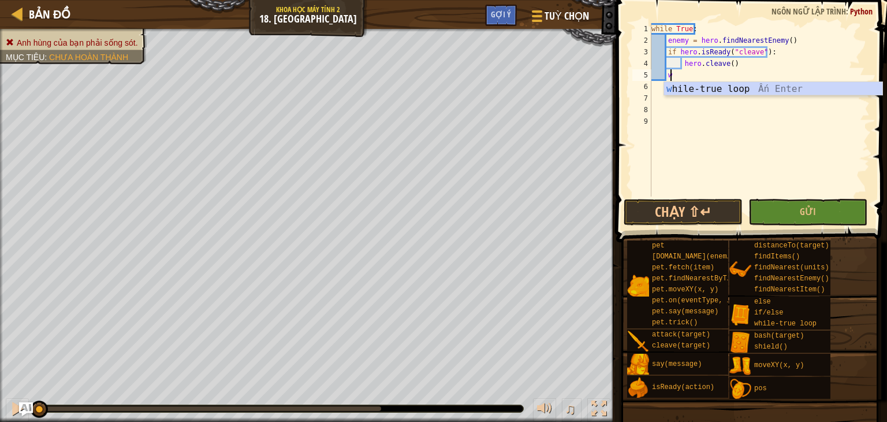
scroll to position [5, 0]
type textarea "else"
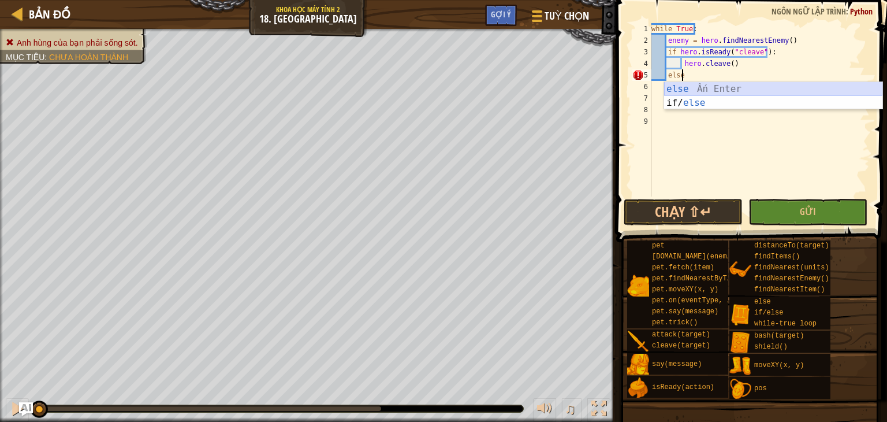
click at [767, 89] on div "else Ấn Enter if/ else Ấn Enter" at bounding box center [773, 109] width 218 height 55
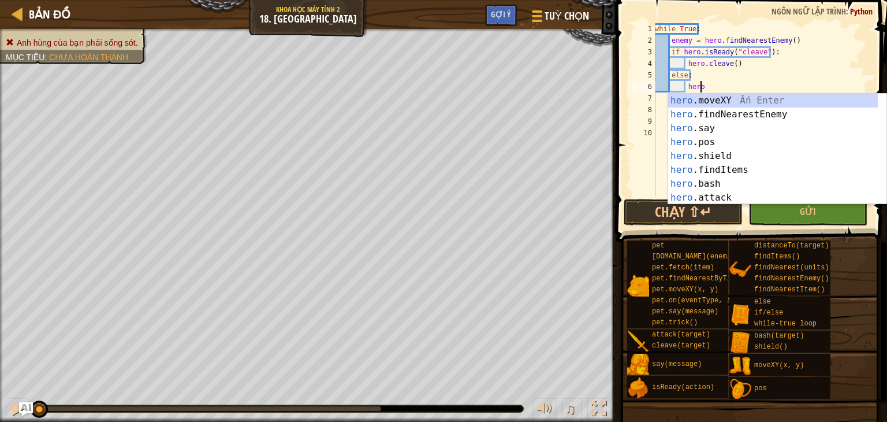
scroll to position [5, 3]
click at [735, 192] on div "hero .moveXY Ấn Enter hero .findNearestEnemy Ấn Enter hero .say Ấn Enter hero .…" at bounding box center [773, 163] width 210 height 139
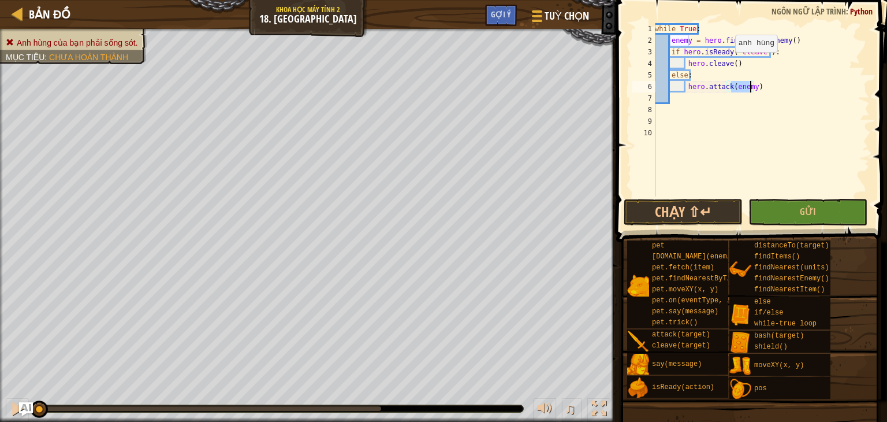
click at [729, 63] on div "while True : enemy = hero . findNearestEnemy ( ) if hero . isReady ( "cleave" )…" at bounding box center [761, 121] width 217 height 196
click at [731, 64] on div "while True : enemy = hero . findNearestEnemy ( ) if hero . isReady ( "cleave" )…" at bounding box center [761, 121] width 217 height 196
type textarea "hero.cleave()"
click at [799, 213] on button "Gửi" at bounding box center [807, 212] width 119 height 27
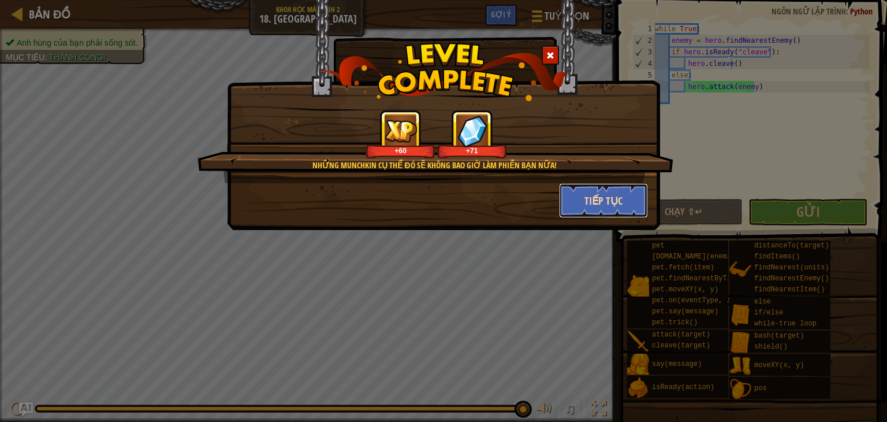
click at [593, 213] on button "Tiếp tục" at bounding box center [604, 200] width 90 height 35
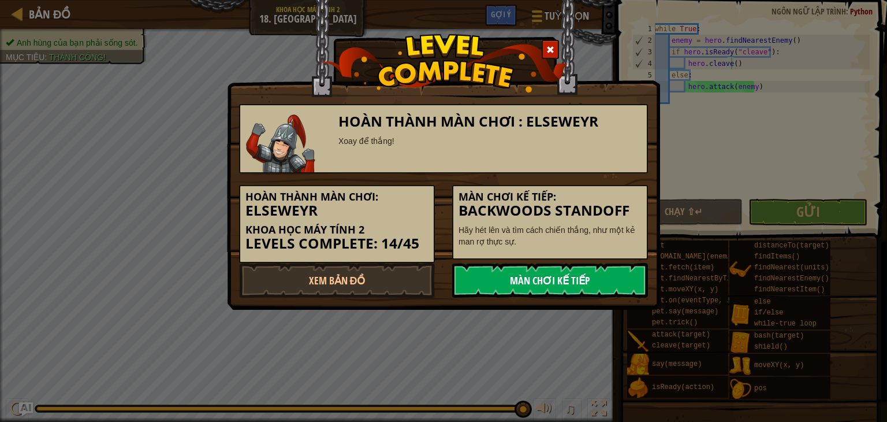
click at [524, 292] on link "Màn chơi kế tiếp" at bounding box center [550, 280] width 196 height 35
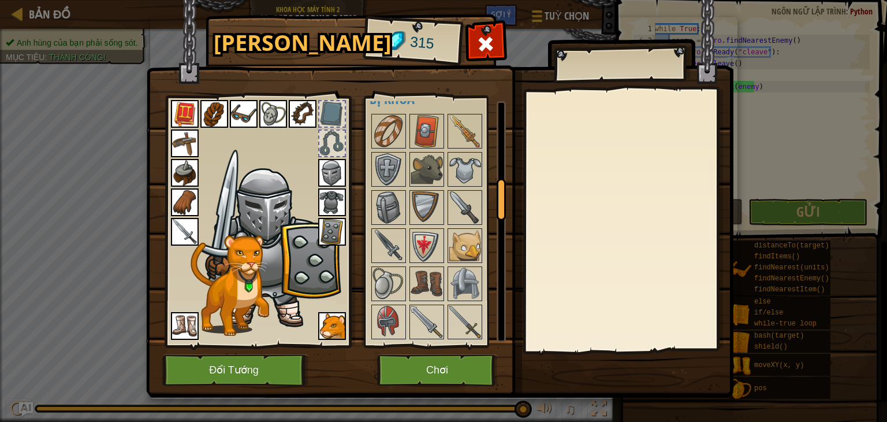
scroll to position [577, 0]
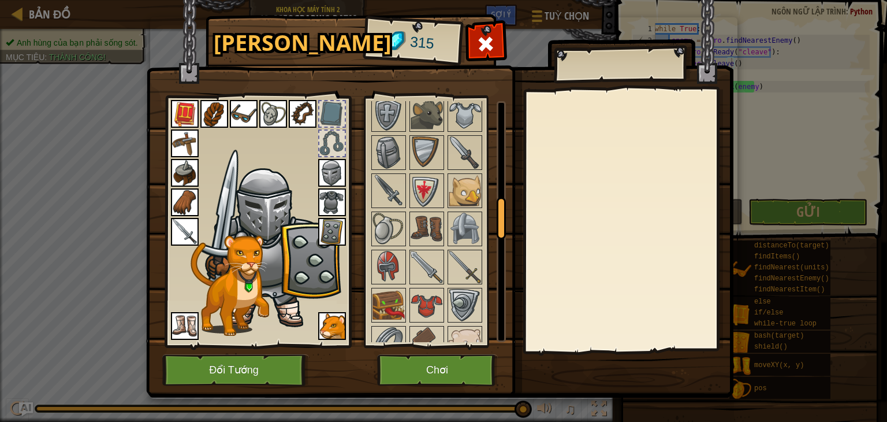
click at [573, 266] on div at bounding box center [628, 220] width 204 height 259
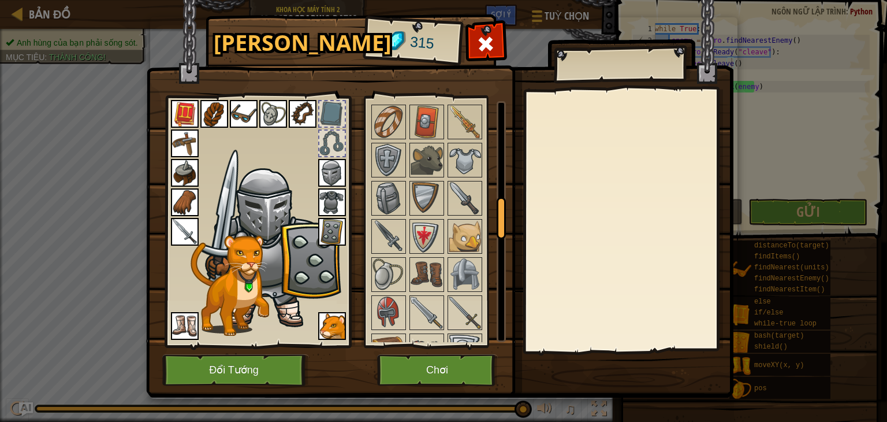
scroll to position [520, 0]
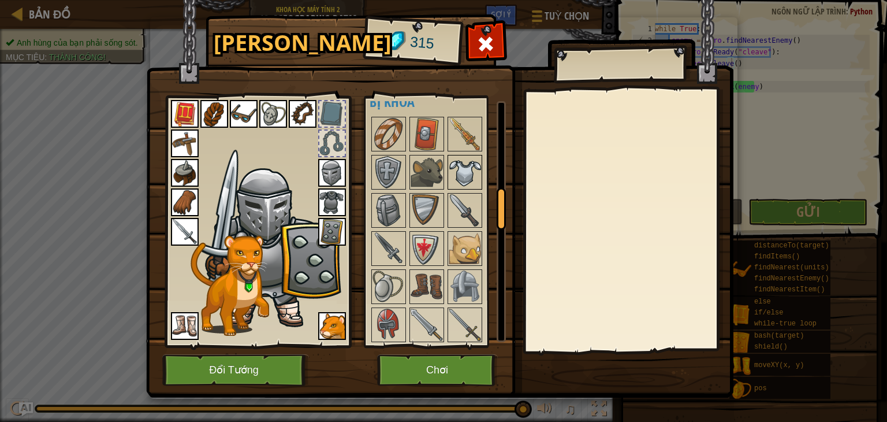
click at [479, 164] on img at bounding box center [465, 172] width 32 height 32
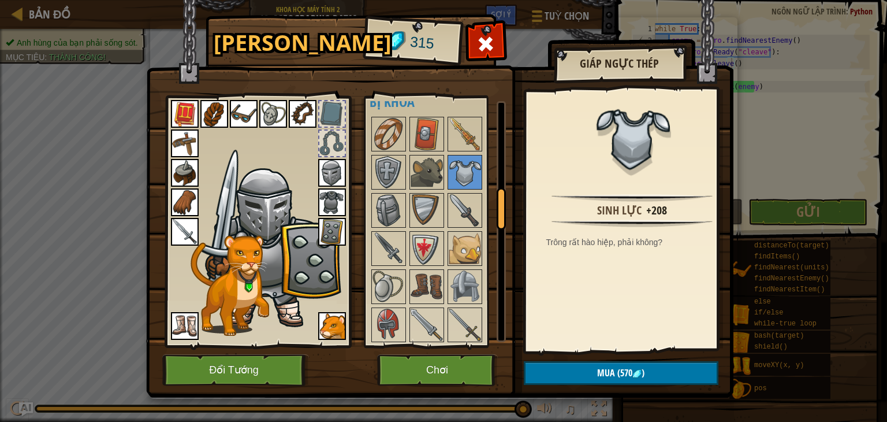
click at [339, 197] on img at bounding box center [332, 202] width 28 height 28
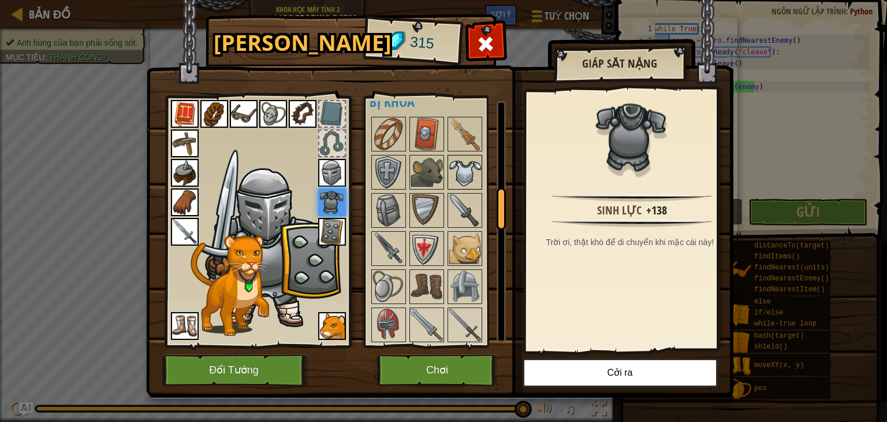
click at [456, 170] on img at bounding box center [465, 172] width 32 height 32
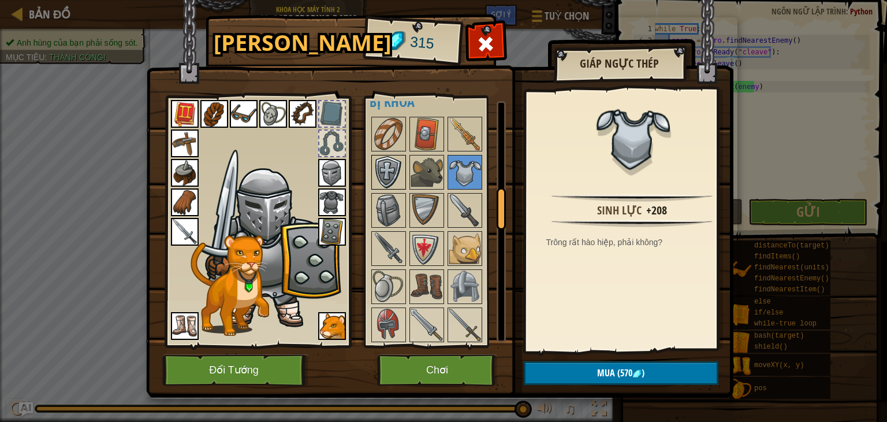
click at [383, 172] on img at bounding box center [388, 172] width 32 height 32
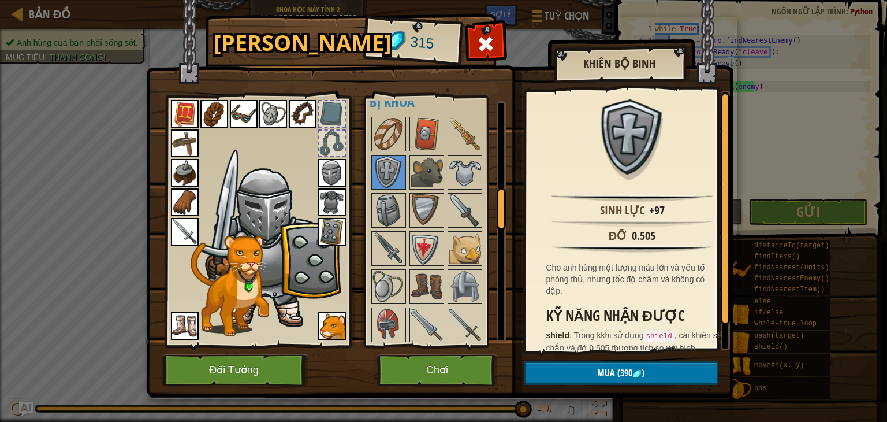
click at [330, 219] on img at bounding box center [332, 232] width 28 height 28
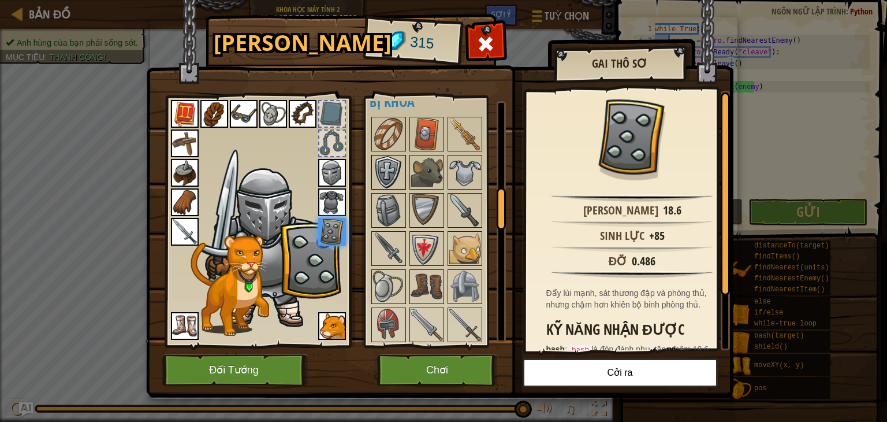
click at [395, 170] on img at bounding box center [388, 172] width 32 height 32
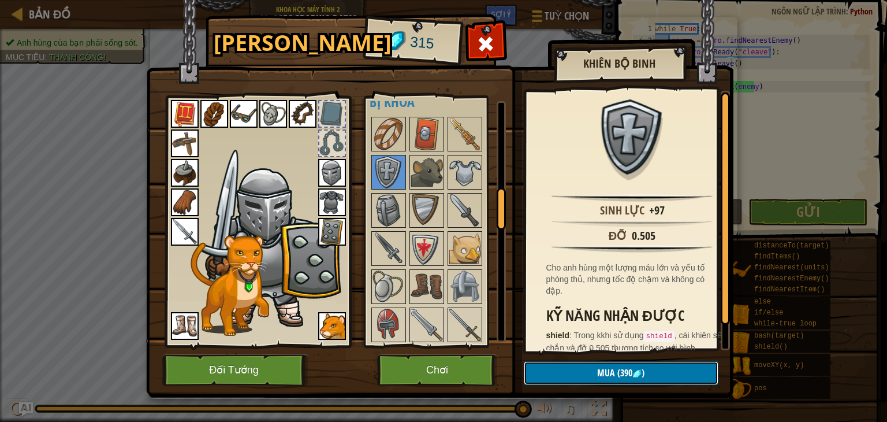
click at [636, 378] on button "Mua (390 )" at bounding box center [621, 373] width 195 height 24
click at [613, 378] on span "Mua" at bounding box center [606, 372] width 18 height 13
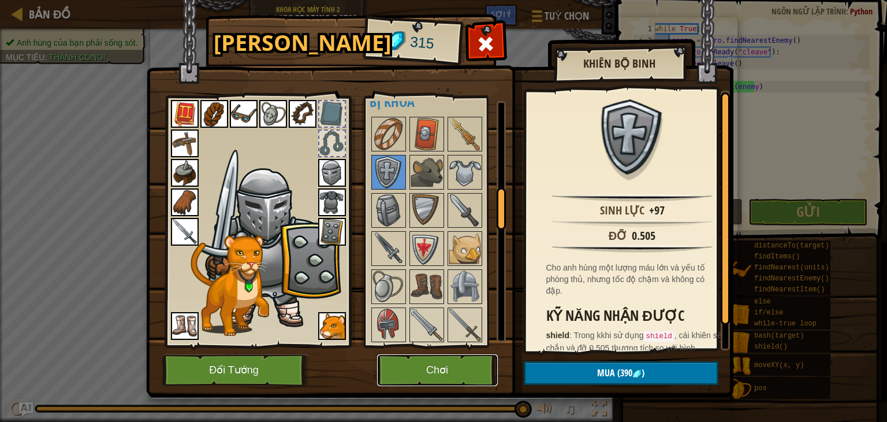
click at [446, 372] on button "Chơi" at bounding box center [437, 370] width 121 height 32
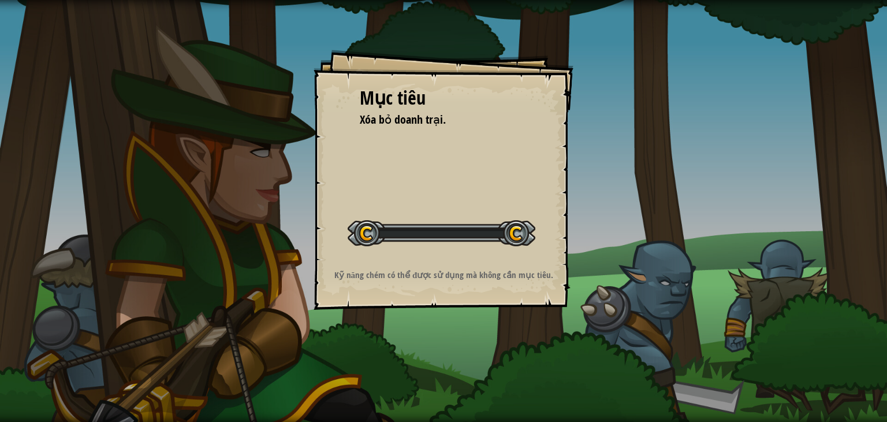
drag, startPoint x: 615, startPoint y: 310, endPoint x: 625, endPoint y: 314, distance: 10.6
click at [625, 314] on div "Mục tiêu Xóa bỏ doanh trại. Bắt đầu màn chơi Không kết nối được với server Bạn …" at bounding box center [443, 211] width 887 height 422
drag, startPoint x: 625, startPoint y: 314, endPoint x: 554, endPoint y: 206, distance: 128.9
click at [554, 206] on div "Mục tiêu Xóa bỏ doanh trại. Bắt đầu màn chơi Không kết nối được với server Bạn …" at bounding box center [444, 180] width 260 height 260
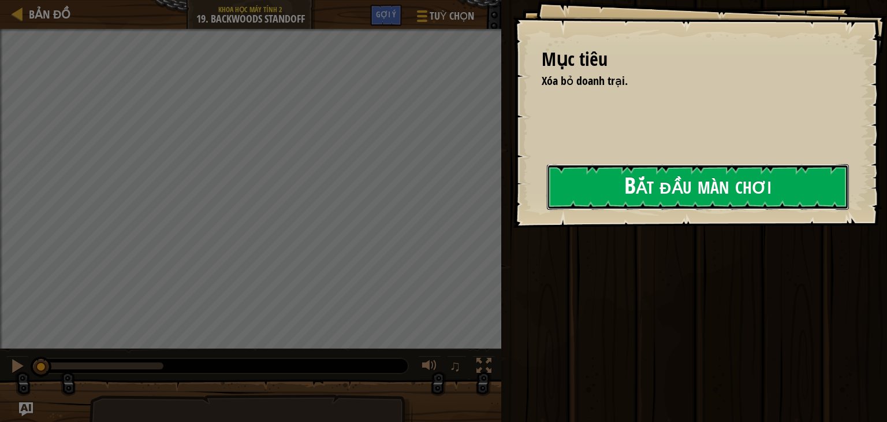
click at [672, 190] on button "Bắt đầu màn chơi" at bounding box center [698, 187] width 302 height 46
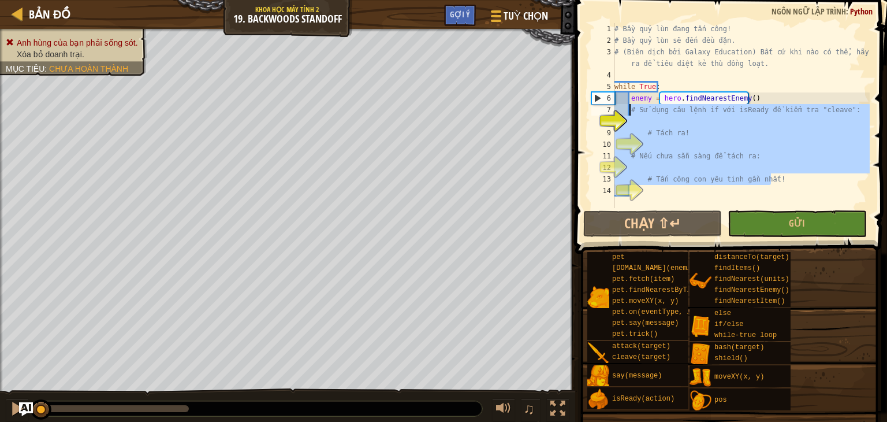
drag, startPoint x: 804, startPoint y: 182, endPoint x: 630, endPoint y: 111, distance: 187.8
click at [630, 111] on div "# Bầy quỷ lùn đang tấn công! # Bầy quỷ lùn sẽ đến đều đặn. # (Biên dịch bởi Gal…" at bounding box center [741, 127] width 258 height 208
type textarea "# Sử dụng câu lệnh if với isReady để kiểm tra "cleave":"
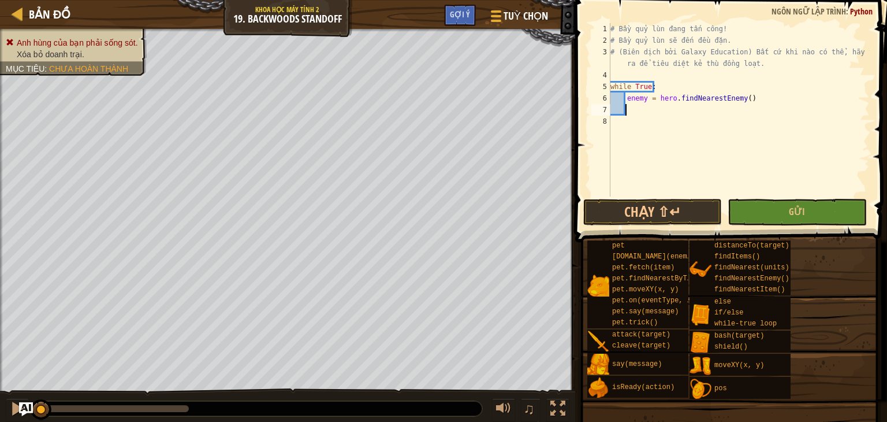
scroll to position [5, 1]
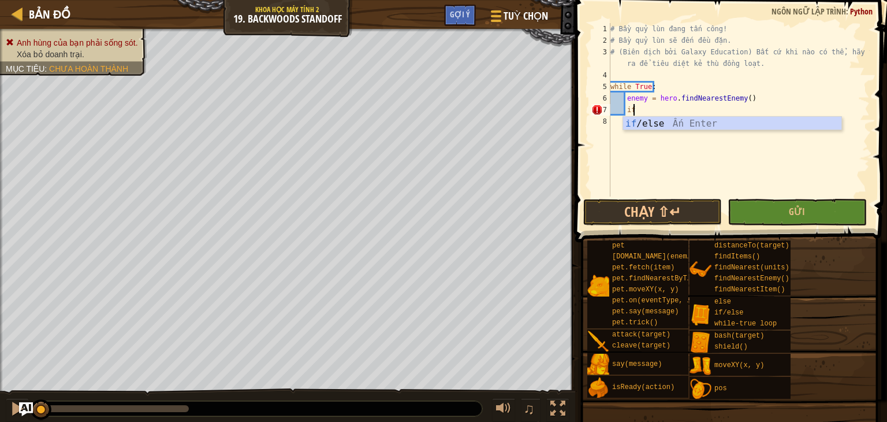
click at [751, 126] on div "if /else Ấn Enter" at bounding box center [732, 138] width 218 height 42
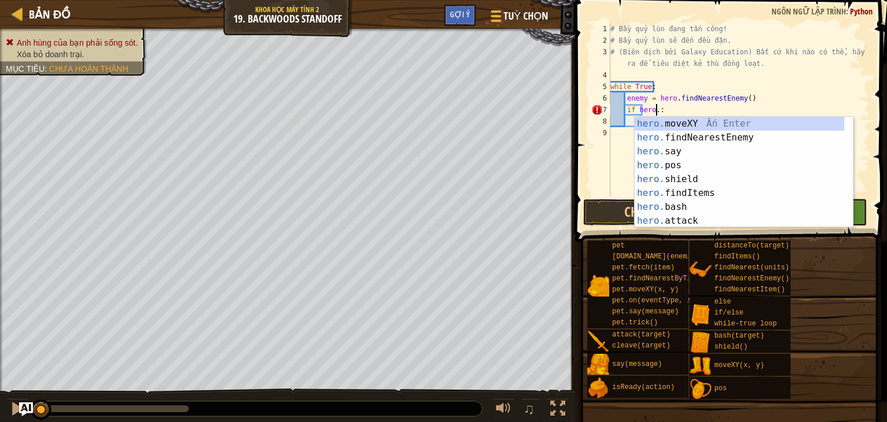
scroll to position [5, 3]
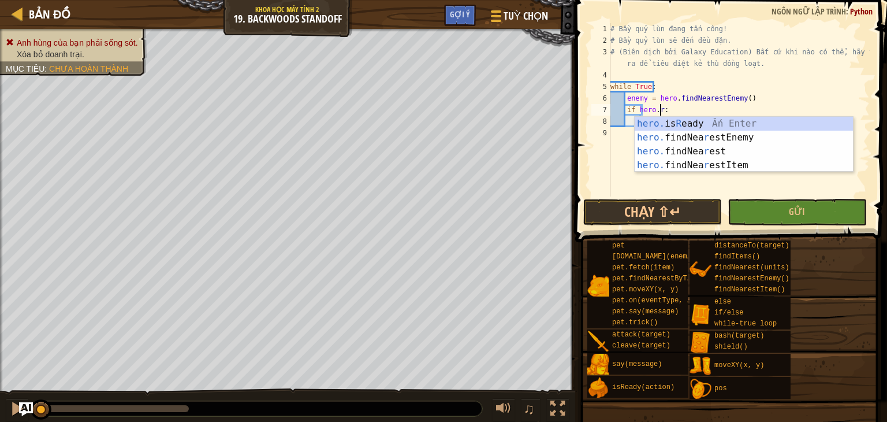
click at [751, 126] on div "hero. is R eady Ấn Enter hero. findNea r estEnemy Ấn Enter hero. findNea r est …" at bounding box center [744, 158] width 218 height 83
type textarea "if hero.isReady("cleave"):"
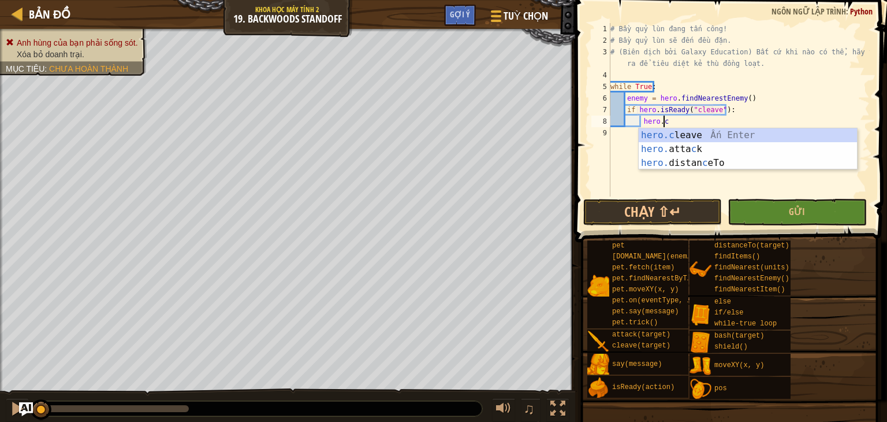
scroll to position [5, 4]
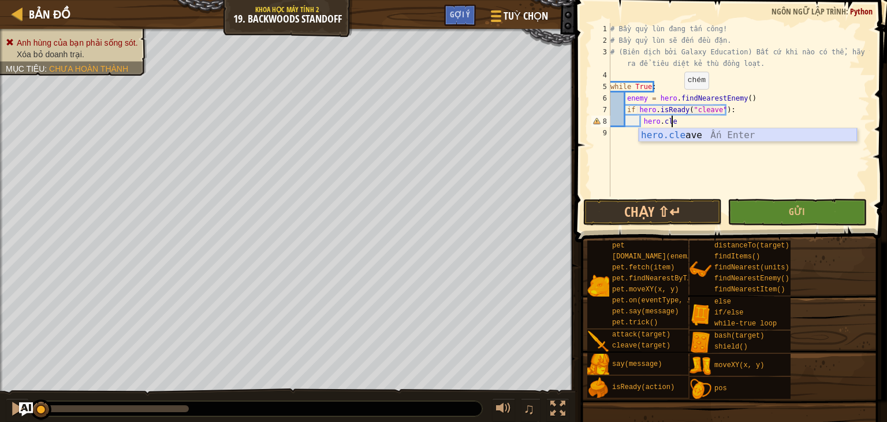
click at [735, 138] on div "hero.cle ave Ấn Enter" at bounding box center [748, 149] width 218 height 42
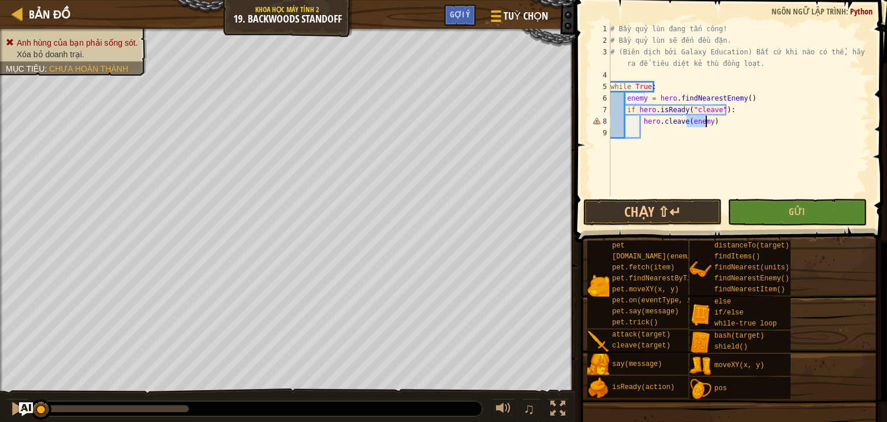
scroll to position [5, 6]
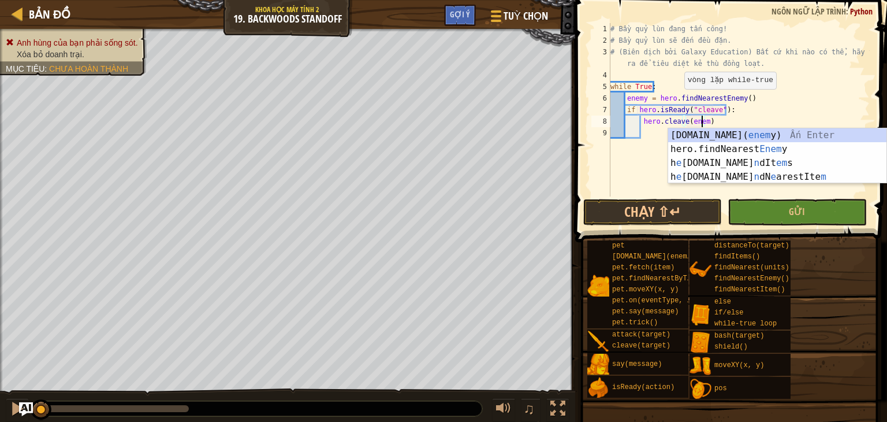
type textarea "hero.cleave(enemy)"
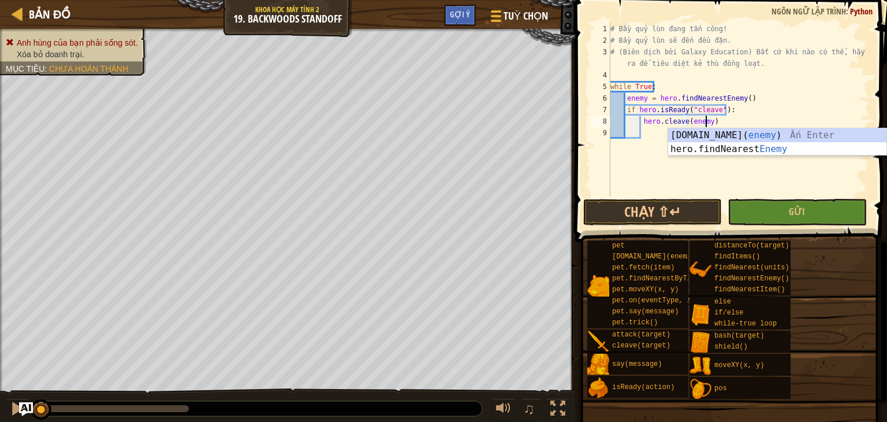
click at [642, 135] on div "# Bầy quỷ lùn đang tấn công! # Bầy quỷ lùn sẽ đến đều đặn. # (Biên dịch bởi Gal…" at bounding box center [739, 121] width 262 height 196
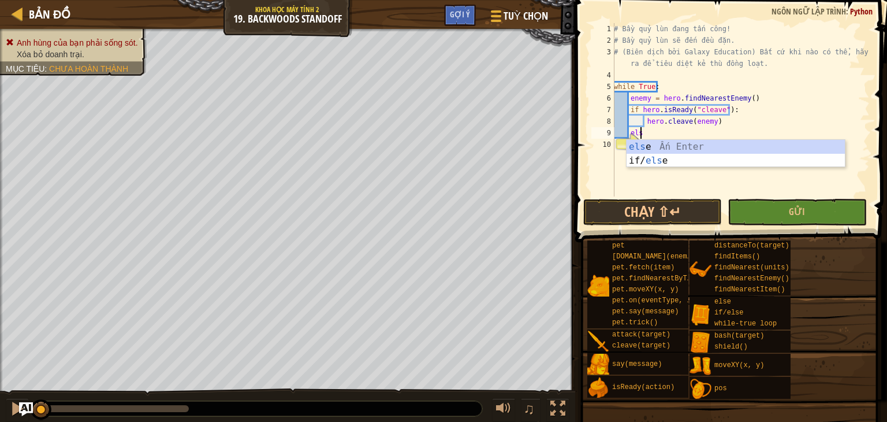
scroll to position [5, 2]
click at [600, 107] on div "7" at bounding box center [602, 110] width 23 height 12
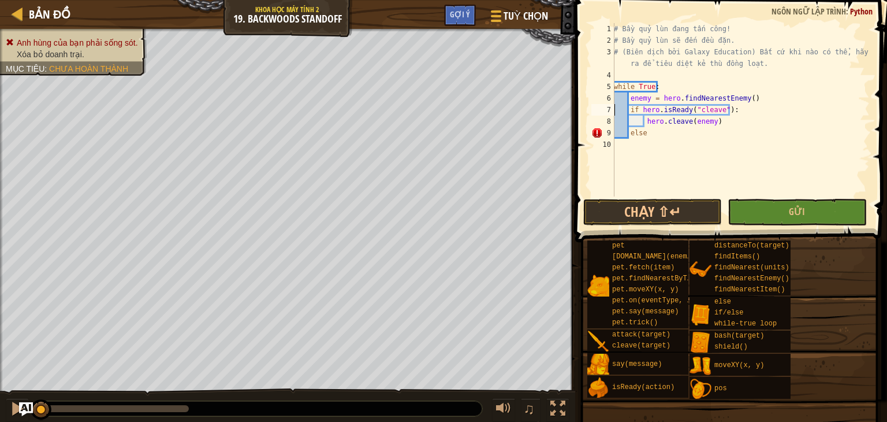
click at [663, 138] on div "# Bầy quỷ lùn đang tấn công! # Bầy quỷ lùn sẽ đến đều đặn. # (Biên dịch bởi Gal…" at bounding box center [741, 121] width 258 height 196
type textarea "else:"
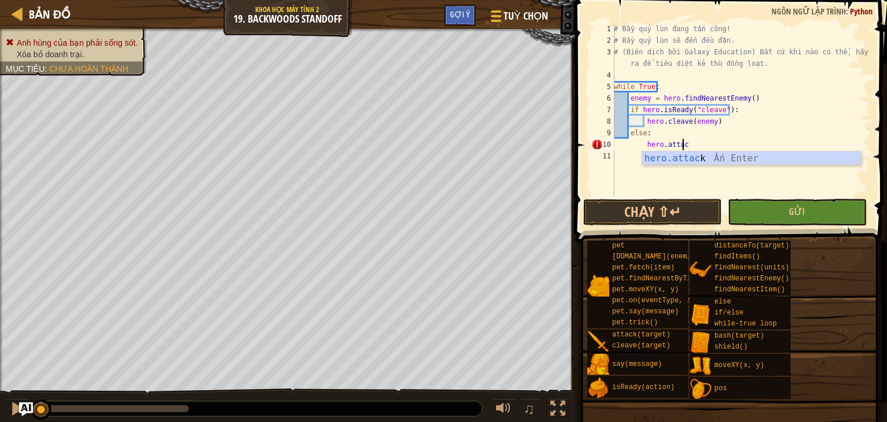
scroll to position [5, 5]
click at [691, 163] on div "hero.attack Ấn Enter" at bounding box center [751, 172] width 218 height 42
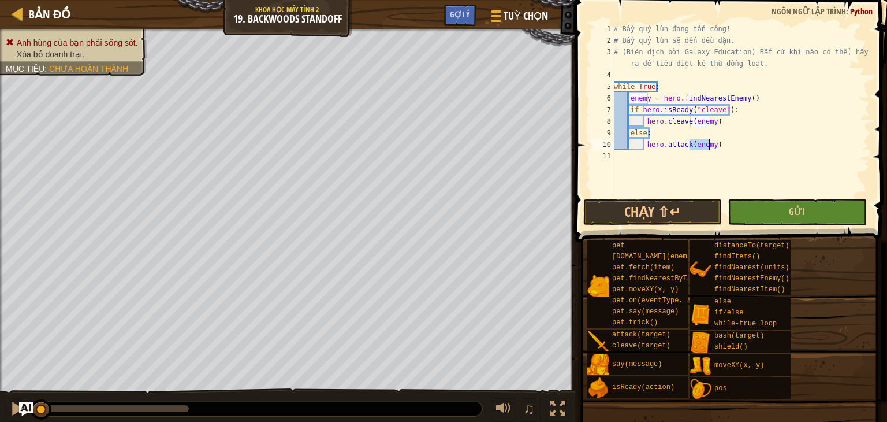
type textarea "hero.attack(enemy)"
click at [773, 206] on button "Gửi" at bounding box center [797, 212] width 139 height 27
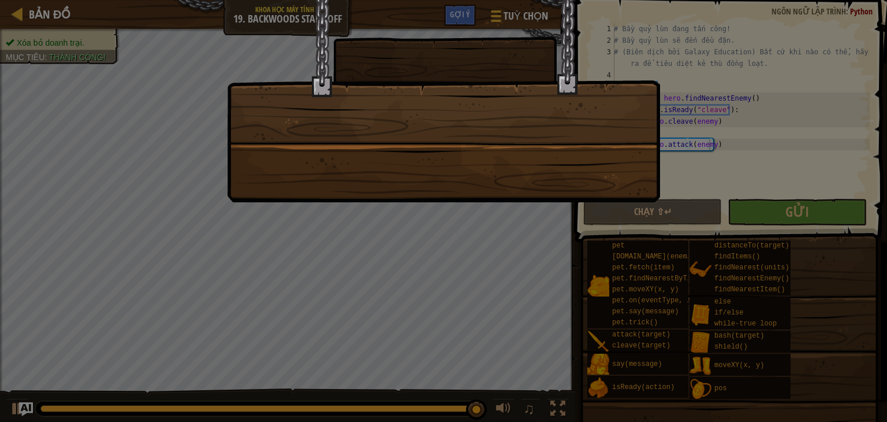
click at [515, 209] on div at bounding box center [443, 211] width 887 height 422
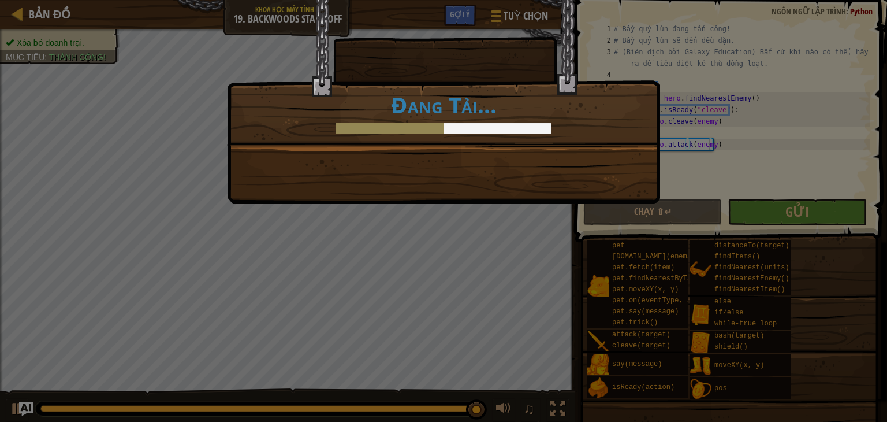
click at [450, 263] on div "[PERSON_NAME] nổi sợ vào tim những con yêu tinh nhỏ bé. +0 +0 Vật phẩm mới Tiếp…" at bounding box center [443, 211] width 887 height 422
drag, startPoint x: 450, startPoint y: 263, endPoint x: 300, endPoint y: 260, distance: 150.2
click at [300, 260] on div "[PERSON_NAME] nổi sợ vào tim những con yêu tinh nhỏ bé. +0 +0 Vật phẩm mới Tiếp…" at bounding box center [443, 211] width 887 height 422
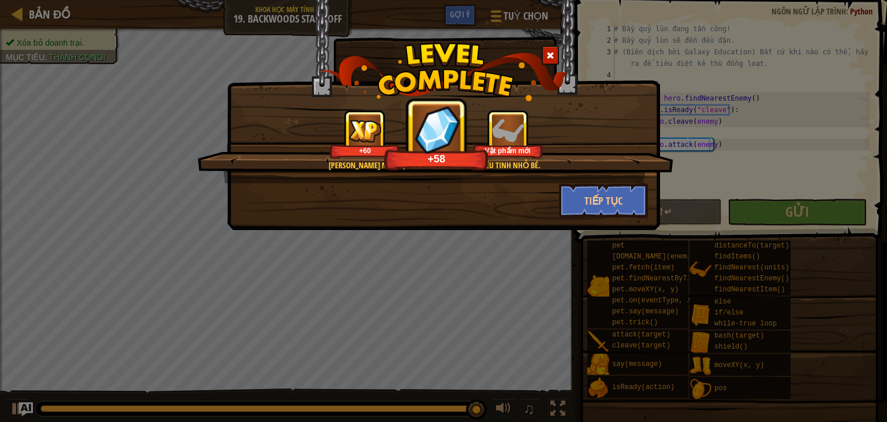
click at [330, 180] on div "[PERSON_NAME] nổi sợ vào tim những con yêu tinh nhỏ bé. +60 +58 Vật phẩm mới" at bounding box center [435, 146] width 476 height 73
drag, startPoint x: 330, startPoint y: 180, endPoint x: 273, endPoint y: 166, distance: 59.3
click at [273, 166] on div "[PERSON_NAME] nổi sợ vào tim những con yêu tinh nhỏ bé." at bounding box center [434, 165] width 364 height 12
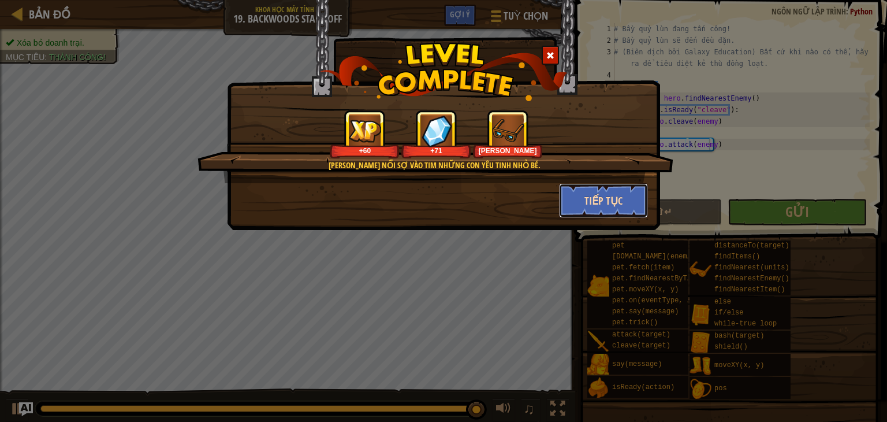
click at [614, 195] on button "Tiếp tục" at bounding box center [604, 200] width 90 height 35
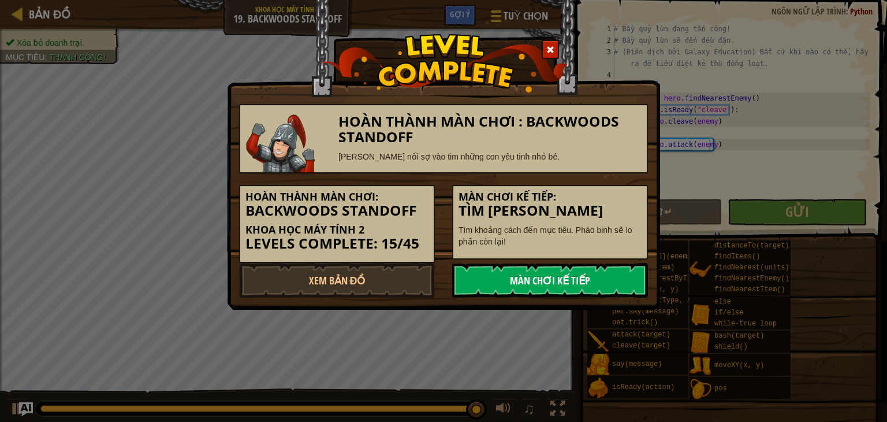
click at [493, 277] on link "Màn chơi kế tiếp" at bounding box center [550, 280] width 196 height 35
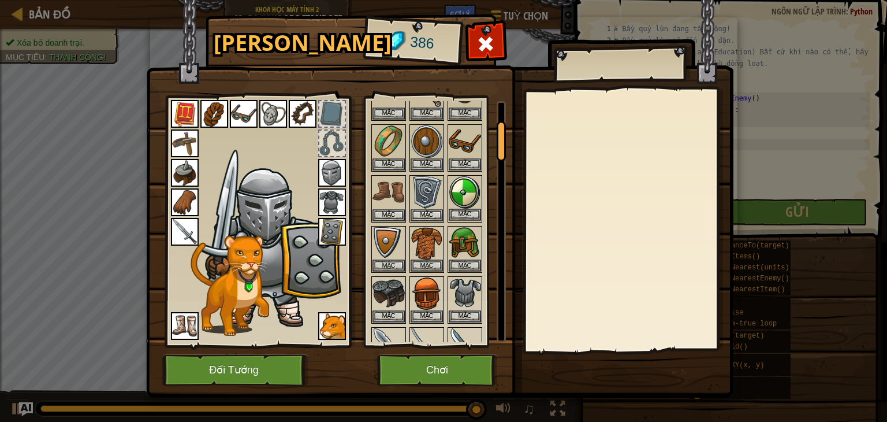
scroll to position [115, 0]
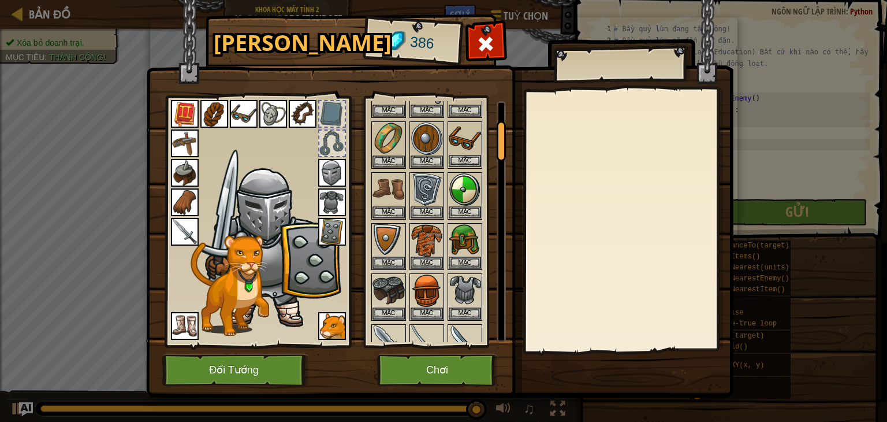
click at [465, 130] on img at bounding box center [465, 138] width 32 height 32
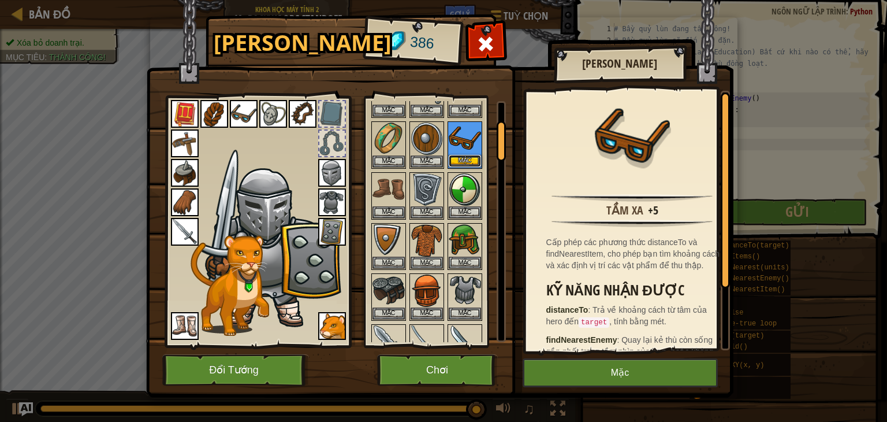
click at [474, 156] on button "Mặc" at bounding box center [465, 161] width 32 height 12
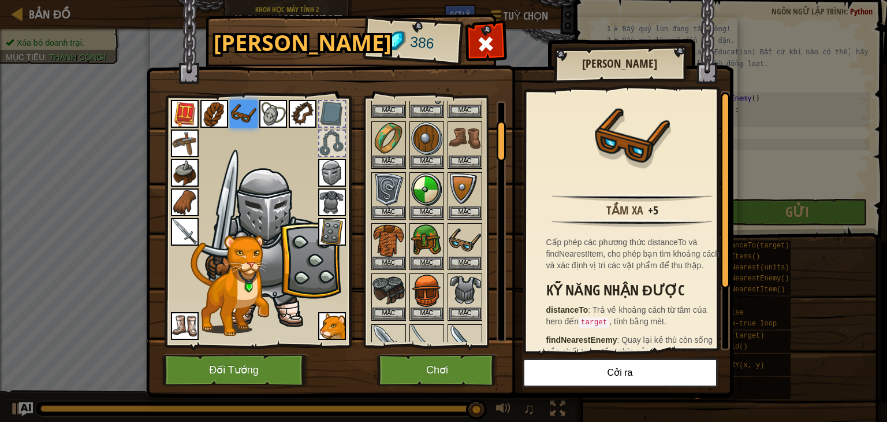
click at [237, 113] on img at bounding box center [244, 114] width 28 height 28
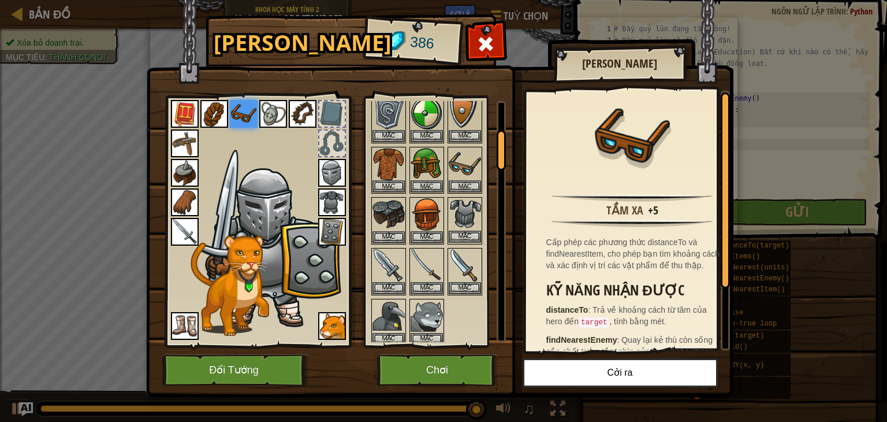
scroll to position [173, 0]
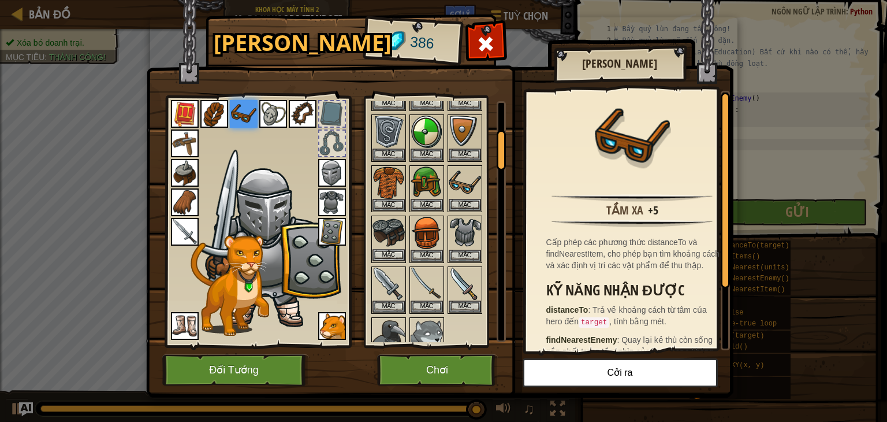
click at [397, 238] on img at bounding box center [388, 233] width 32 height 32
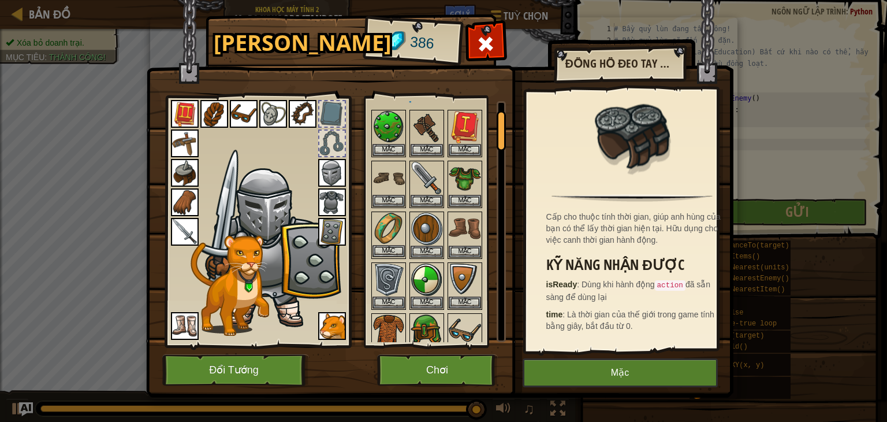
scroll to position [0, 0]
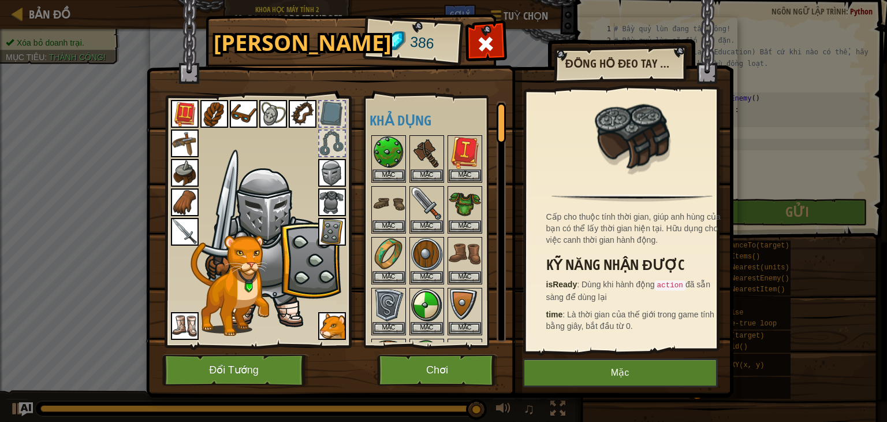
click at [186, 167] on img at bounding box center [185, 173] width 28 height 28
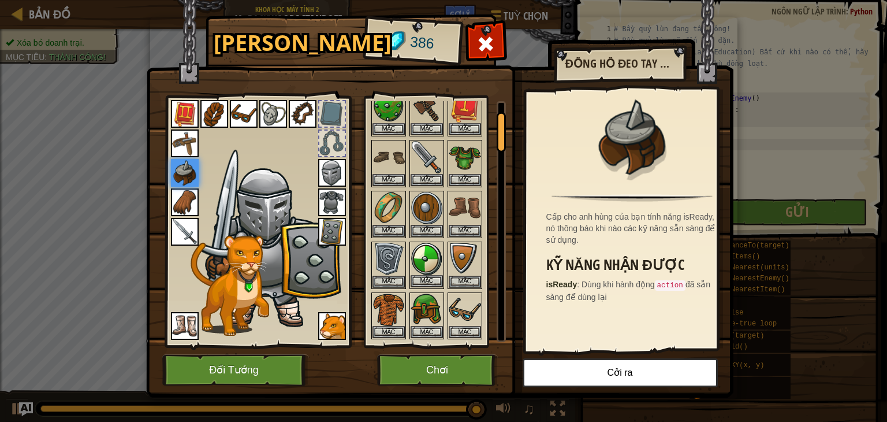
scroll to position [58, 0]
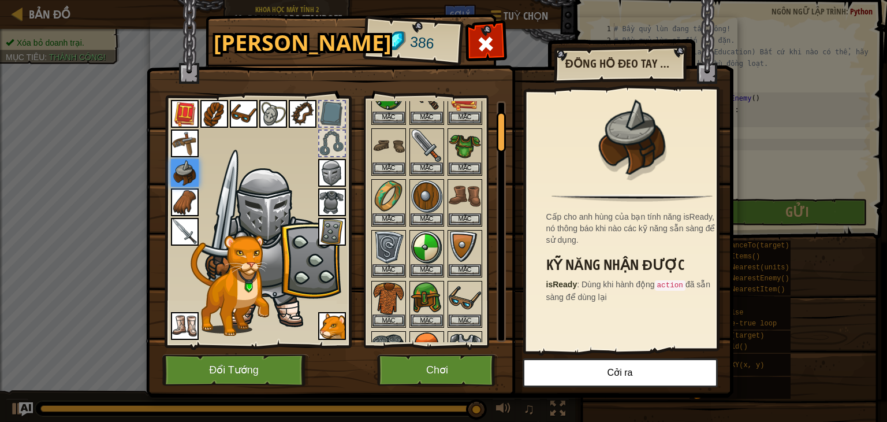
click at [387, 333] on img at bounding box center [388, 348] width 32 height 32
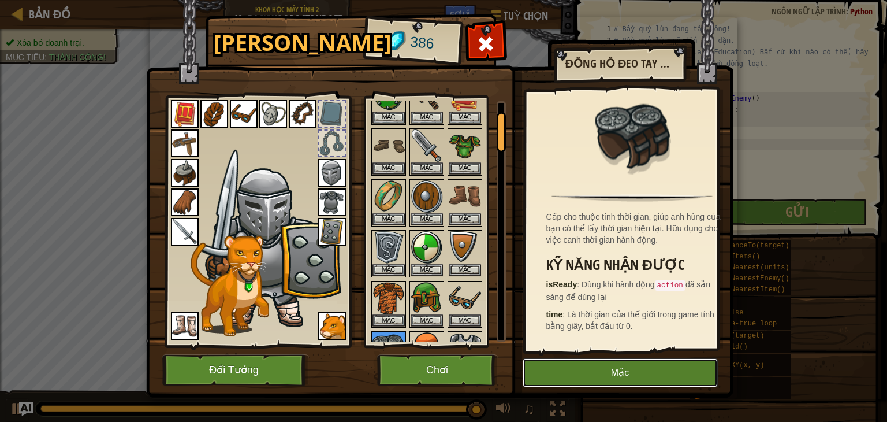
click at [617, 367] on button "Mặc" at bounding box center [620, 372] width 195 height 29
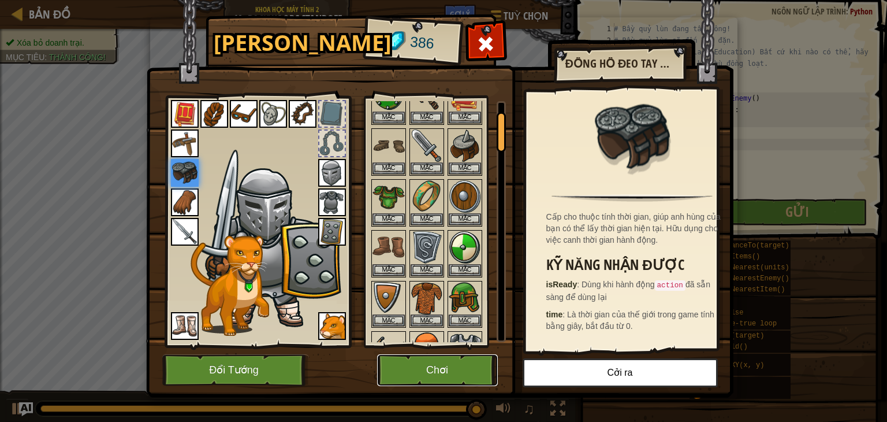
click at [441, 370] on button "Chơi" at bounding box center [437, 370] width 121 height 32
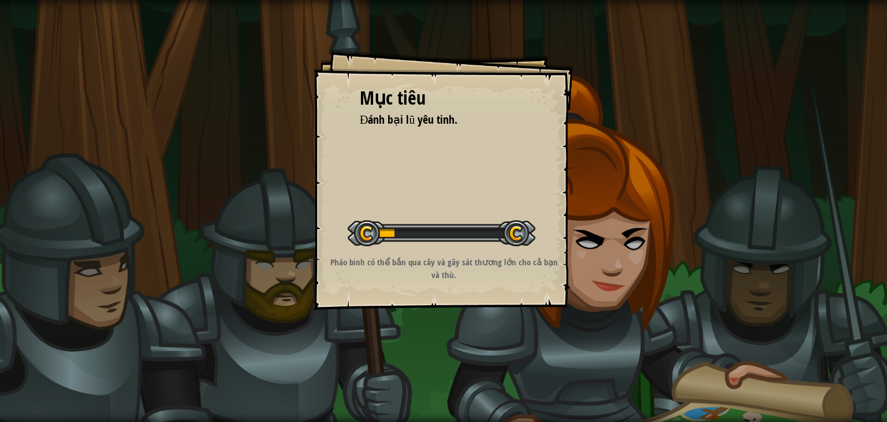
click at [457, 240] on div at bounding box center [442, 233] width 188 height 26
drag, startPoint x: 458, startPoint y: 240, endPoint x: 423, endPoint y: 207, distance: 48.2
click at [423, 207] on div "Mục tiêu Đánh bại lũ yêu tinh. Bắt đầu màn chơi Không kết nối được với server B…" at bounding box center [444, 180] width 260 height 260
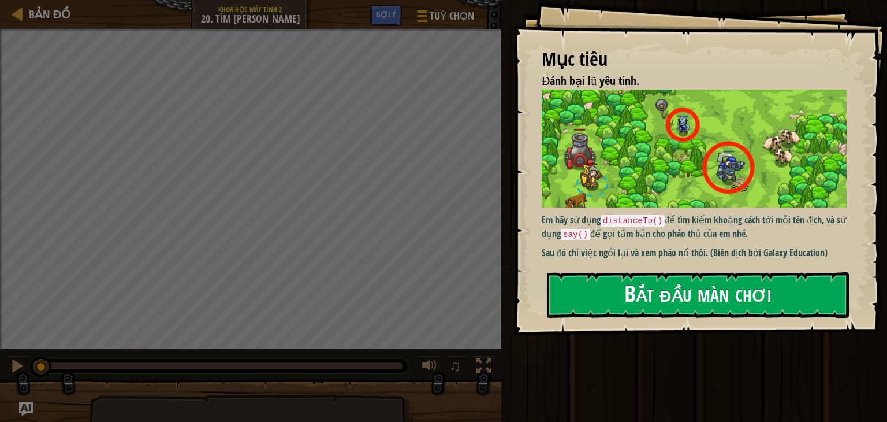
click at [677, 293] on button "Bắt đầu màn chơi" at bounding box center [698, 295] width 302 height 46
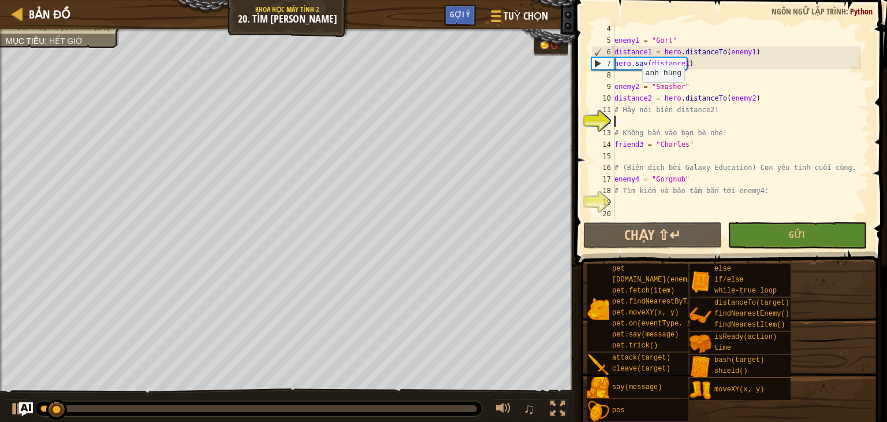
scroll to position [46, 0]
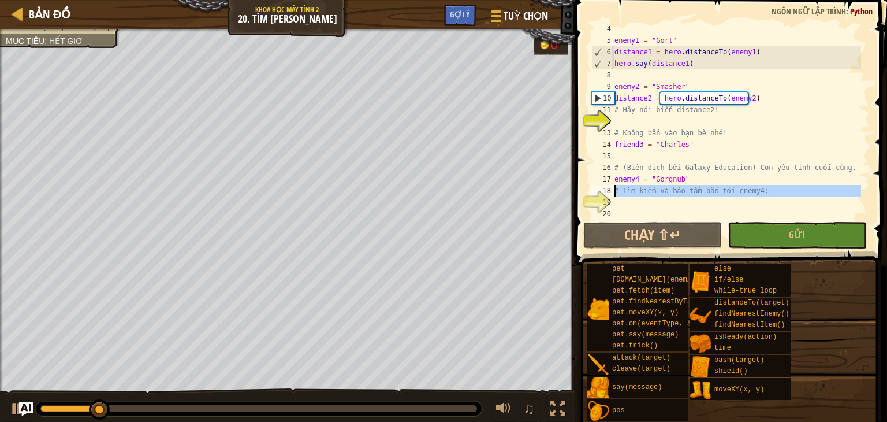
drag, startPoint x: 800, startPoint y: 199, endPoint x: 609, endPoint y: 192, distance: 191.3
click at [609, 192] on div "4 5 6 7 8 9 10 11 12 13 14 15 16 17 18 19 20 enemy1 = "Gort" distance1 = hero .…" at bounding box center [729, 121] width 281 height 196
type textarea "# Tìm kiếm và báo tầm bắn tới enemy4:"
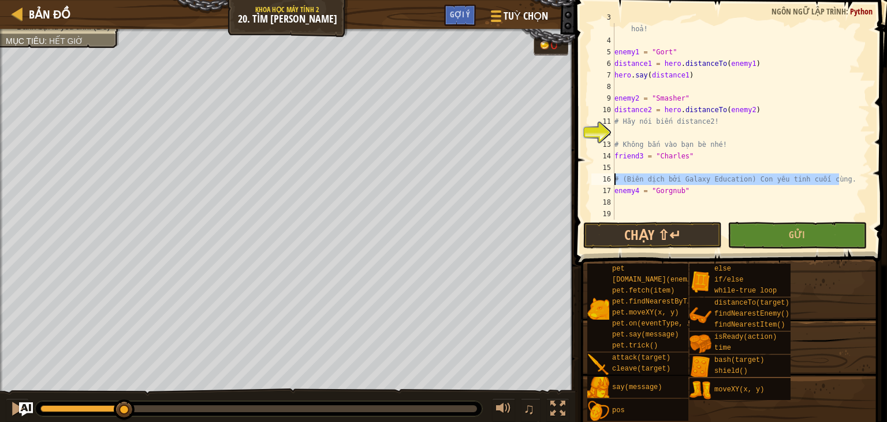
drag, startPoint x: 844, startPoint y: 178, endPoint x: 614, endPoint y: 176, distance: 229.8
click at [614, 176] on div "# Hãy nói khoảng cách đến từng kẻ địch để báo cho pháo thủ khai hoả! enemy1 = "…" at bounding box center [736, 127] width 249 height 231
type textarea "# (Biên dịch bởi Galaxy Education) Con yêu tinh cuối cùng."
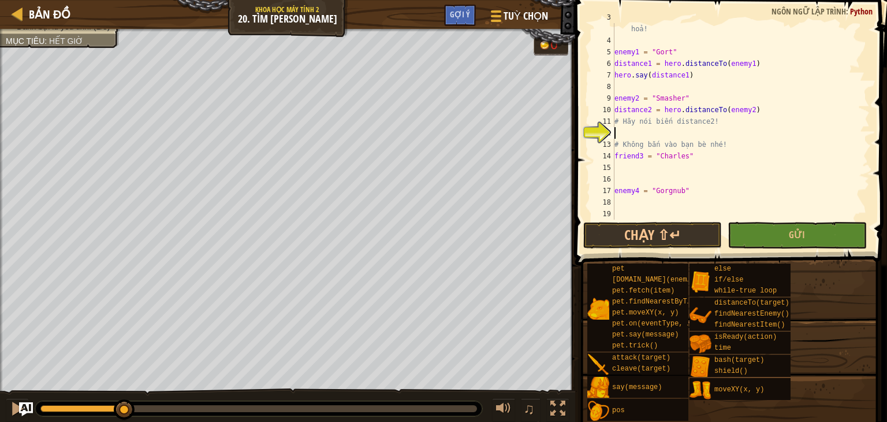
drag, startPoint x: 749, startPoint y: 132, endPoint x: 659, endPoint y: 136, distance: 89.6
click at [659, 136] on div "# Hãy nói khoảng cách đến từng kẻ địch để báo cho pháo thủ khai hoả! enemy1 = "…" at bounding box center [736, 127] width 249 height 231
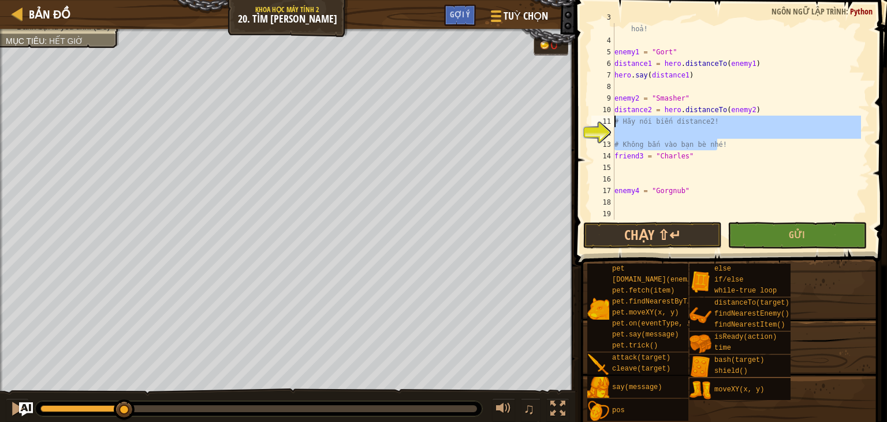
drag, startPoint x: 740, startPoint y: 148, endPoint x: 612, endPoint y: 120, distance: 130.7
click at [612, 120] on div "3 4 5 6 7 8 9 10 11 12 13 14 15 16 17 18 19 # Hãy nói khoảng cách đến từng kẻ đ…" at bounding box center [729, 121] width 281 height 196
type textarea "# Hãy nói biến distance2!"
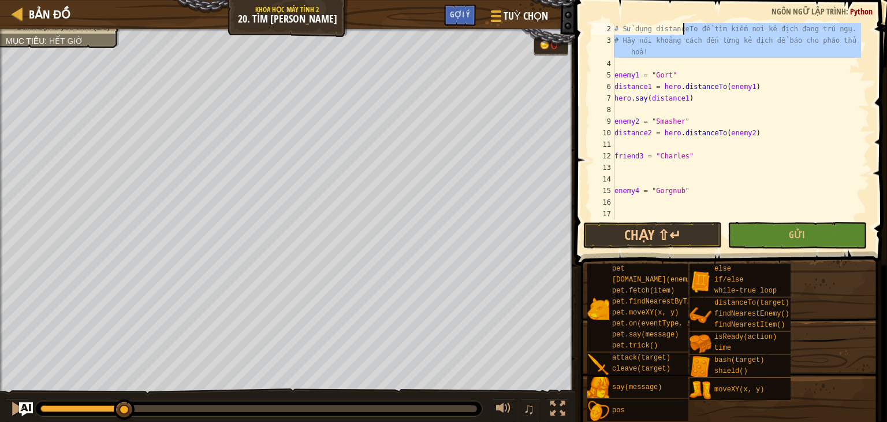
scroll to position [0, 0]
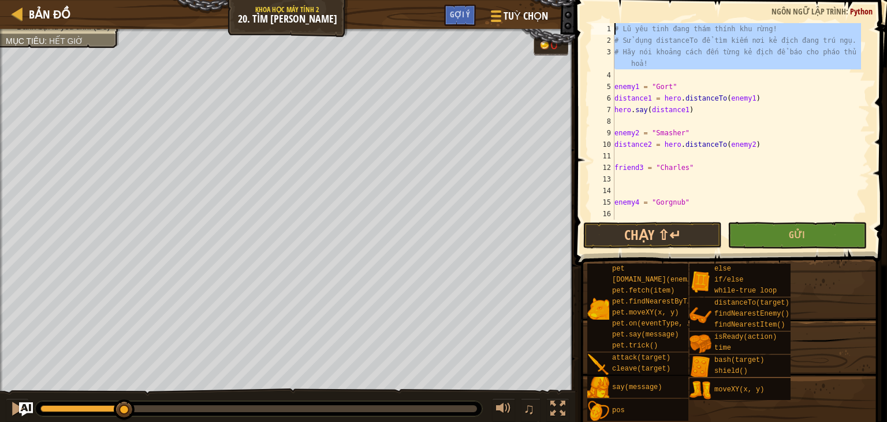
drag, startPoint x: 789, startPoint y: 59, endPoint x: 544, endPoint y: -1, distance: 252.7
click at [544, 0] on html "Bản đồ Khoa học máy tính 2 20. Tìm [PERSON_NAME] chọn Xong Gợi ý 1 הההההההההההה…" at bounding box center [443, 0] width 887 height 0
type textarea "# Lũ yêu tinh đang thám thính khu rừng! # Sử dụng distanceTo để tìm kiếm nơi kẻ…"
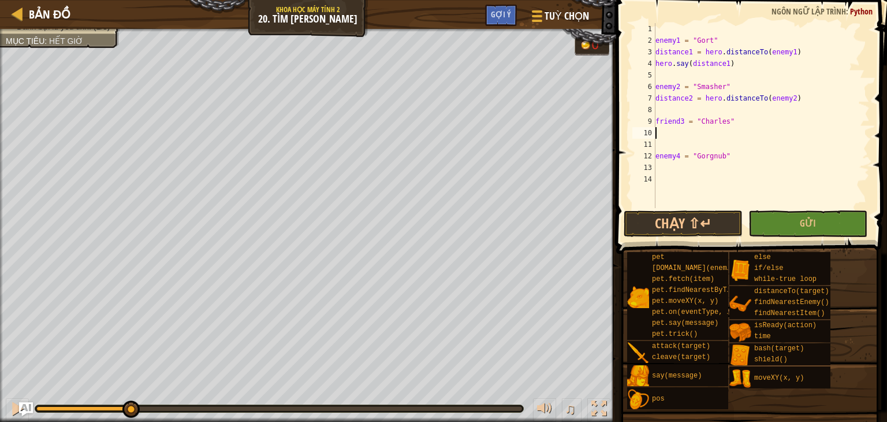
click at [709, 130] on div "enemy1 = "Gort" distance1 = hero . distanceTo ( enemy1 ) hero . say ( distance1…" at bounding box center [761, 127] width 217 height 208
click at [700, 111] on div "enemy1 = "Gort" distance1 = hero . distanceTo ( enemy1 ) hero . say ( distance1…" at bounding box center [761, 127] width 217 height 208
click at [678, 128] on div "enemy1 = "Gort" distance1 = hero . distanceTo ( enemy1 ) hero . say ( distance1…" at bounding box center [761, 127] width 217 height 208
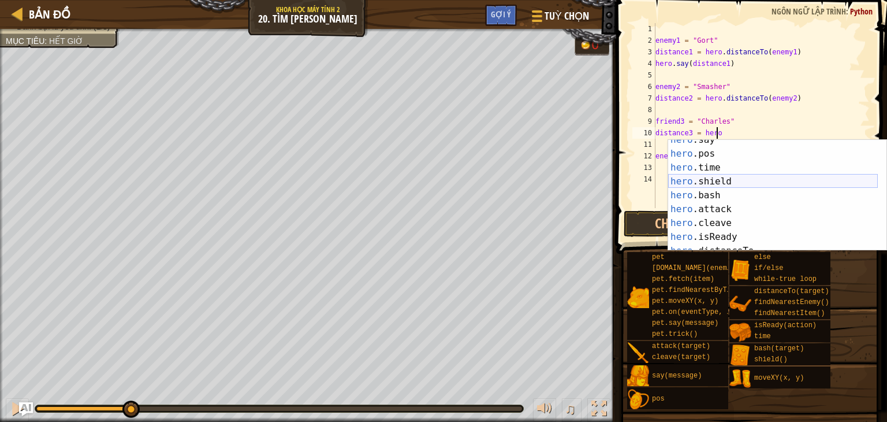
scroll to position [69, 0]
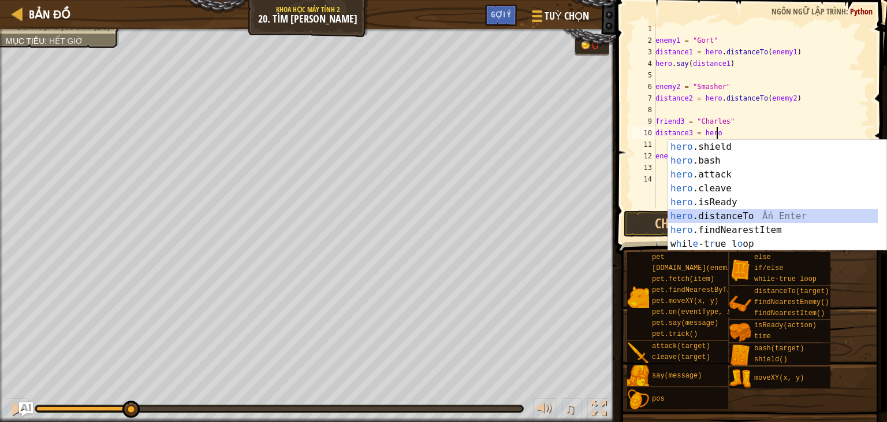
click at [752, 215] on div "hero .shield Ấn Enter hero .bash Ấn Enter hero .attack Ấn Enter hero .cleave Ấn…" at bounding box center [773, 209] width 210 height 139
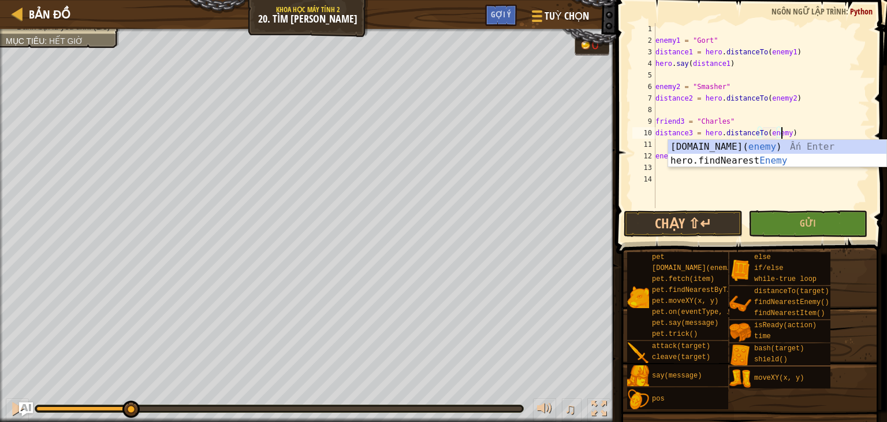
scroll to position [5, 10]
type textarea "distance3 = hero.distanceTo(enemy3)"
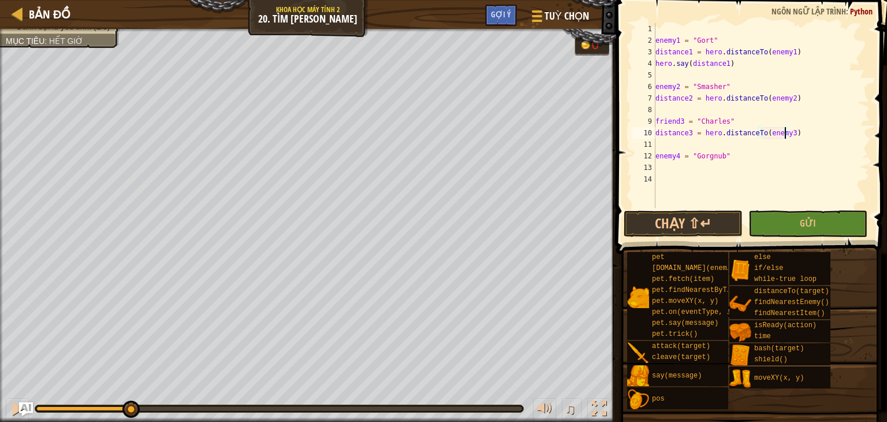
click at [691, 170] on div "enemy1 = "Gort" distance1 = hero . distanceTo ( enemy1 ) hero . say ( distance1…" at bounding box center [761, 127] width 217 height 208
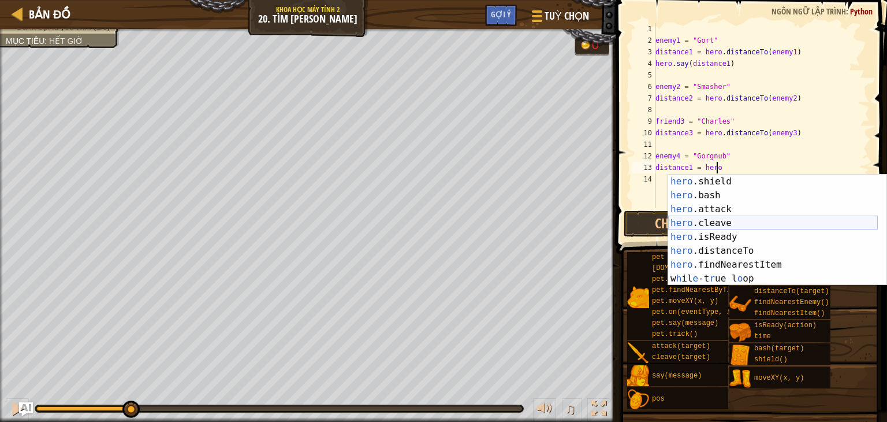
scroll to position [69, 0]
click at [781, 250] on div "hero .shield Ấn Enter hero .bash Ấn Enter hero .attack Ấn Enter hero .cleave Ấn…" at bounding box center [773, 243] width 210 height 139
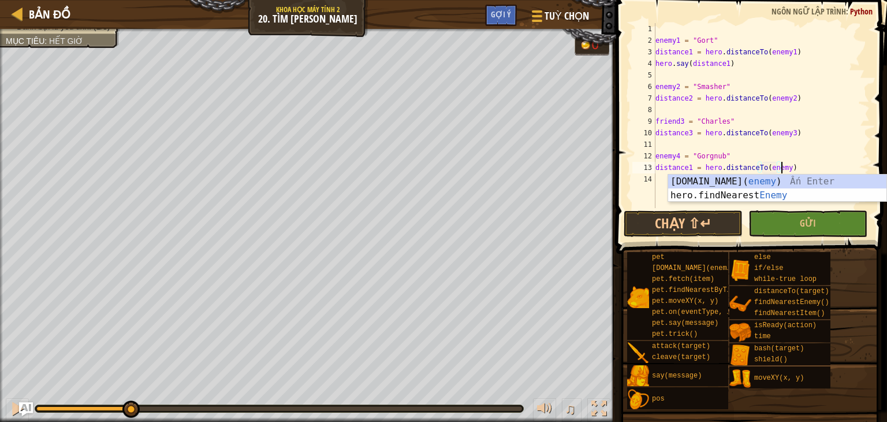
scroll to position [5, 10]
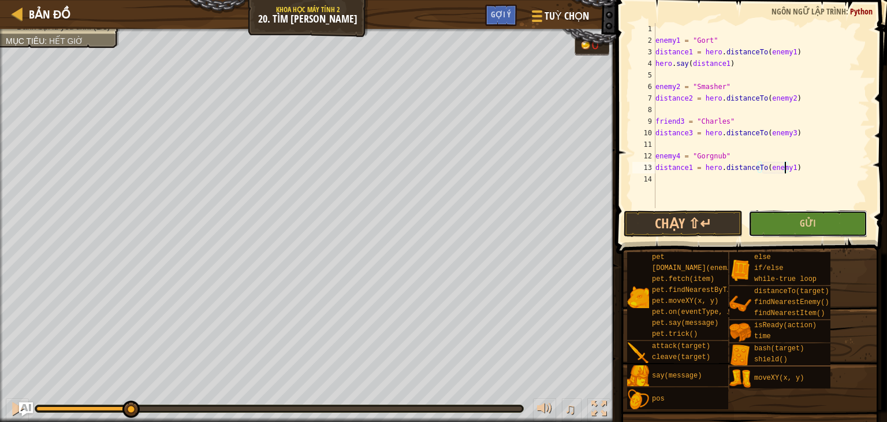
click at [797, 232] on button "Gửi" at bounding box center [807, 223] width 119 height 27
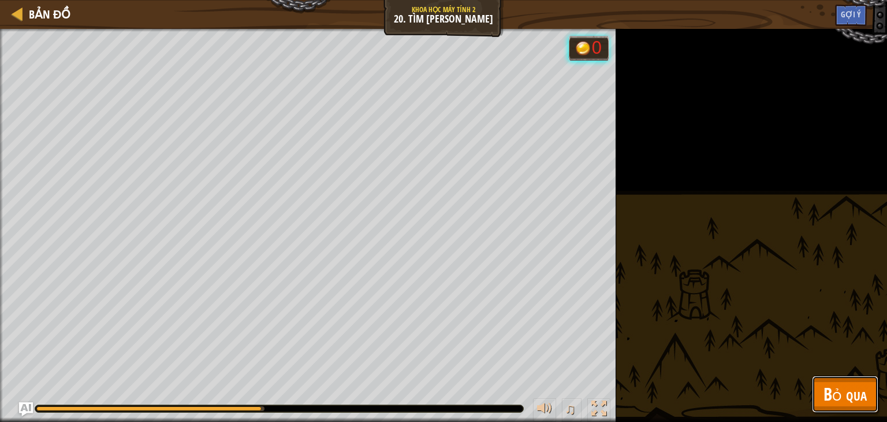
click at [840, 393] on span "Bỏ qua" at bounding box center [844, 394] width 43 height 24
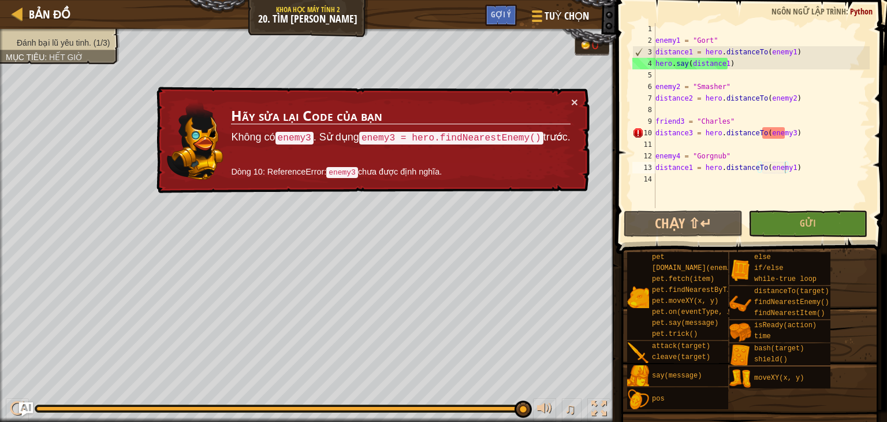
type textarea "distance2 = hero.distanceTo(enemy2)"
click at [665, 103] on div "enemy1 = "Gort" distance1 = hero . distanceTo ( enemy1 ) hero . say ( distance1…" at bounding box center [761, 127] width 217 height 208
click at [671, 112] on div "enemy1 = "Gort" distance1 = hero . distanceTo ( enemy1 ) hero . say ( distance1…" at bounding box center [761, 127] width 217 height 208
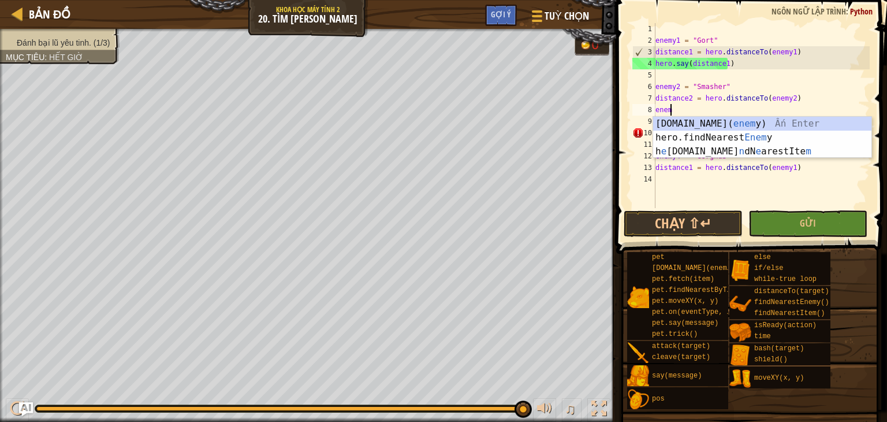
scroll to position [5, 1]
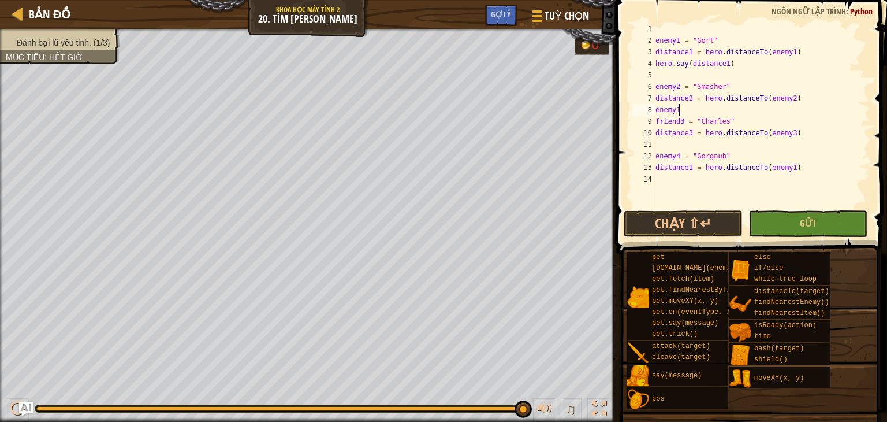
click at [785, 133] on div "enemy1 = "Gort" distance1 = hero . distanceTo ( enemy1 ) hero . say ( distance1…" at bounding box center [761, 127] width 217 height 208
drag, startPoint x: 691, startPoint y: 113, endPoint x: 653, endPoint y: 115, distance: 38.8
click at [653, 115] on div "distance3 = hero.distanceTo(enemy3) 1 2 3 4 5 6 7 8 9 10 11 12 13 14 enemy1 = "…" at bounding box center [750, 115] width 240 height 185
type textarea "enemy1"
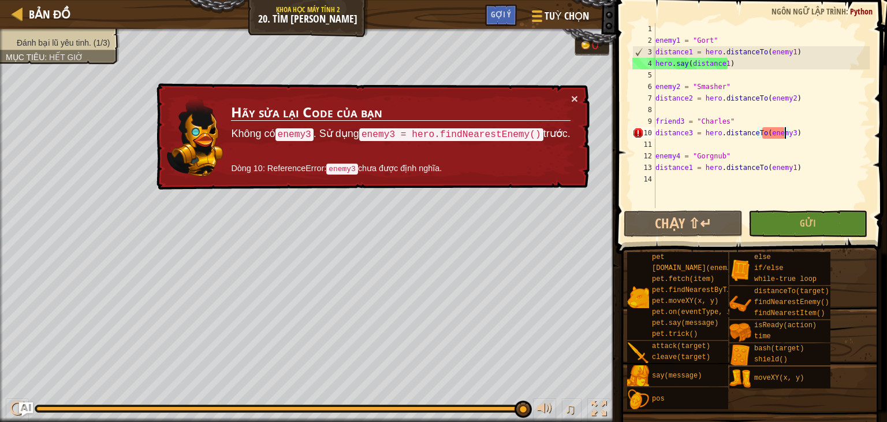
drag, startPoint x: 785, startPoint y: 135, endPoint x: 828, endPoint y: 134, distance: 42.2
click at [785, 135] on div "enemy1 = "Gort" distance1 = hero . distanceTo ( enemy1 ) hero . say ( distance1…" at bounding box center [761, 127] width 217 height 208
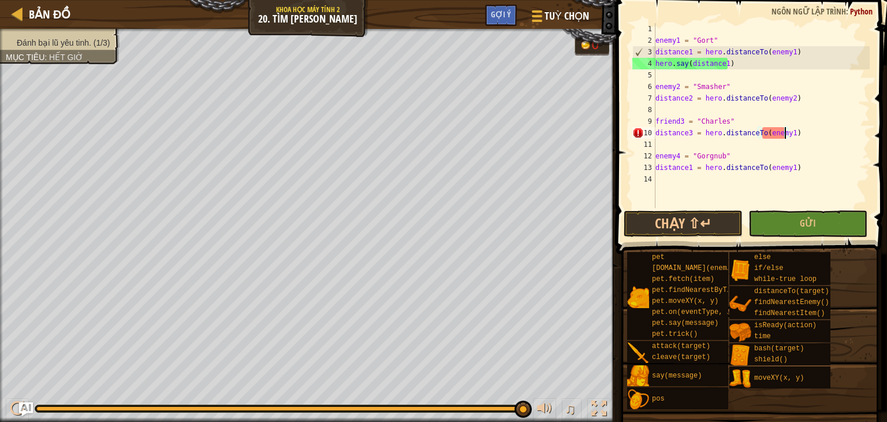
scroll to position [5, 10]
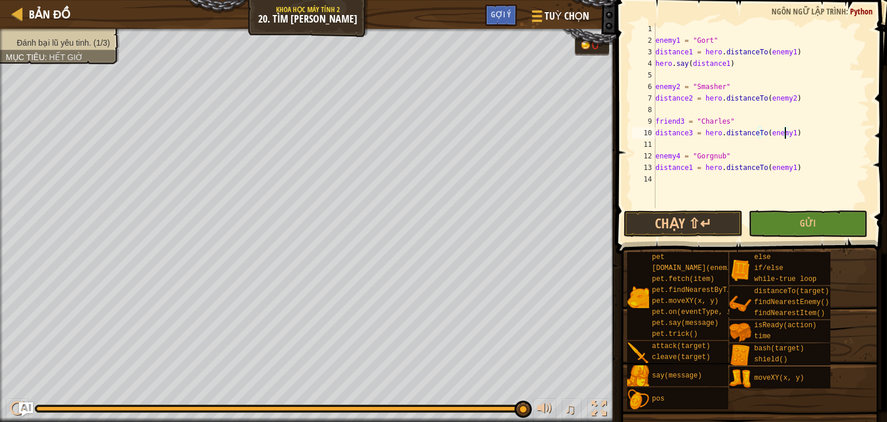
click at [783, 168] on div "enemy1 = "Gort" distance1 = hero . distanceTo ( enemy1 ) hero . say ( distance1…" at bounding box center [761, 127] width 217 height 208
type textarea "distance1 = hero.distanceTo(enemy2)"
click at [664, 80] on div "enemy1 = "Gort" distance1 = hero . distanceTo ( enemy1 ) hero . say ( distance1…" at bounding box center [761, 127] width 217 height 208
click at [658, 109] on div "enemy1 = "Gort" distance1 = hero . distanceTo ( enemy1 ) hero . say ( distance1…" at bounding box center [761, 127] width 217 height 208
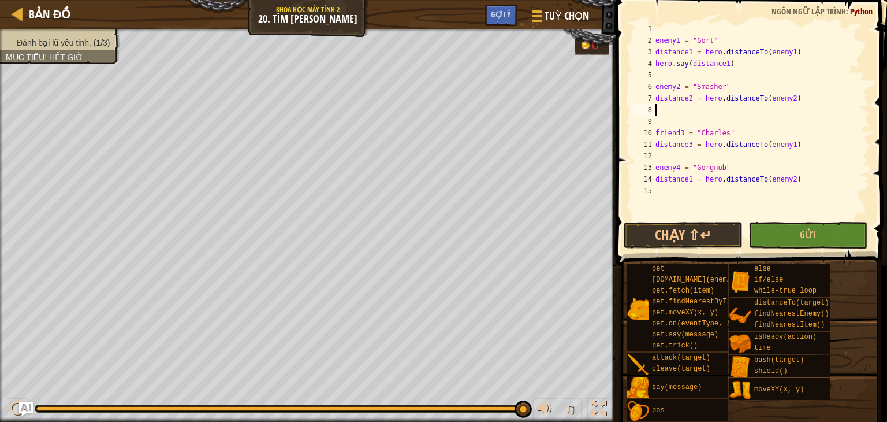
click at [682, 113] on div "enemy1 = "Gort" distance1 = hero . distanceTo ( enemy1 ) hero . say ( distance1…" at bounding box center [761, 132] width 217 height 219
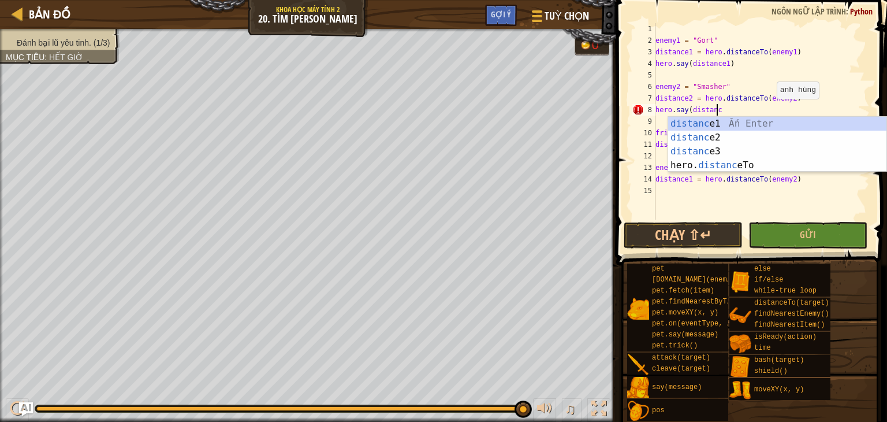
scroll to position [5, 5]
click at [717, 129] on div "distance 1 Ấn Enter distance 2 Ấn Enter distance 3 Ấn Enter hero. distance To Ấ…" at bounding box center [777, 158] width 218 height 83
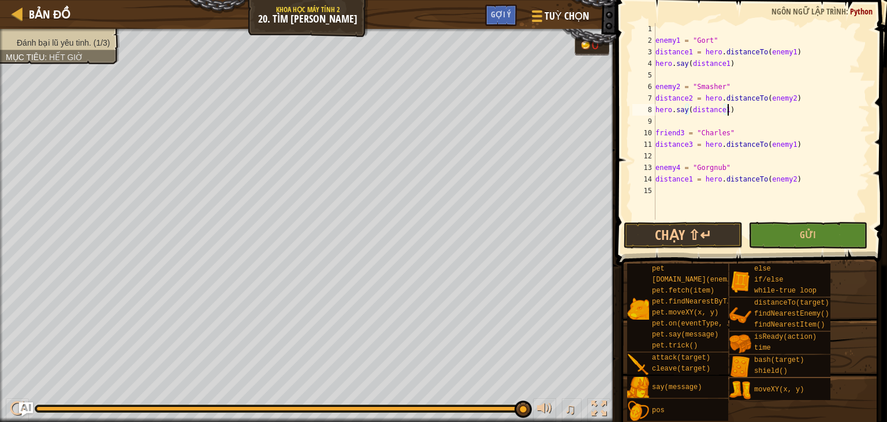
click at [721, 110] on div "enemy1 = "Gort" distance1 = hero . distanceTo ( enemy1 ) hero . say ( distance1…" at bounding box center [761, 132] width 217 height 219
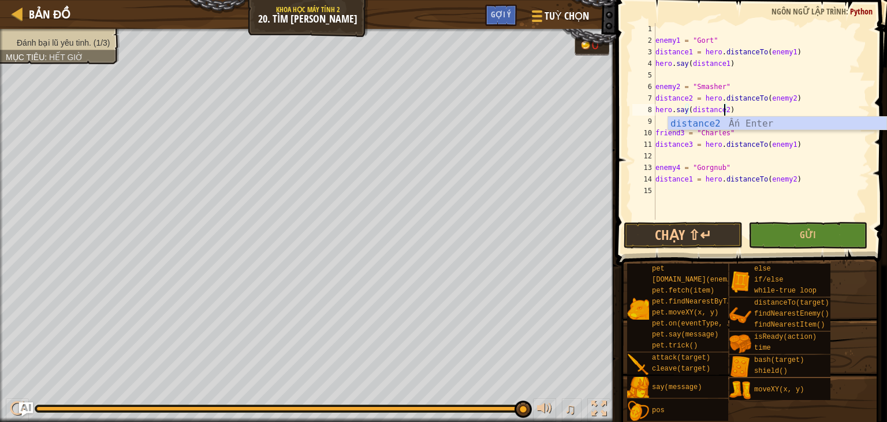
click at [785, 148] on div "enemy1 = "Gort" distance1 = hero . distanceTo ( enemy1 ) hero . say ( distance1…" at bounding box center [761, 132] width 217 height 219
type textarea "distance3 = hero.distanceTo(enemy1)"
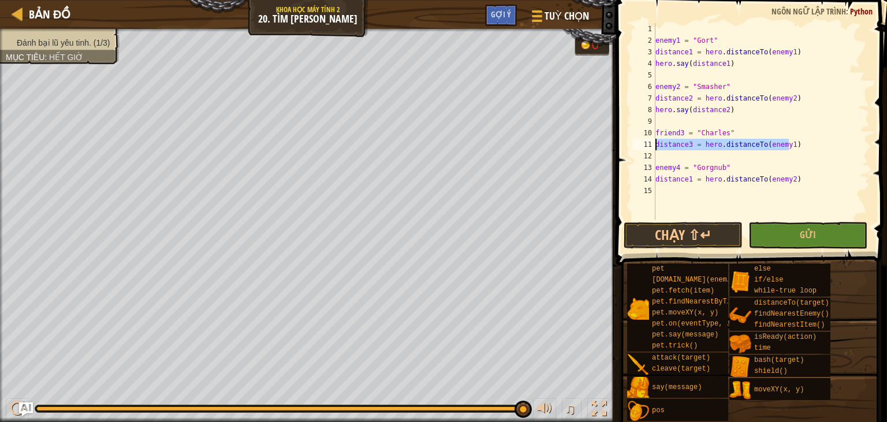
drag, startPoint x: 798, startPoint y: 147, endPoint x: 650, endPoint y: 144, distance: 147.9
click at [650, 144] on div "distance3 = hero.distanceTo(enemy1) 1 2 3 4 5 6 7 8 9 10 11 12 13 14 15 enemy1 …" at bounding box center [750, 121] width 240 height 196
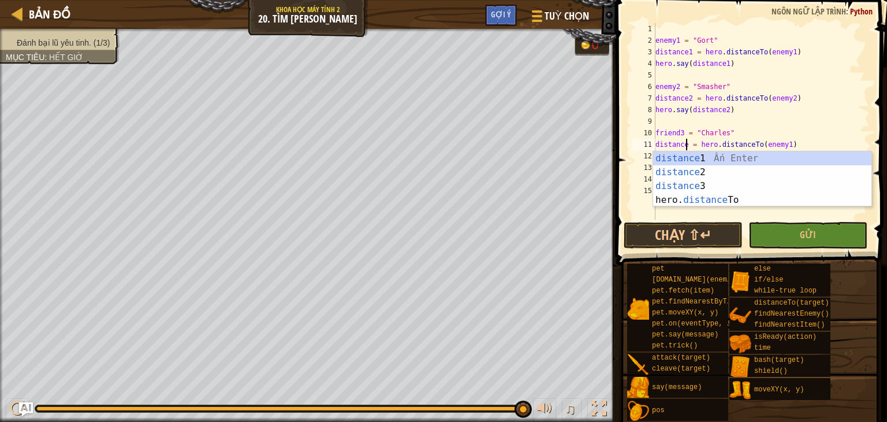
scroll to position [5, 2]
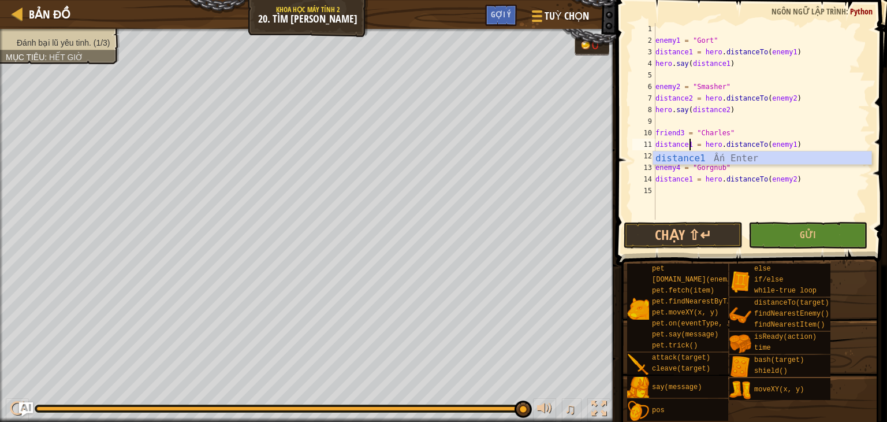
click at [690, 180] on div "enemy1 = "Gort" distance1 = hero . distanceTo ( enemy1 ) hero . say ( distance1…" at bounding box center [761, 132] width 217 height 219
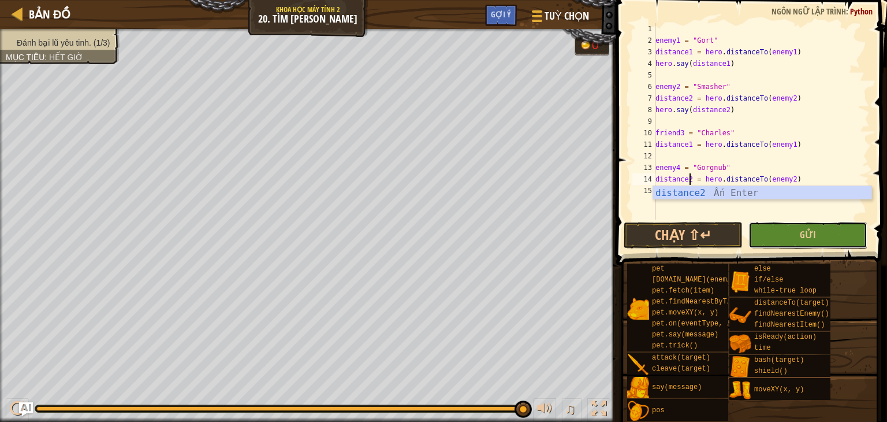
click at [819, 241] on button "Gửi" at bounding box center [807, 235] width 119 height 27
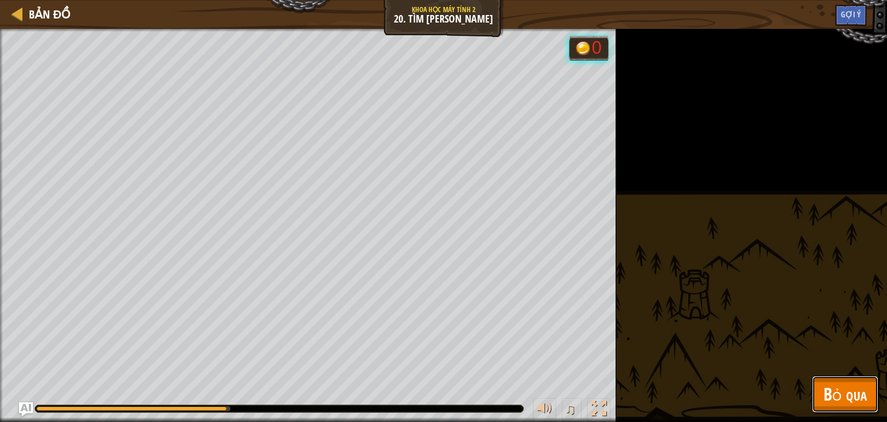
click at [844, 389] on span "Bỏ qua" at bounding box center [844, 394] width 43 height 24
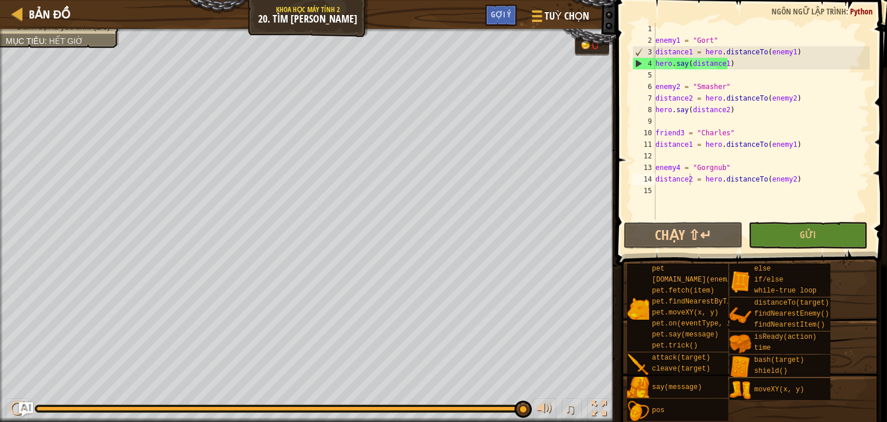
click at [796, 90] on div "enemy1 = "Gort" distance1 = hero . distanceTo ( enemy1 ) hero . say ( distance1…" at bounding box center [761, 132] width 217 height 219
click at [791, 109] on div "enemy1 = "Gort" distance1 = hero . distanceTo ( enemy1 ) hero . say ( distance1…" at bounding box center [761, 132] width 217 height 219
type textarea "hero.say(distance2)"
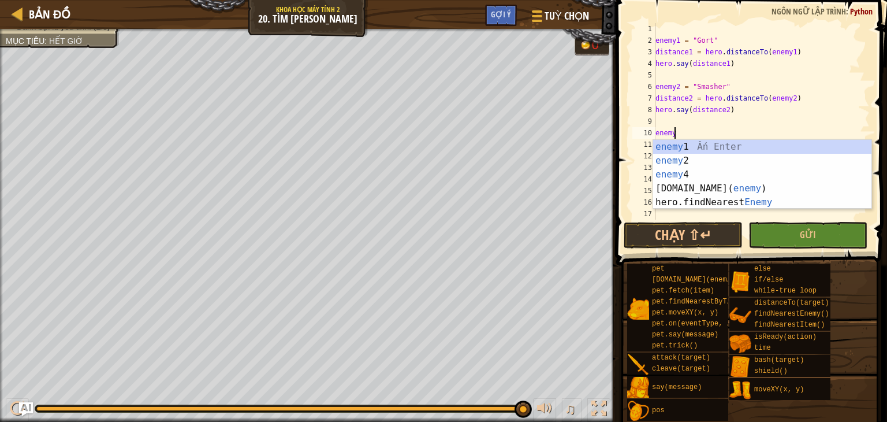
scroll to position [5, 1]
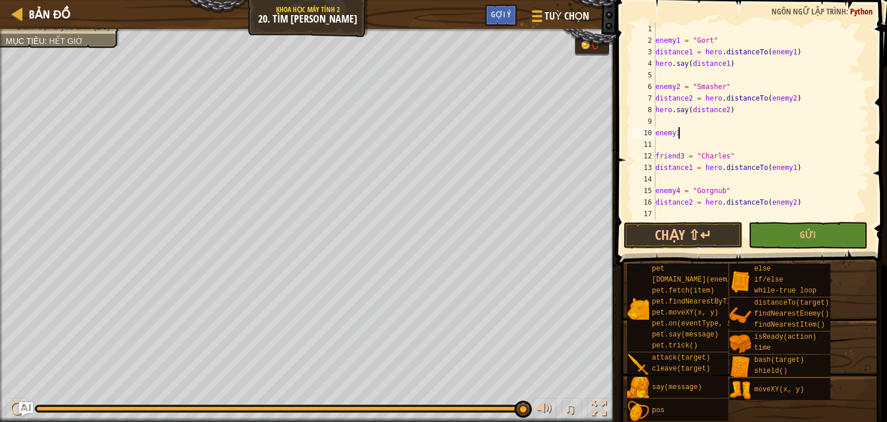
click at [677, 190] on div "enemy1 = "Gort" distance1 = hero . distanceTo ( enemy1 ) hero . say ( distance1…" at bounding box center [761, 132] width 217 height 219
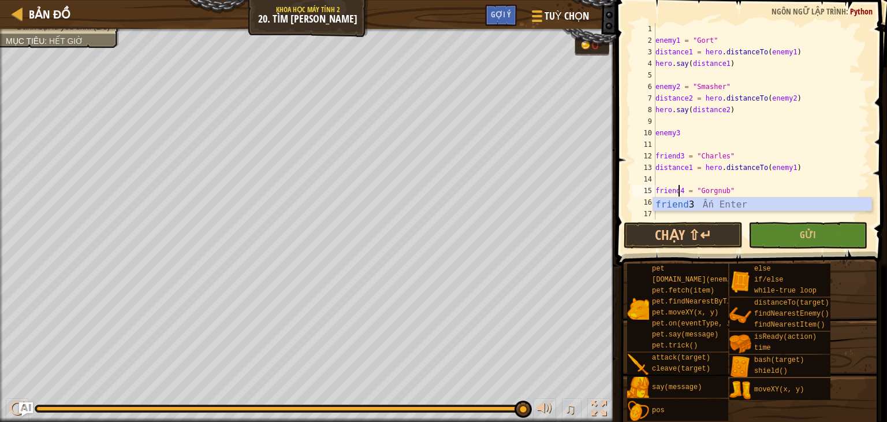
scroll to position [5, 2]
click at [709, 206] on div "friend 3 Ấn Enter" at bounding box center [762, 218] width 218 height 42
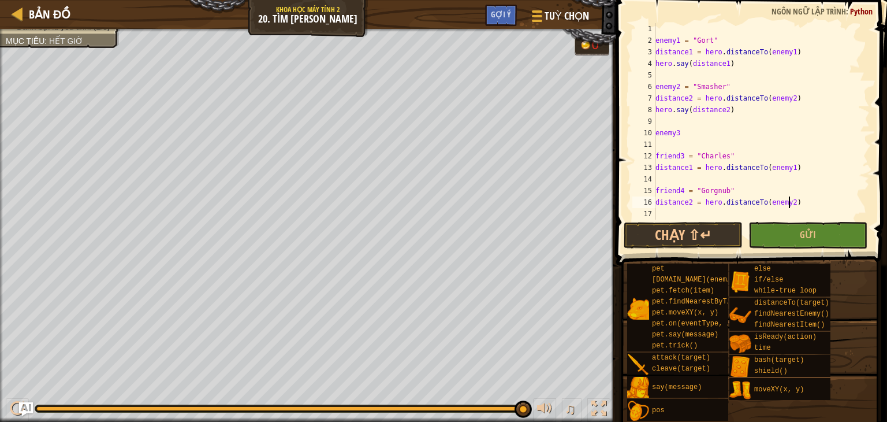
click at [797, 199] on div "enemy1 = "Gort" distance1 = hero . distanceTo ( enemy1 ) hero . say ( distance1…" at bounding box center [761, 132] width 217 height 219
click at [707, 128] on div "enemy1 = "Gort" distance1 = hero . distanceTo ( enemy1 ) hero . say ( distance1…" at bounding box center [761, 132] width 217 height 219
drag, startPoint x: 677, startPoint y: 190, endPoint x: 654, endPoint y: 193, distance: 23.3
click at [654, 193] on div "enemy3 1 2 3 4 5 6 7 8 9 10 11 12 13 14 15 16 17 enemy1 = "Gort" distance1 = he…" at bounding box center [750, 121] width 240 height 196
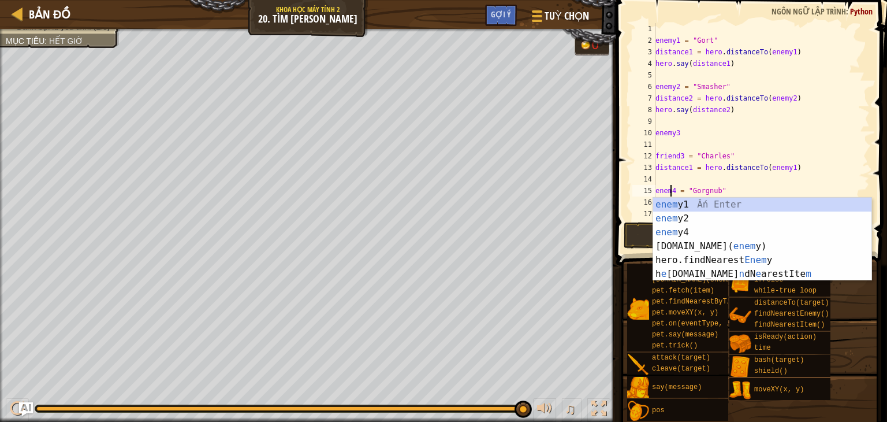
scroll to position [5, 1]
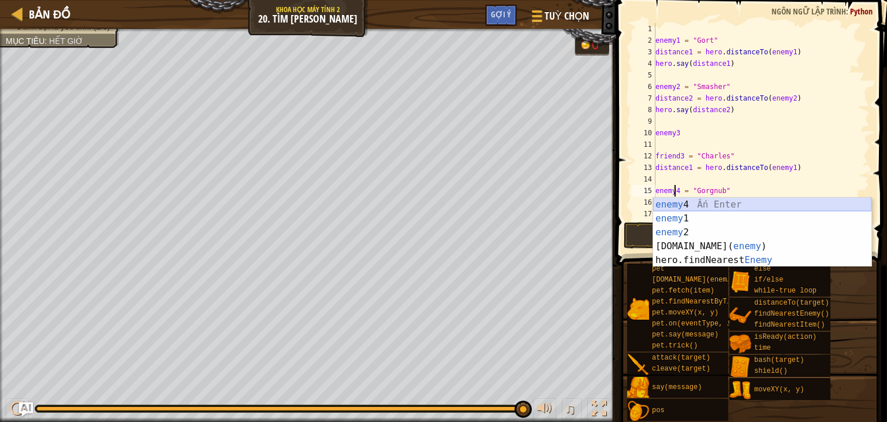
click at [699, 208] on div "enemy 4 Ấn Enter enemy 1 Ấn Enter enemy 2 Ấn Enter [DOMAIN_NAME]( enemy ) [DEMO…" at bounding box center [762, 245] width 218 height 97
type textarea "enemy = "Gorgnub""
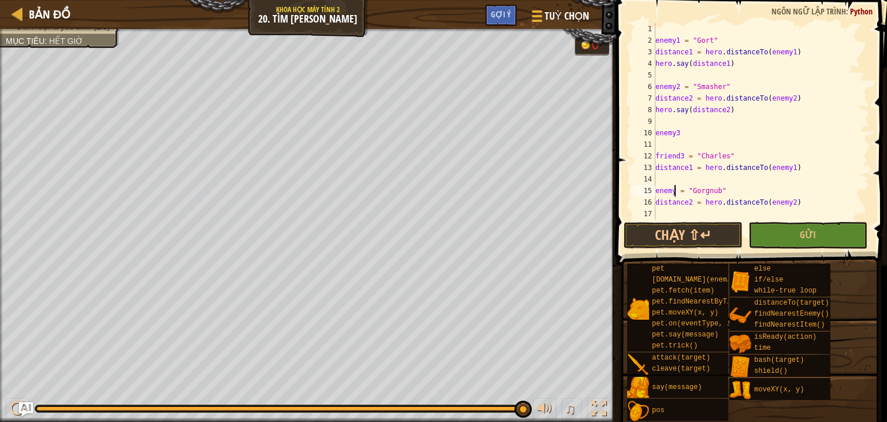
click at [728, 176] on div "enemy1 = "Gort" distance1 = hero . distanceTo ( enemy1 ) hero . say ( distance1…" at bounding box center [761, 132] width 217 height 219
click at [795, 196] on div "enemy1 = "Gort" distance1 = hero . distanceTo ( enemy1 ) hero . say ( distance1…" at bounding box center [761, 132] width 217 height 219
click at [792, 199] on div "enemy1 = "Gort" distance1 = hero . distanceTo ( enemy1 ) hero . say ( distance1…" at bounding box center [761, 132] width 217 height 219
type textarea "distance2 = hero.distanceTo(enemy2)"
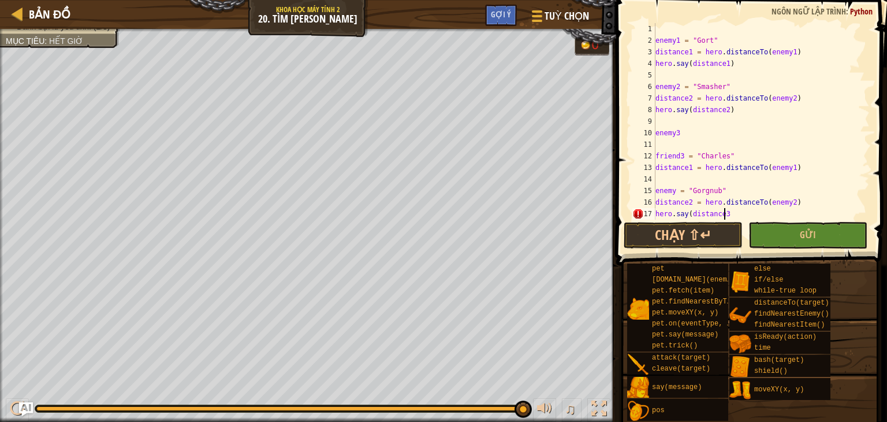
scroll to position [5, 5]
click at [690, 206] on div "enemy1 = "Gort" distance1 = hero . distanceTo ( enemy1 ) hero . say ( distance1…" at bounding box center [757, 132] width 208 height 219
type textarea "distance3 = hero.distanceTo(enemy3)"
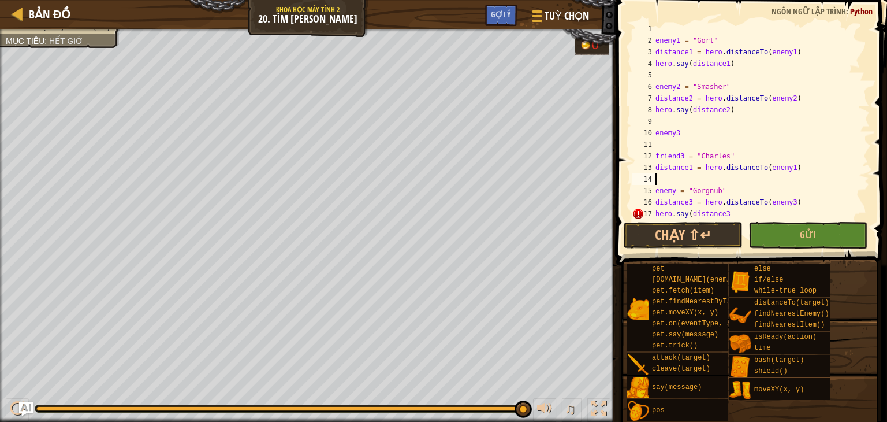
click at [798, 173] on div "enemy1 = "Gort" distance1 = hero . distanceTo ( enemy1 ) hero . say ( distance1…" at bounding box center [757, 132] width 208 height 219
type textarea "w"
click at [817, 145] on div "enemy1 = "Gort" distance1 = hero . distanceTo ( enemy1 ) hero . say ( distance1…" at bounding box center [757, 132] width 208 height 219
click at [810, 148] on div "enemy1 = "Gort" distance1 = hero . distanceTo ( enemy1 ) hero . say ( distance1…" at bounding box center [757, 132] width 208 height 219
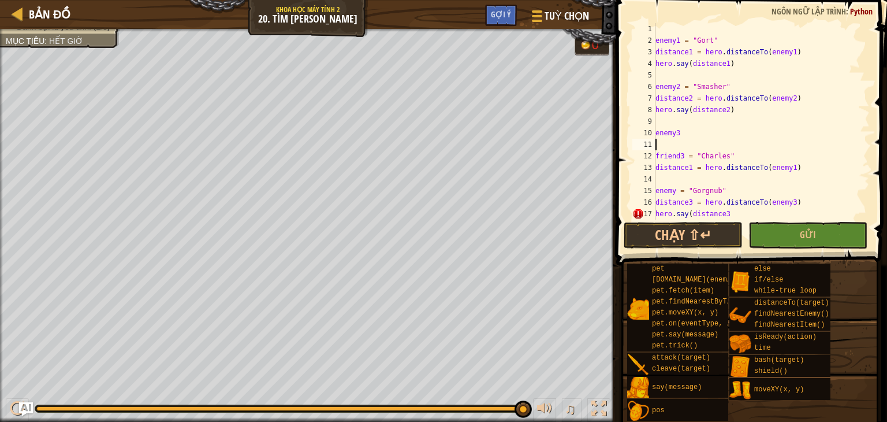
click at [808, 105] on div "enemy1 = "Gort" distance1 = hero . distanceTo ( enemy1 ) hero . say ( distance1…" at bounding box center [757, 132] width 208 height 219
click at [805, 158] on div "enemy1 = "Gort" distance1 = hero . distanceTo ( enemy1 ) hero . say ( distance1…" at bounding box center [757, 132] width 208 height 219
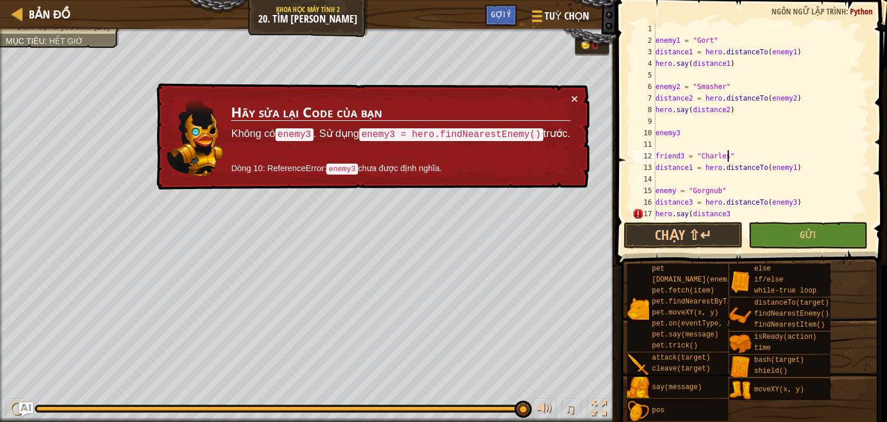
type textarea "friend3 = "[PERSON_NAME]""
click at [568, 91] on div "× Hãy sửa lại Code của bạn Không có enemy3 . Sử dụng enemy3 = hero.findNearestE…" at bounding box center [371, 136] width 435 height 107
click at [571, 96] on button "×" at bounding box center [574, 98] width 7 height 12
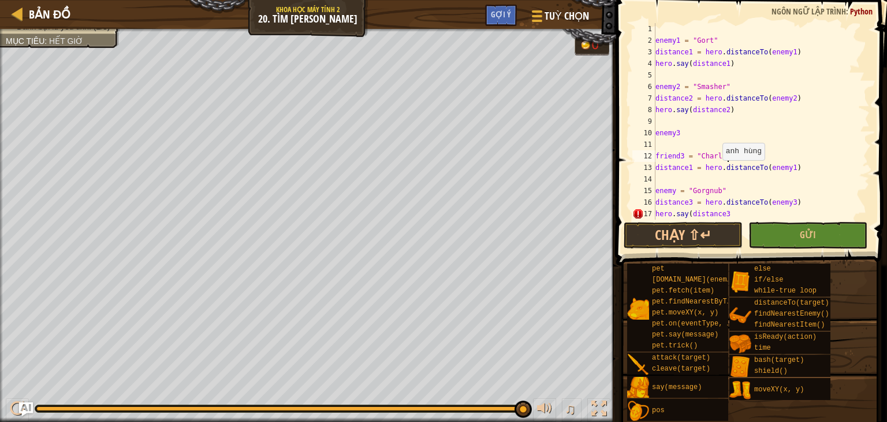
scroll to position [12, 0]
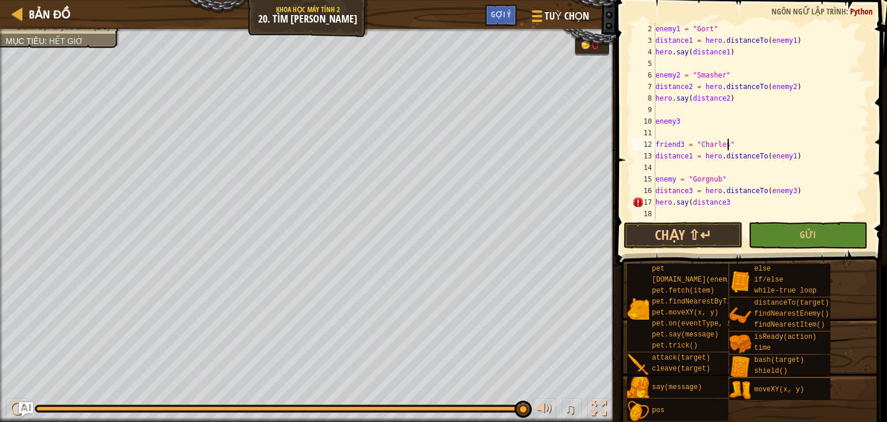
click at [659, 173] on div "enemy1 = "Gort" distance1 = hero . distanceTo ( enemy1 ) hero . say ( distance1…" at bounding box center [757, 132] width 208 height 219
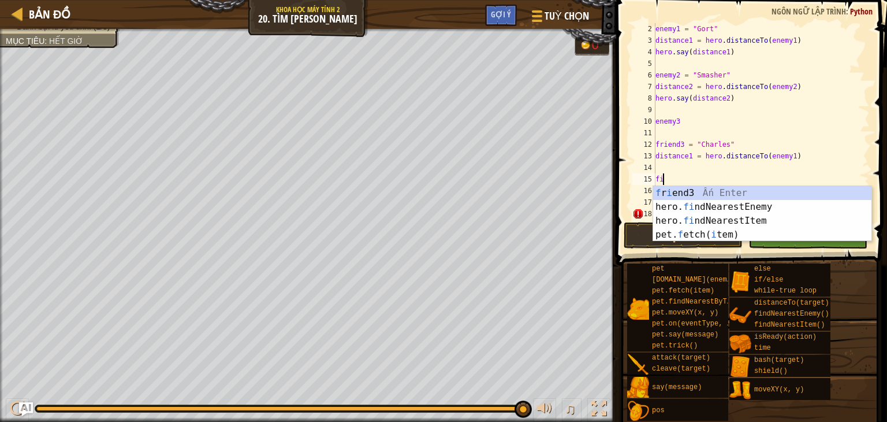
type textarea "find"
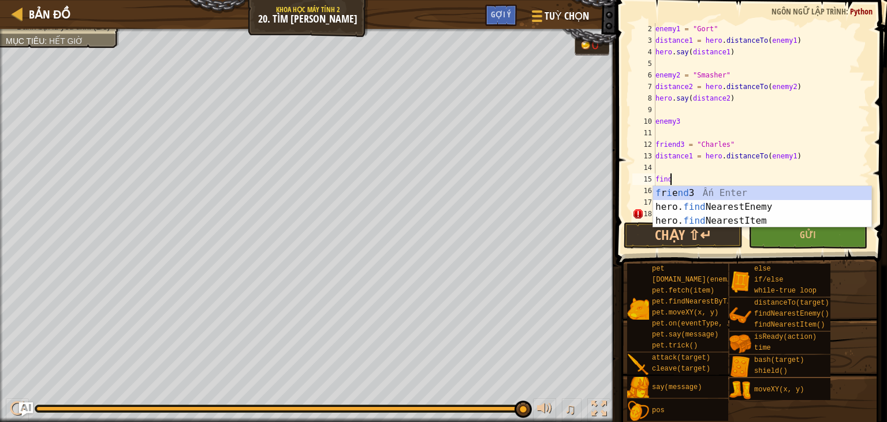
scroll to position [5, 0]
click at [795, 208] on div "f r i e nd 3 Ấn Enter hero. find NearestEnemy Ấn Enter hero. find NearestItem Ấ…" at bounding box center [762, 220] width 218 height 69
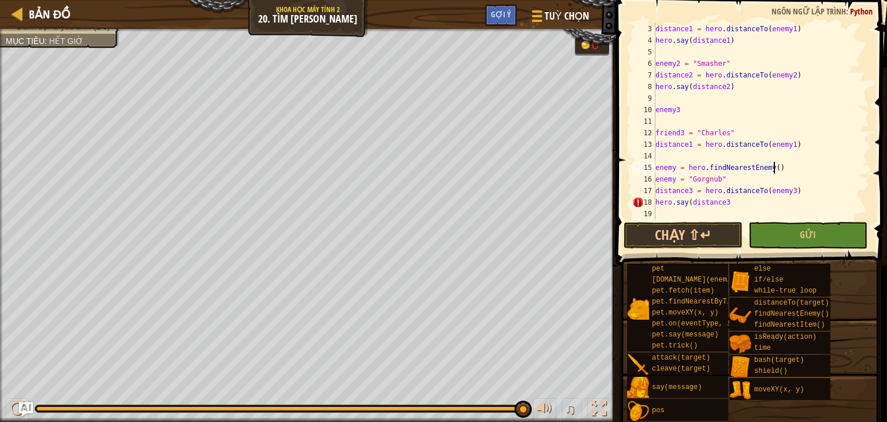
scroll to position [23, 0]
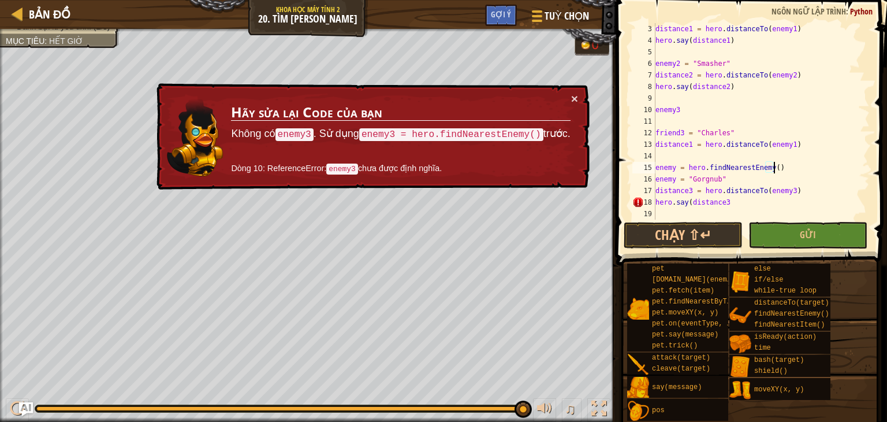
click at [672, 166] on div "distance1 = hero . distanceTo ( enemy1 ) hero . say ( distance1 ) enemy2 = "Sma…" at bounding box center [757, 132] width 208 height 219
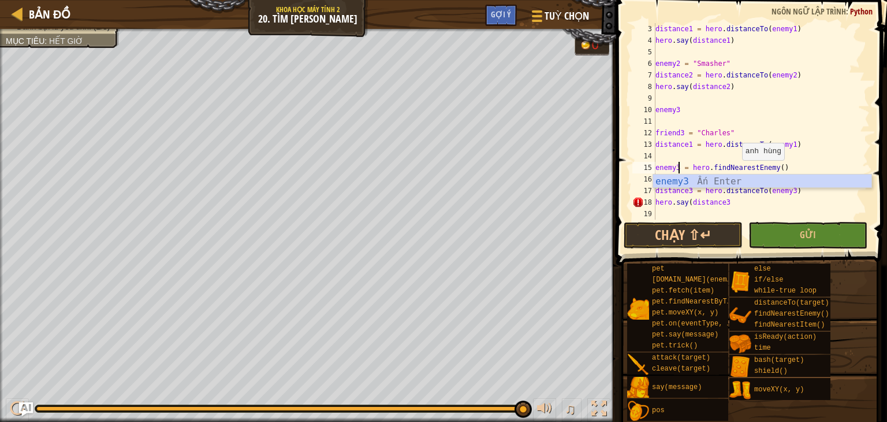
scroll to position [5, 2]
click at [727, 178] on div "enemy3 Ấn Enter" at bounding box center [762, 195] width 218 height 42
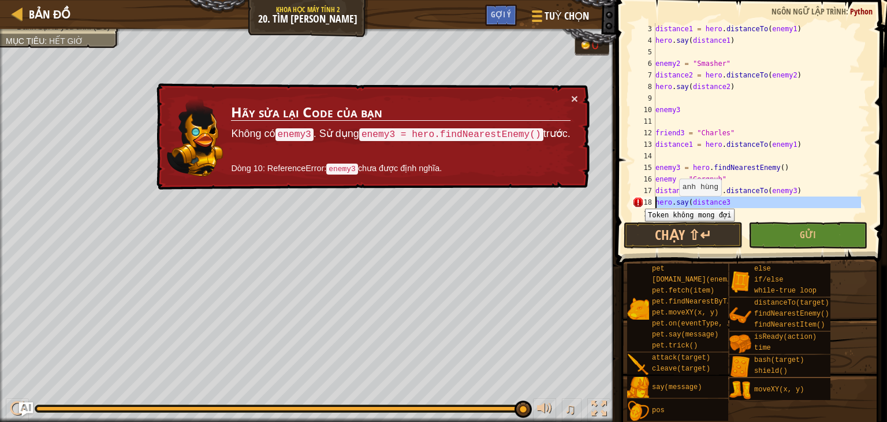
drag, startPoint x: 636, startPoint y: 200, endPoint x: 628, endPoint y: 170, distance: 31.1
click at [628, 170] on span at bounding box center [753, 116] width 280 height 299
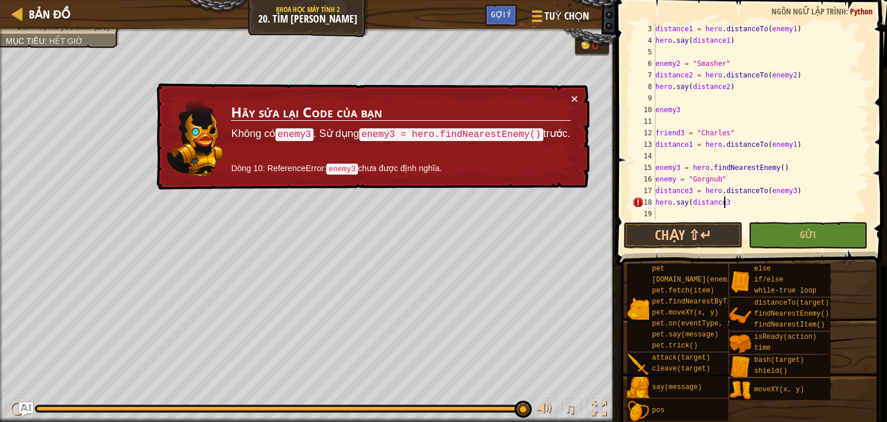
click at [730, 199] on div "distance1 = hero . distanceTo ( enemy1 ) hero . say ( distance1 ) enemy2 = "Sma…" at bounding box center [757, 132] width 208 height 219
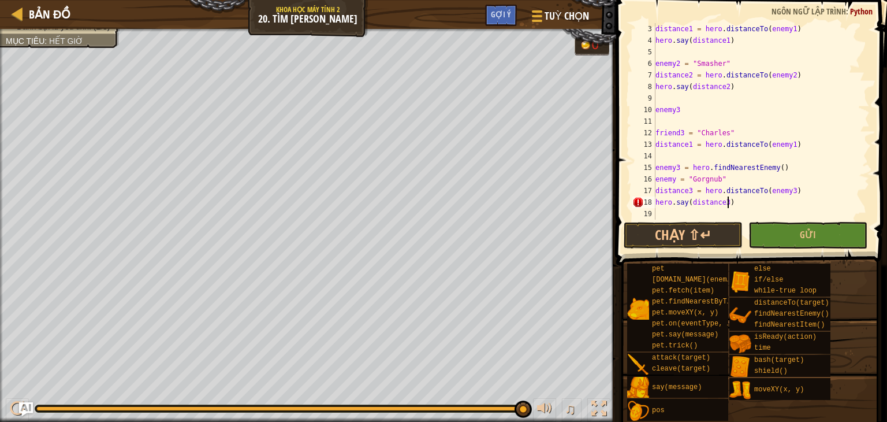
scroll to position [5, 5]
drag, startPoint x: 780, startPoint y: 243, endPoint x: 796, endPoint y: 223, distance: 25.4
click at [781, 243] on button "Gửi" at bounding box center [807, 235] width 119 height 27
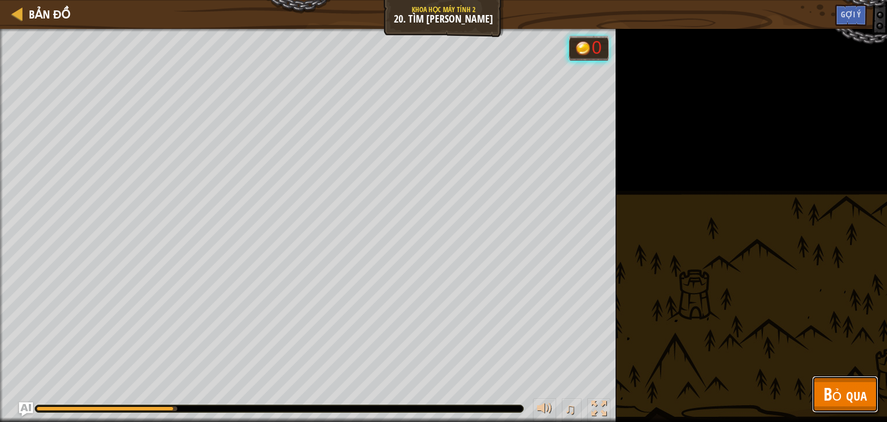
click at [849, 385] on span "Bỏ qua" at bounding box center [844, 394] width 43 height 24
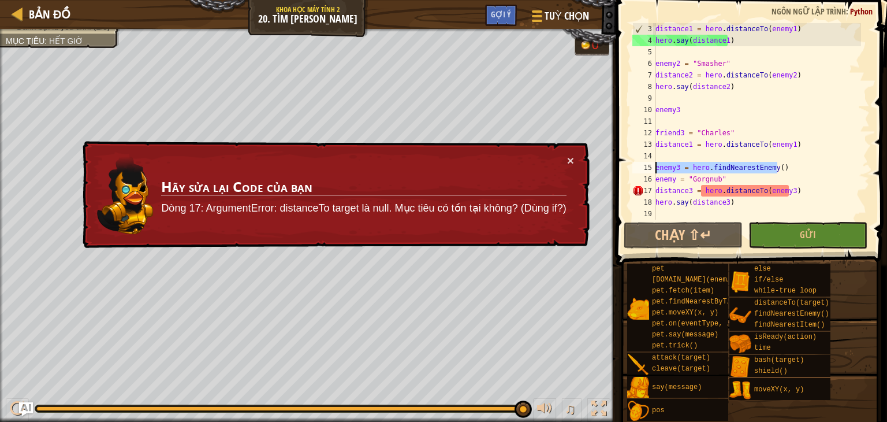
drag, startPoint x: 785, startPoint y: 163, endPoint x: 635, endPoint y: 166, distance: 150.2
click at [635, 166] on div "hero.say(distance3) 3 4 5 6 7 8 9 10 11 12 13 14 15 16 17 18 19 distance1 = her…" at bounding box center [750, 121] width 240 height 196
type textarea "enemy3 = hero.findNearestEnemy()"
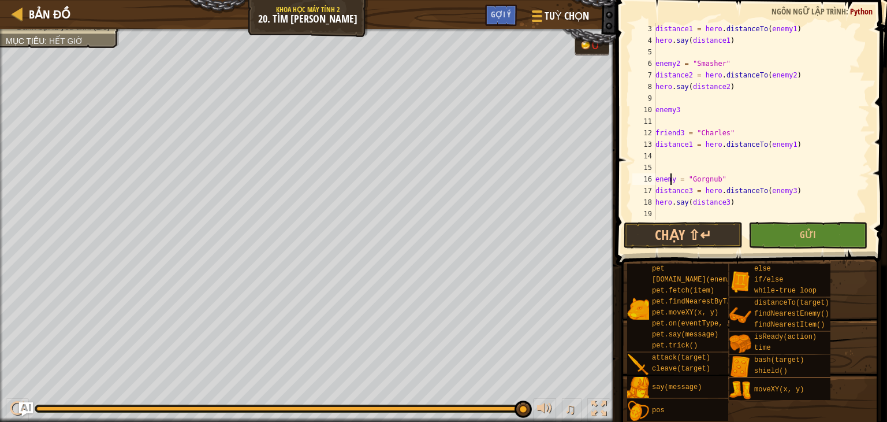
click at [672, 177] on div "distance1 = hero . distanceTo ( enemy1 ) hero . say ( distance1 ) enemy2 = "Sma…" at bounding box center [757, 132] width 208 height 219
type textarea "enemy3 = "Gorgnub""
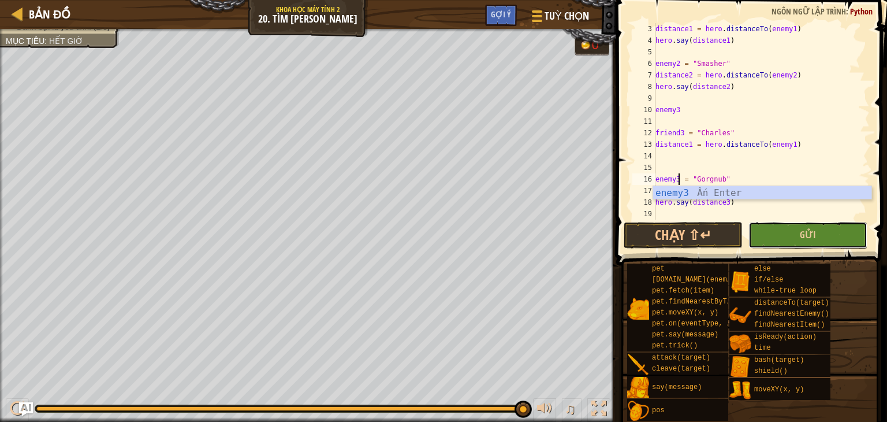
click at [772, 240] on button "Gửi" at bounding box center [807, 235] width 119 height 27
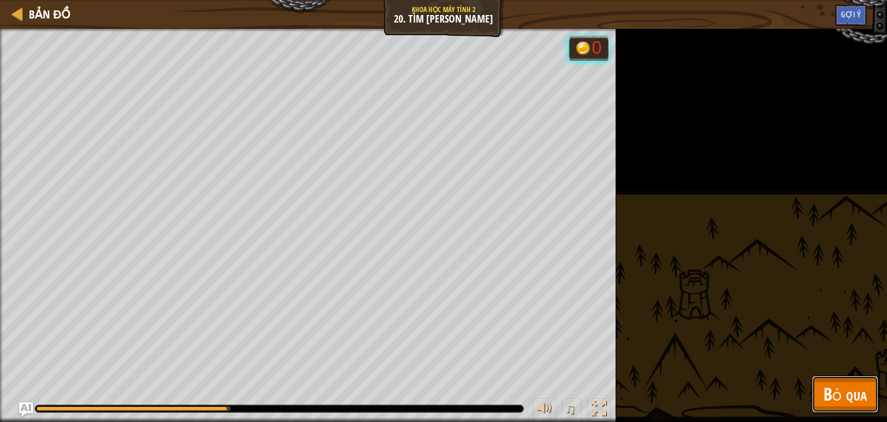
drag, startPoint x: 833, startPoint y: 390, endPoint x: 815, endPoint y: 359, distance: 36.2
click at [833, 391] on span "Bỏ qua" at bounding box center [844, 394] width 43 height 24
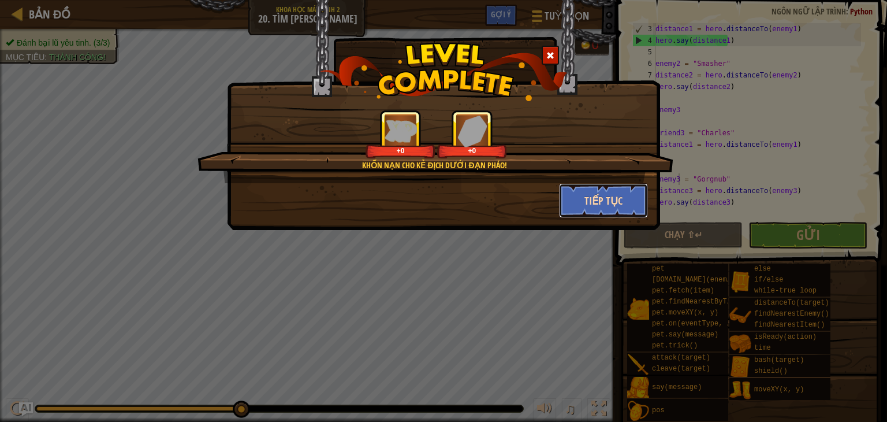
click at [582, 193] on button "Tiếp tục" at bounding box center [604, 200] width 90 height 35
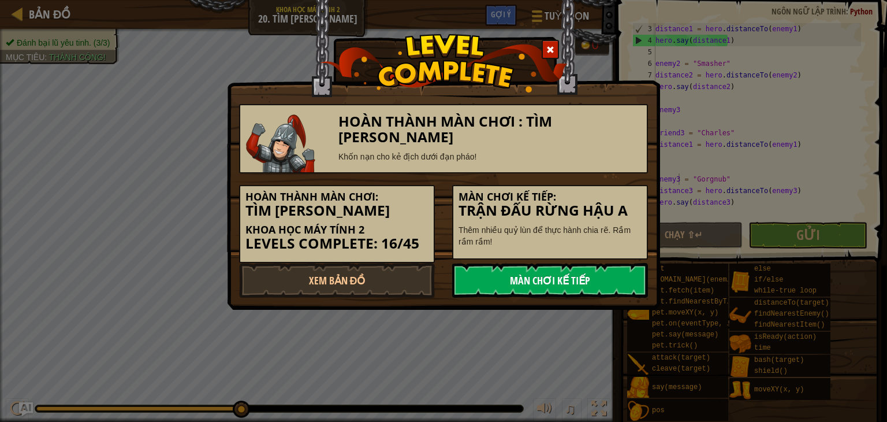
drag, startPoint x: 505, startPoint y: 284, endPoint x: 526, endPoint y: 295, distance: 23.8
click at [507, 286] on link "Màn chơi kế tiếp" at bounding box center [550, 280] width 196 height 35
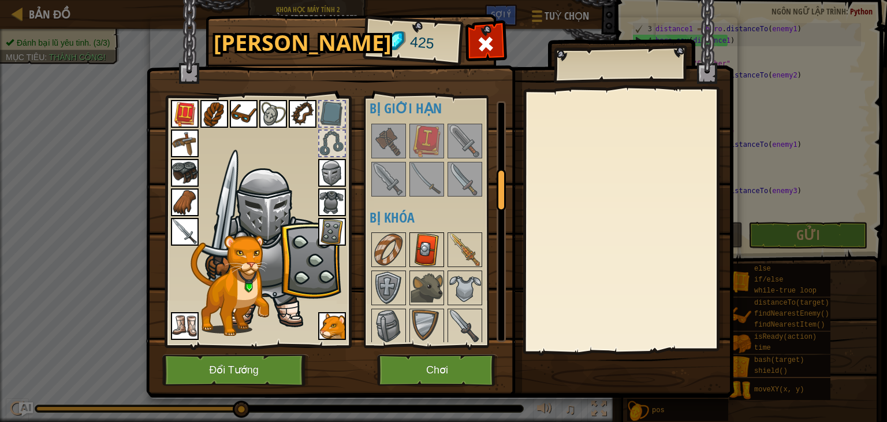
scroll to position [520, 0]
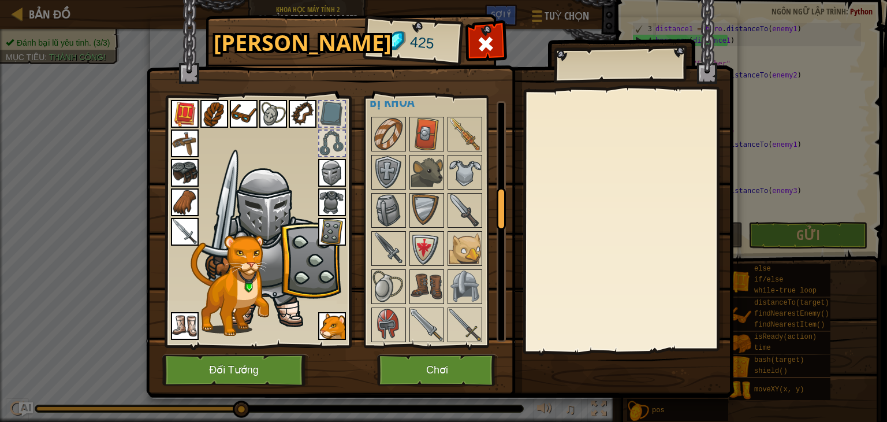
click at [338, 223] on img at bounding box center [332, 232] width 28 height 28
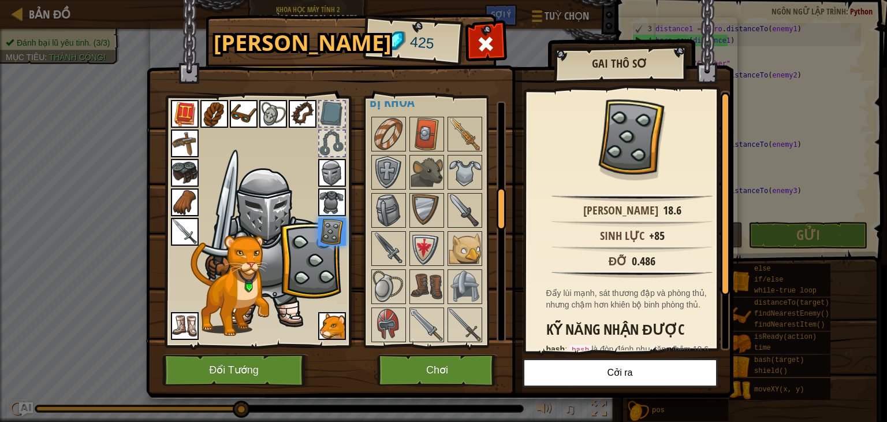
click at [383, 168] on img at bounding box center [388, 172] width 32 height 32
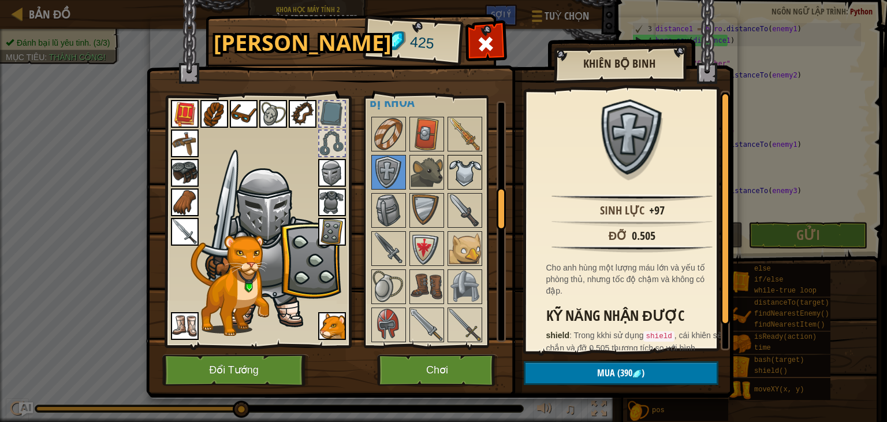
click at [458, 169] on img at bounding box center [465, 172] width 32 height 32
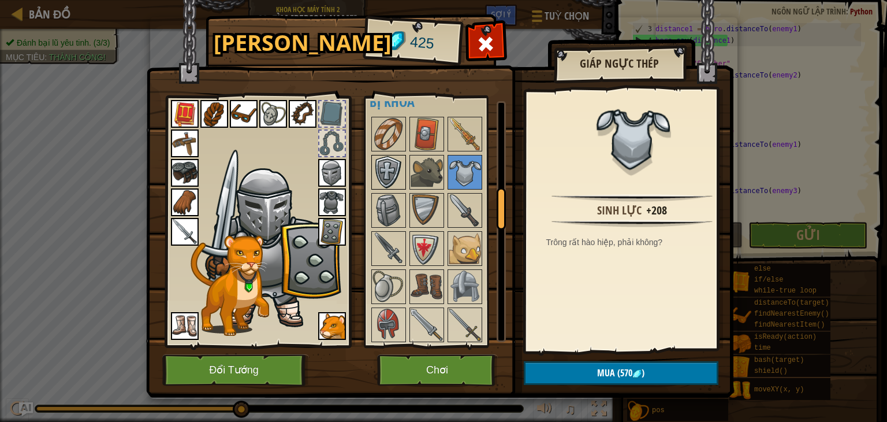
click at [392, 172] on img at bounding box center [388, 172] width 32 height 32
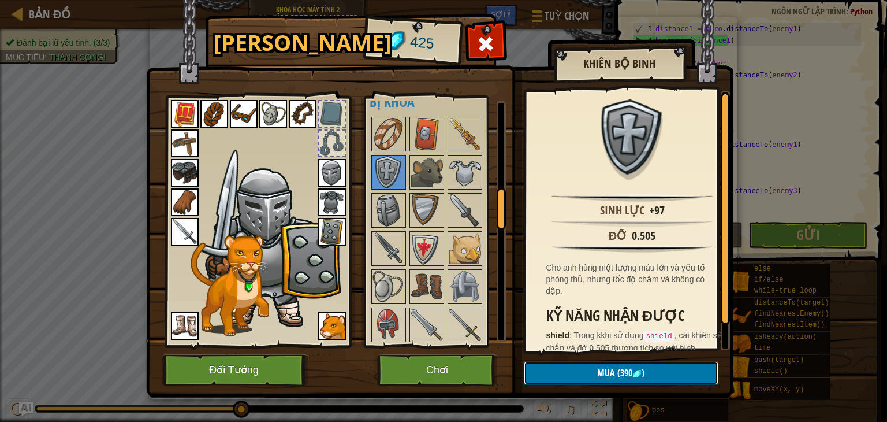
click at [624, 372] on span "(390" at bounding box center [623, 372] width 17 height 13
click at [624, 372] on button "Xác nhận" at bounding box center [621, 373] width 195 height 24
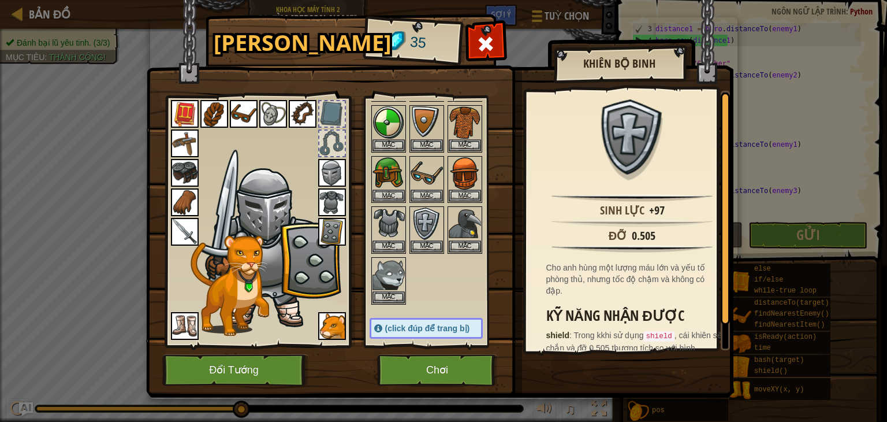
scroll to position [173, 0]
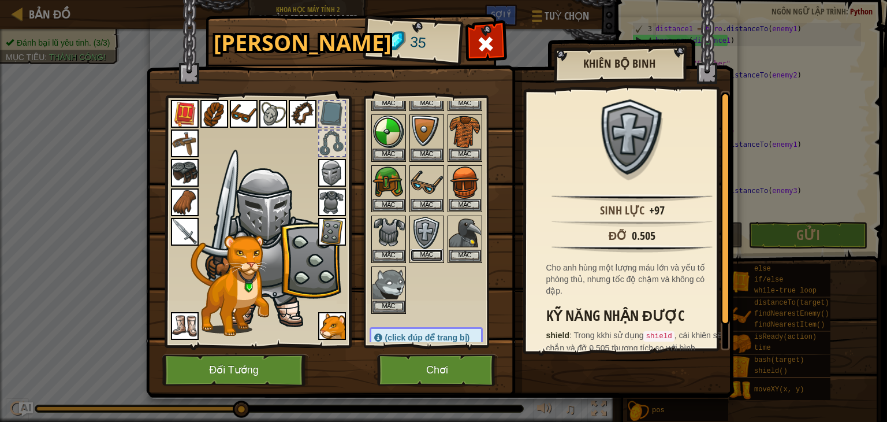
click at [429, 253] on button "Mặc" at bounding box center [427, 255] width 32 height 12
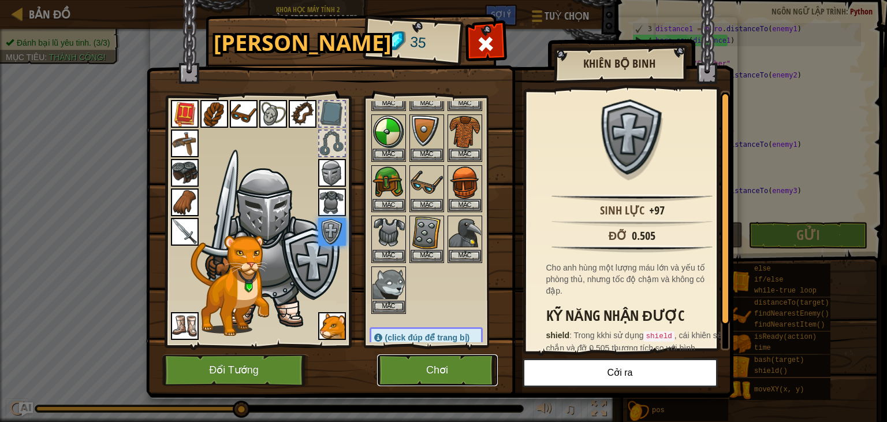
click at [442, 370] on button "Chơi" at bounding box center [437, 370] width 121 height 32
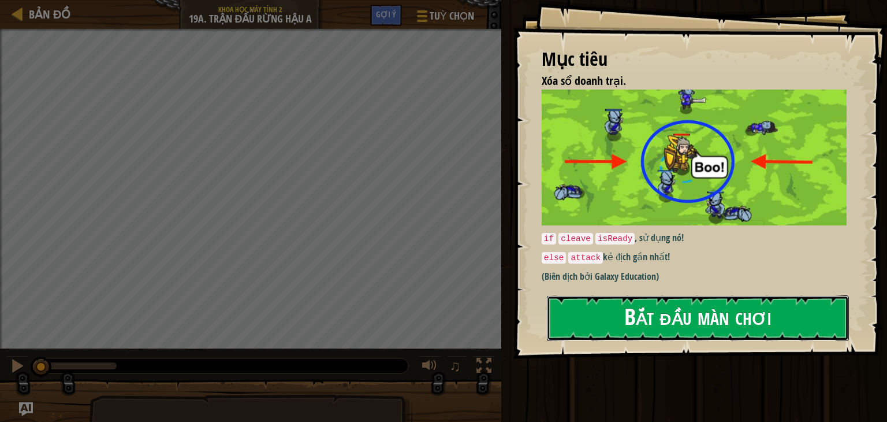
click at [631, 310] on button "Bắt đầu màn chơi" at bounding box center [698, 318] width 302 height 46
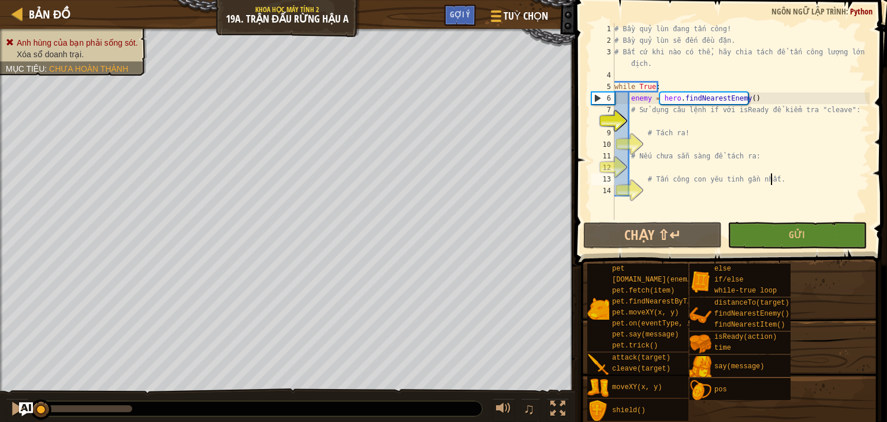
click at [775, 175] on div "# Bầy quỷ lùn đang tấn công! # Bầy quỷ lùn sẽ đến đều đặn. # Bất cứ khi nào có …" at bounding box center [741, 132] width 258 height 219
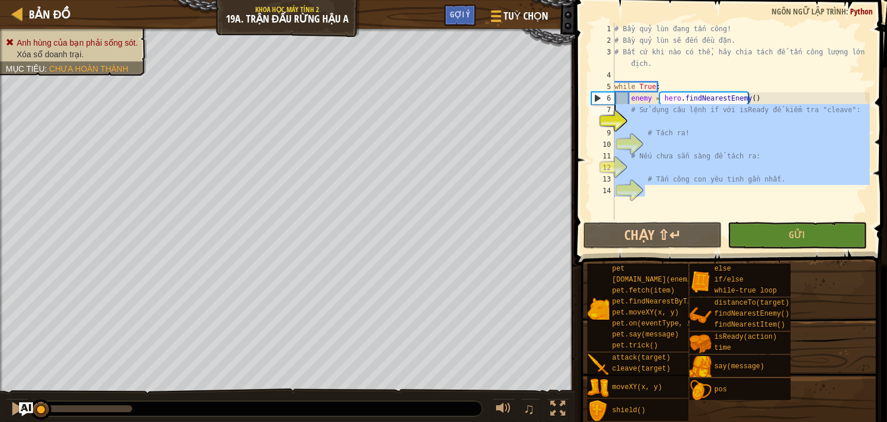
drag, startPoint x: 775, startPoint y: 185, endPoint x: 610, endPoint y: 111, distance: 181.2
click at [610, 111] on div "# Tấn công con yêu tinh gần nhất. 1 2 3 4 5 6 7 8 9 10 11 12 13 14 # Bầy quỷ lù…" at bounding box center [729, 121] width 281 height 196
type textarea "# Sử dụng câu lệnh if với isReady để kiểm tra "cleave":"
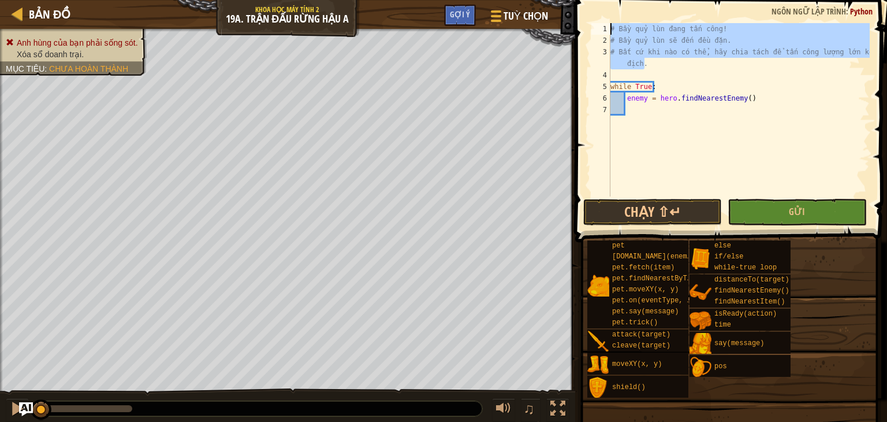
drag, startPoint x: 742, startPoint y: 65, endPoint x: 577, endPoint y: 17, distance: 171.6
click at [577, 17] on div "1 2 3 4 5 6 7 # Bầy quỷ lùn đang tấn công! # Bầy quỷ lùn sẽ đến đều đặn. # Bất …" at bounding box center [729, 144] width 315 height 276
type textarea "# Bầy quỷ lùn đang tấn công! # Bầy quỷ lùn sẽ đến đều đặn."
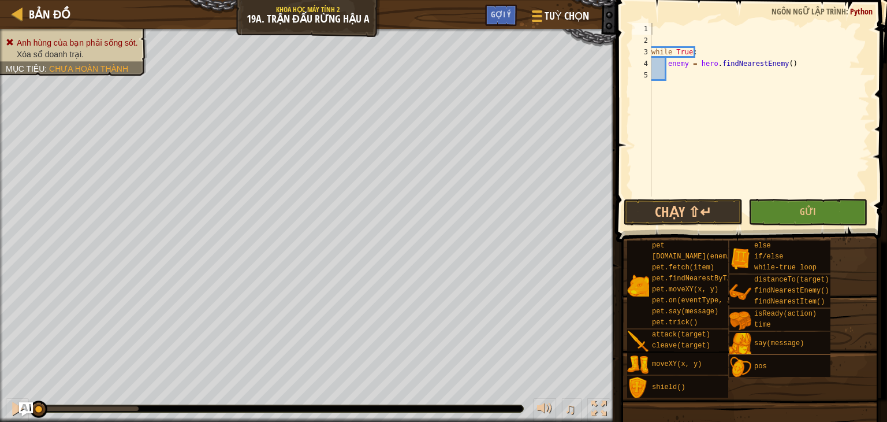
click at [627, 39] on span at bounding box center [753, 105] width 280 height 276
click at [661, 34] on div "while True : enemy = hero . findNearestEnemy ( )" at bounding box center [759, 121] width 221 height 196
click at [669, 39] on div "while True : enemy = hero . findNearestEnemy ( )" at bounding box center [759, 121] width 221 height 196
click at [650, 40] on div "2" at bounding box center [641, 41] width 19 height 12
type textarea "while True:"
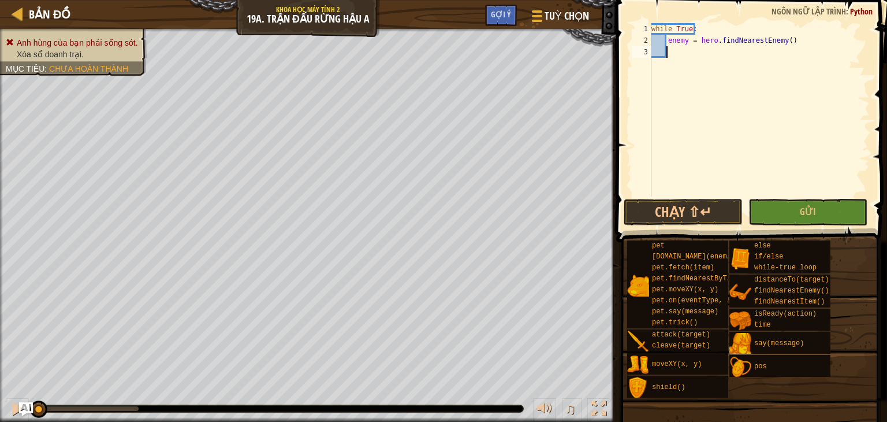
click at [709, 49] on div "while True : enemy = hero . findNearestEnemy ( )" at bounding box center [759, 121] width 221 height 196
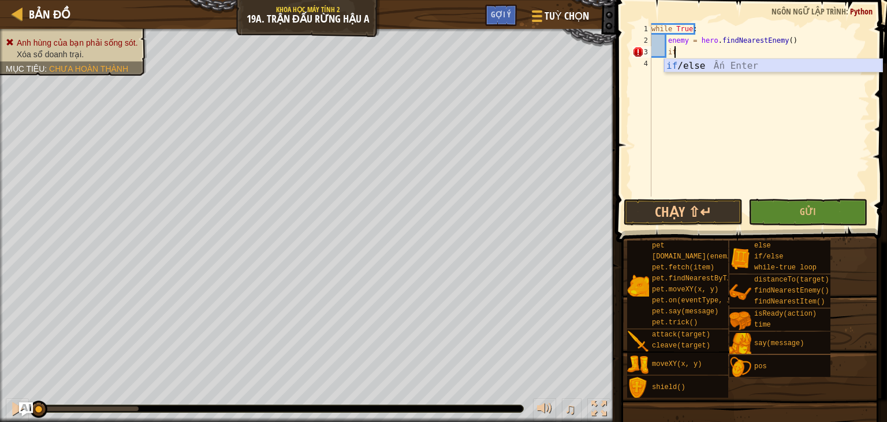
click at [705, 63] on div "if /else Ấn Enter" at bounding box center [773, 80] width 218 height 42
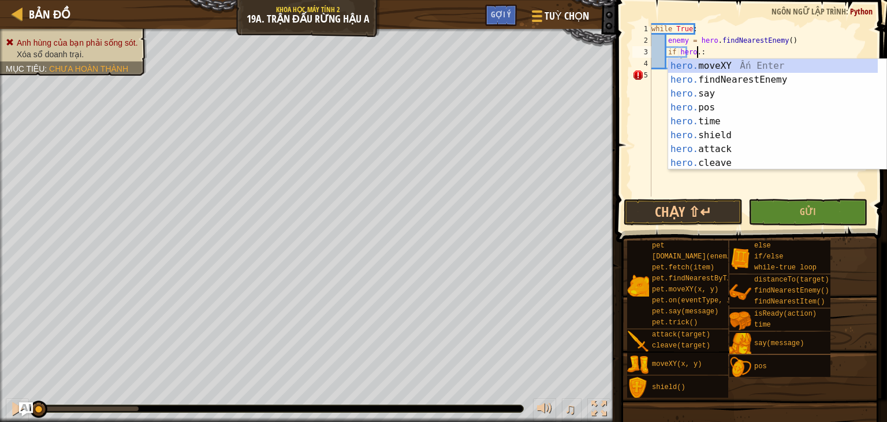
scroll to position [5, 4]
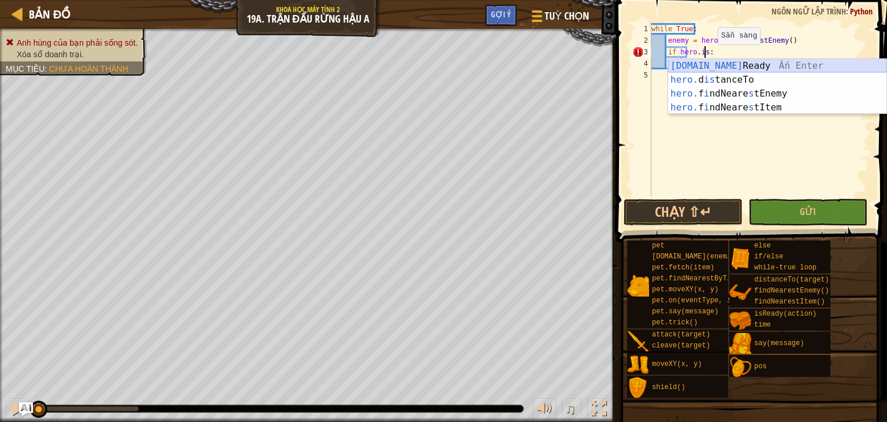
click at [739, 61] on div "[DOMAIN_NAME] Ready Ấn Enter hero. d is tanceTo Ấn Enter hero. f i ndNeare s tE…" at bounding box center [777, 100] width 218 height 83
type textarea "if hero.isReady("cleave"):"
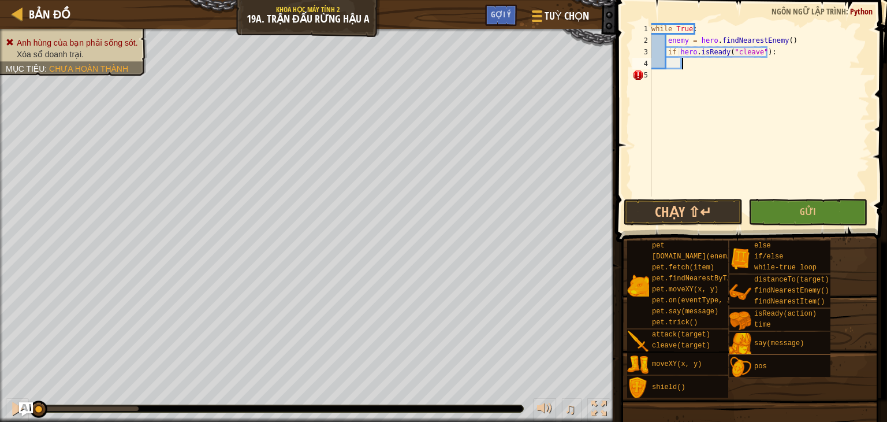
click at [732, 65] on div "while True : enemy = hero . findNearestEnemy ( ) if hero . isReady ( "cleave" )…" at bounding box center [759, 121] width 221 height 196
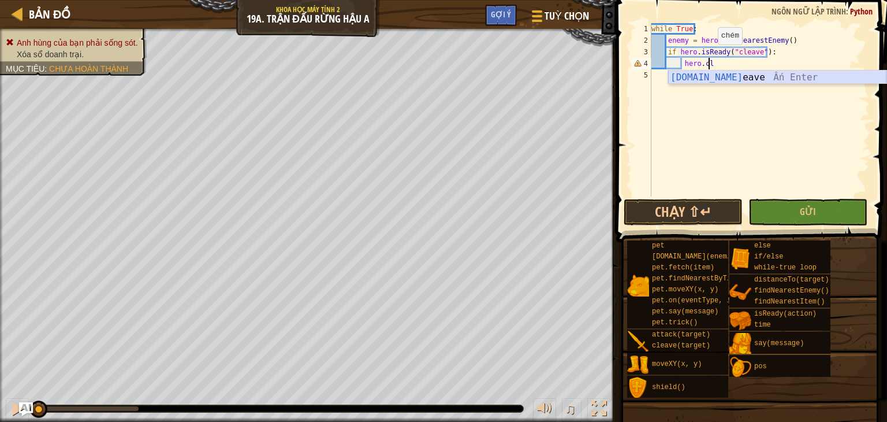
click at [738, 74] on div "[DOMAIN_NAME] eave Ấn Enter" at bounding box center [777, 91] width 218 height 42
type textarea "hero.cleave(enemy)"
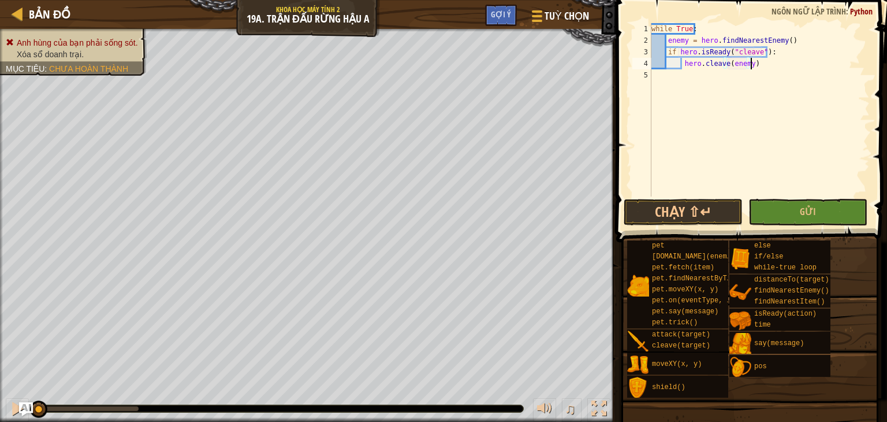
click at [775, 60] on div "while True : enemy = hero . findNearestEnemy ( ) if hero . isReady ( "cleave" )…" at bounding box center [759, 121] width 221 height 196
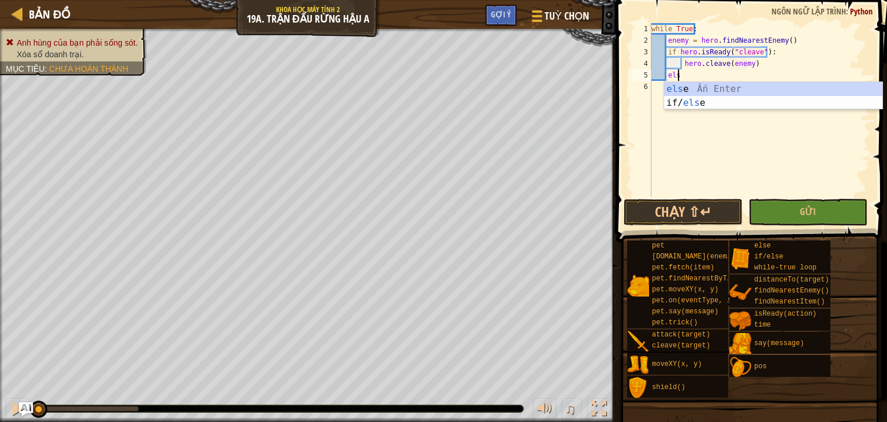
type textarea "else"
click at [705, 93] on div "else Ấn Enter if/ else Ấn Enter" at bounding box center [773, 109] width 218 height 55
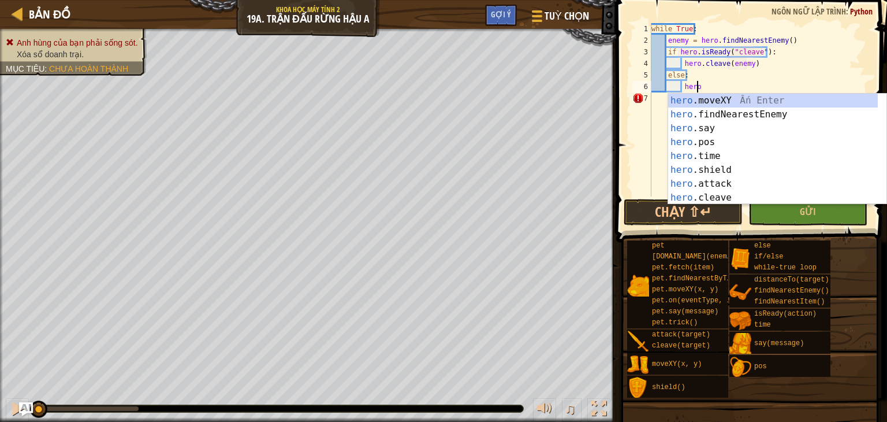
scroll to position [5, 3]
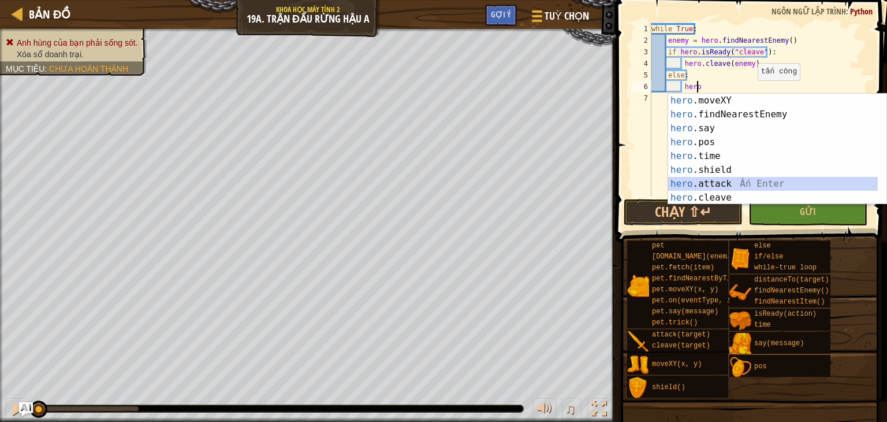
click at [722, 185] on div "hero .moveXY Ấn Enter hero .findNearestEnemy Ấn Enter hero .say Ấn Enter hero .…" at bounding box center [773, 163] width 210 height 139
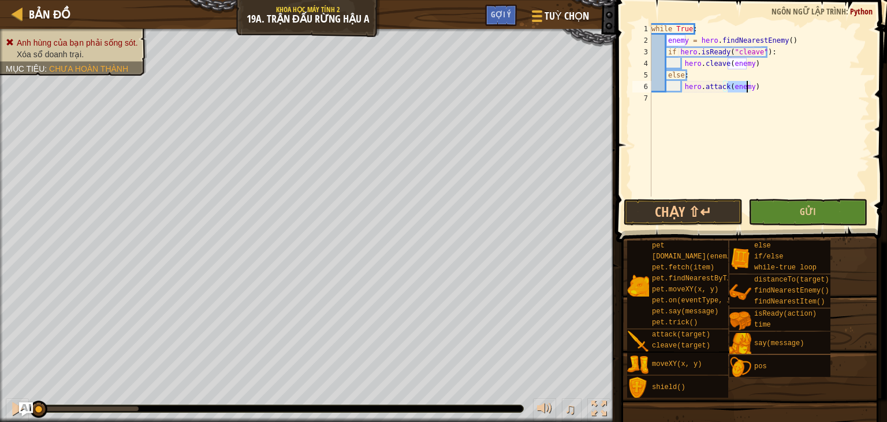
type textarea "hero.attack(enemy)"
click at [798, 207] on button "Gửi" at bounding box center [807, 212] width 119 height 27
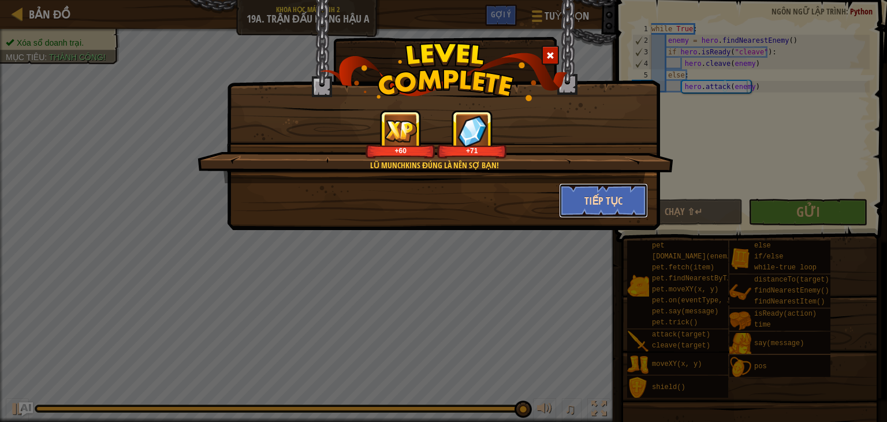
click at [603, 211] on button "Tiếp tục" at bounding box center [604, 200] width 90 height 35
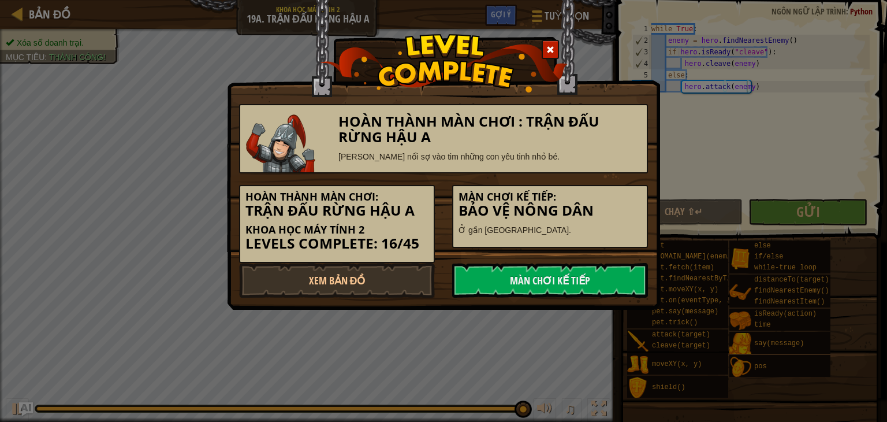
click at [586, 206] on h3 "Bảo Vệ Nông Dân" at bounding box center [550, 211] width 183 height 16
